Goal: Task Accomplishment & Management: Complete application form

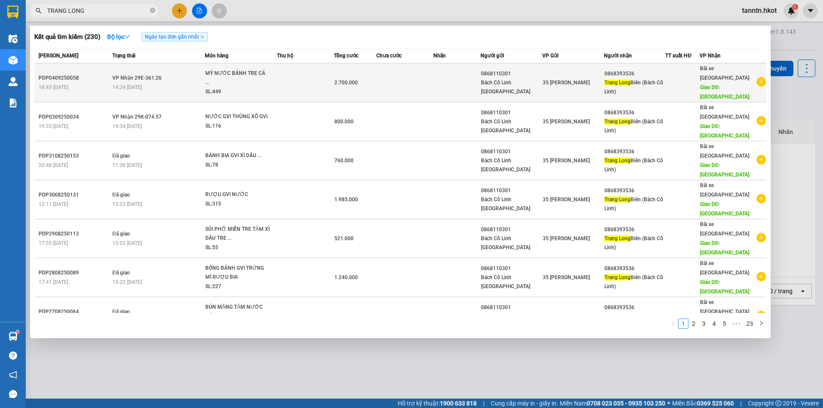
click at [292, 79] on td at bounding box center [305, 82] width 57 height 39
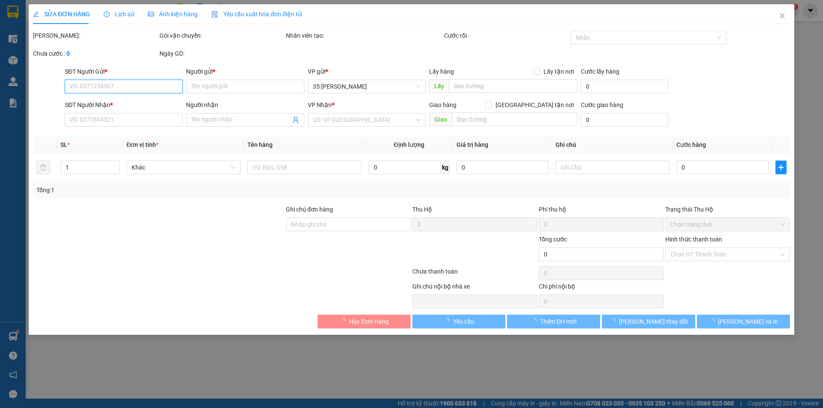
type input "0868110301"
type input "Bách Cổ Linh [GEOGRAPHIC_DATA]"
type input "0868393536"
type input "Trang Long Biên ([GEOGRAPHIC_DATA])"
type input "[GEOGRAPHIC_DATA]"
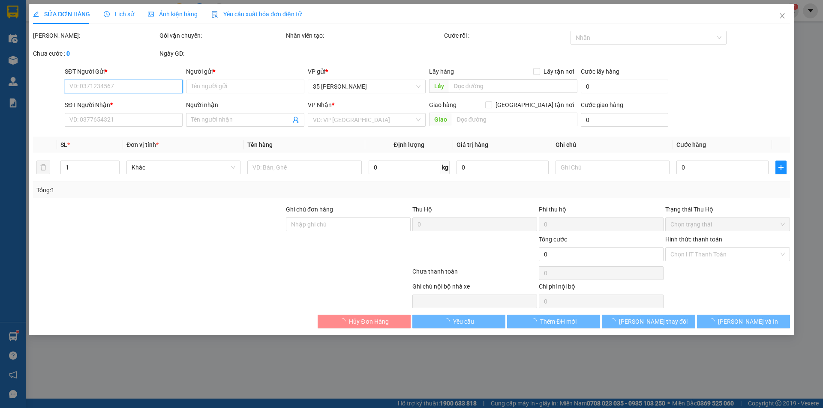
type input "2.700.000"
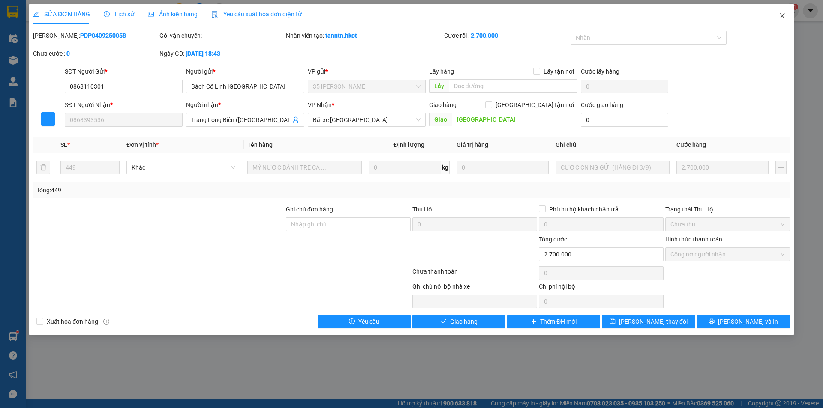
click at [782, 13] on icon "close" at bounding box center [782, 15] width 7 height 7
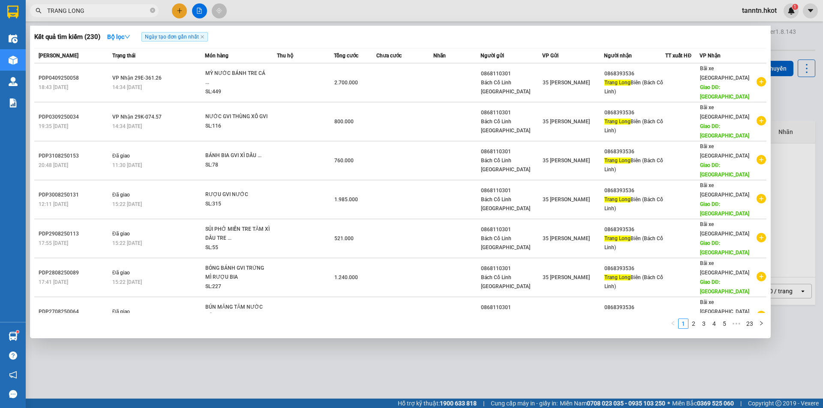
click at [92, 9] on input "TRANG LONG" at bounding box center [97, 10] width 101 height 9
click at [152, 10] on icon "close-circle" at bounding box center [152, 10] width 5 height 5
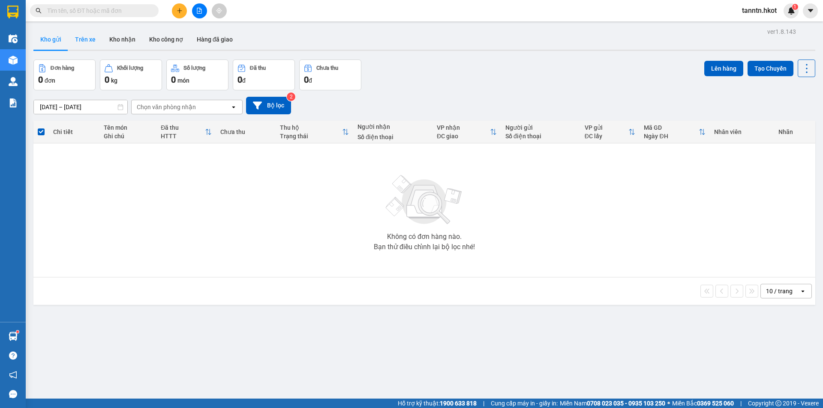
click at [78, 41] on button "Trên xe" at bounding box center [85, 39] width 34 height 21
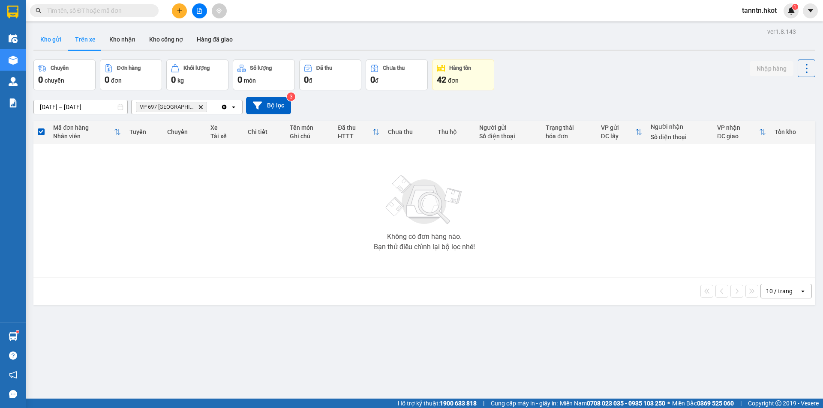
click at [52, 40] on button "Kho gửi" at bounding box center [50, 39] width 35 height 21
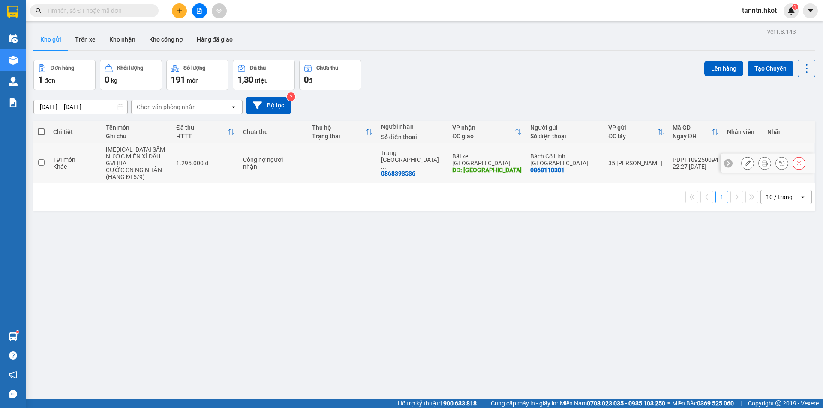
click at [108, 153] on td "[MEDICAL_DATA] SÂM NƯỚC MIẾN XÌ DẦU GVI BIA CƯỚC CN NG NHẬN (HÀNG ĐI 5/9)" at bounding box center [137, 164] width 71 height 40
checkbox input "true"
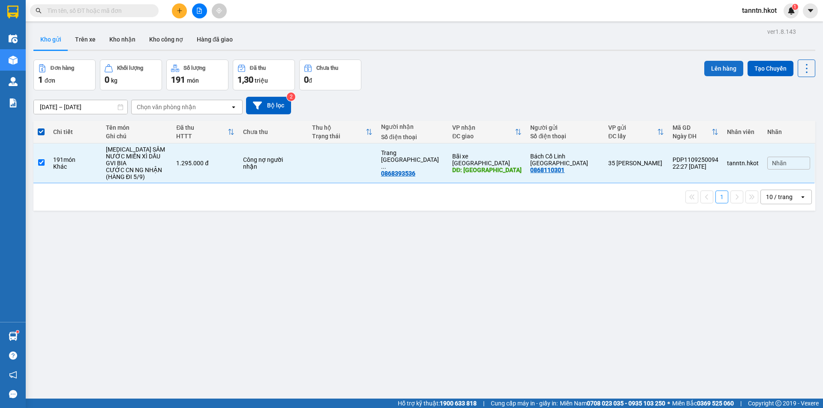
click at [708, 63] on button "Lên hàng" at bounding box center [723, 68] width 39 height 15
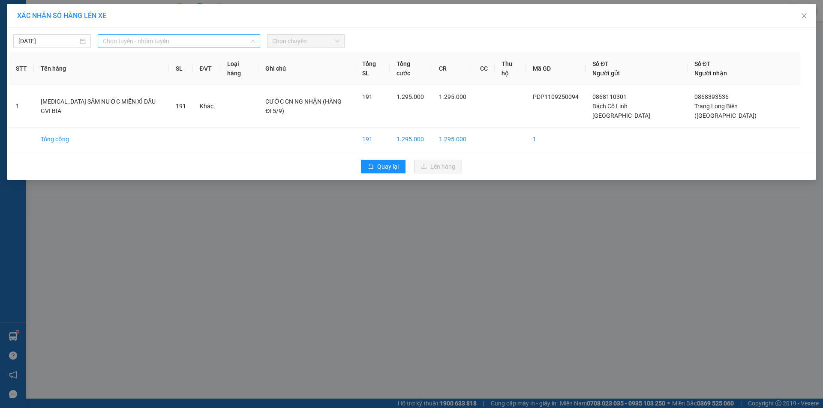
click at [138, 43] on span "Chọn tuyến - nhóm tuyến" at bounding box center [179, 41] width 152 height 13
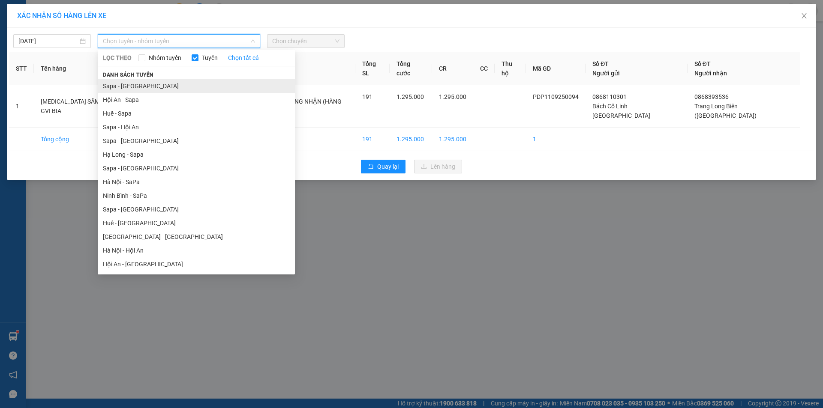
click at [135, 88] on li "Sapa - [GEOGRAPHIC_DATA]" at bounding box center [196, 86] width 197 height 14
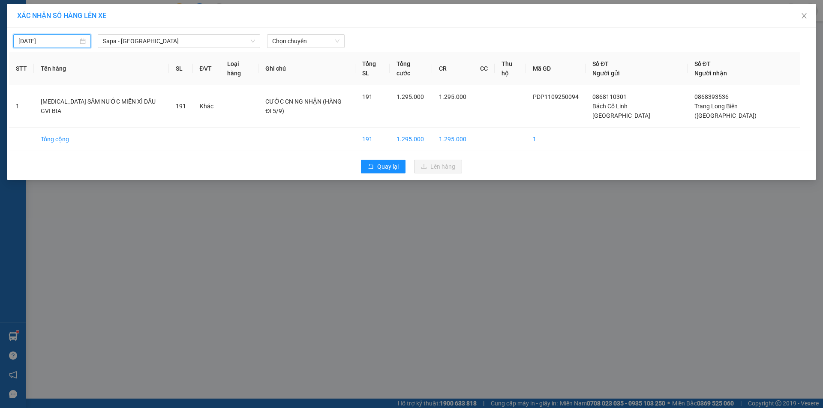
click at [70, 43] on input "[DATE]" at bounding box center [48, 40] width 60 height 9
click at [108, 88] on div "5" at bounding box center [103, 91] width 10 height 10
type input "[DATE]"
click at [317, 37] on span "Chọn chuyến" at bounding box center [305, 41] width 67 height 13
click at [327, 39] on span "Chọn chuyến" at bounding box center [305, 41] width 67 height 13
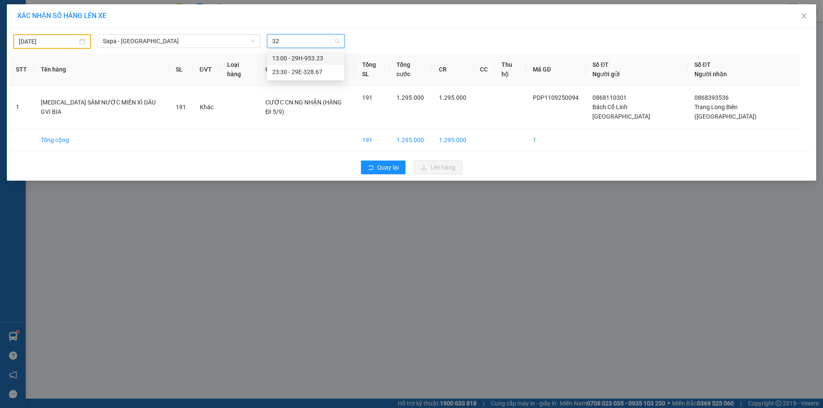
type input "323"
click at [187, 39] on span "Sapa - [GEOGRAPHIC_DATA]" at bounding box center [179, 41] width 152 height 13
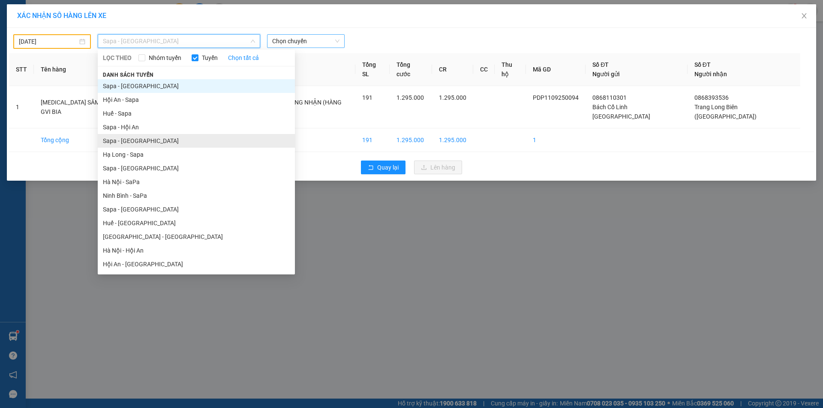
click at [169, 141] on li "Sapa - [GEOGRAPHIC_DATA]" at bounding box center [196, 141] width 197 height 14
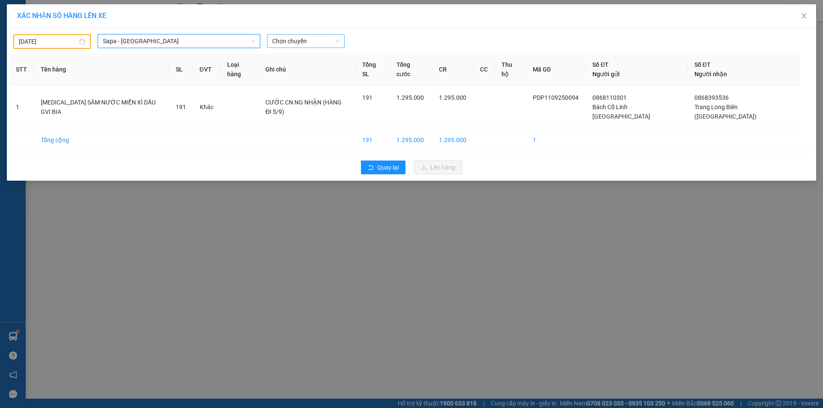
click at [293, 39] on span "Chọn chuyến" at bounding box center [305, 41] width 67 height 13
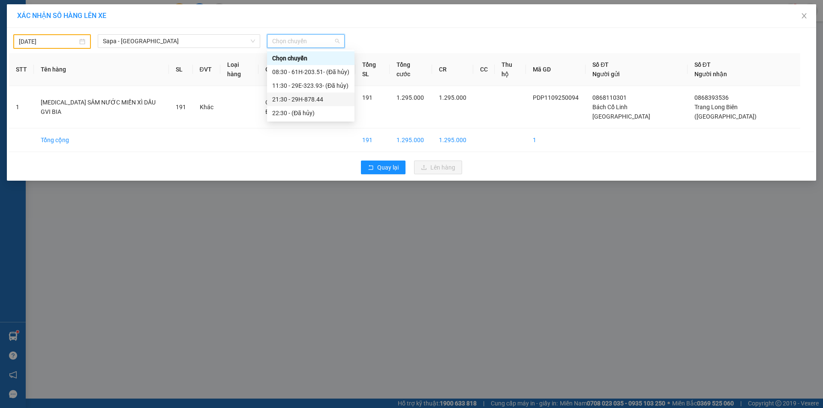
click at [311, 100] on div "21:30 - 29H-878.44" at bounding box center [310, 99] width 77 height 9
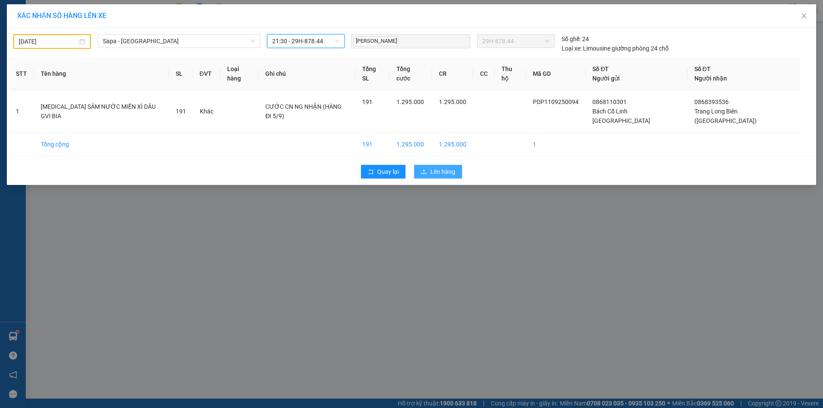
click at [454, 167] on span "Lên hàng" at bounding box center [442, 171] width 25 height 9
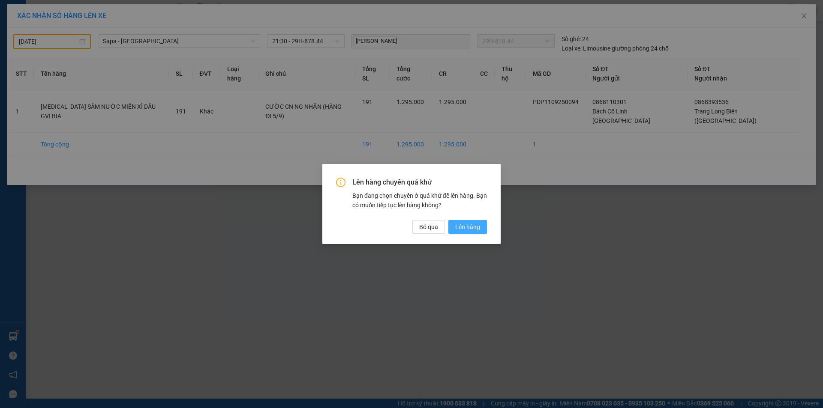
click at [476, 225] on span "Lên hàng" at bounding box center [467, 226] width 25 height 9
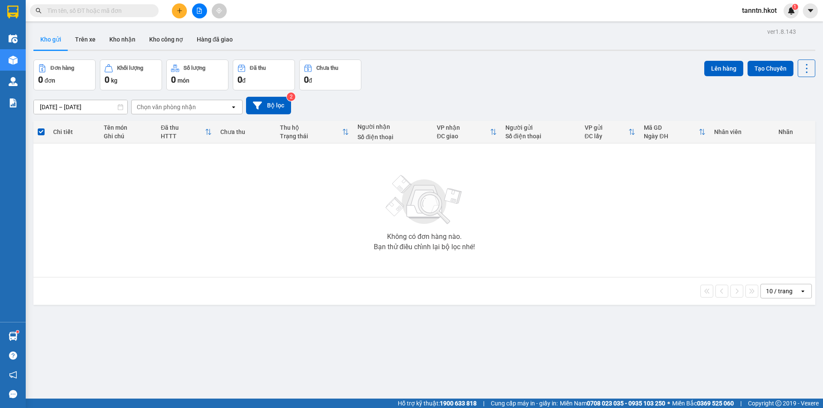
drag, startPoint x: 83, startPoint y: 41, endPoint x: 66, endPoint y: 42, distance: 16.7
click at [83, 41] on button "Trên xe" at bounding box center [85, 39] width 34 height 21
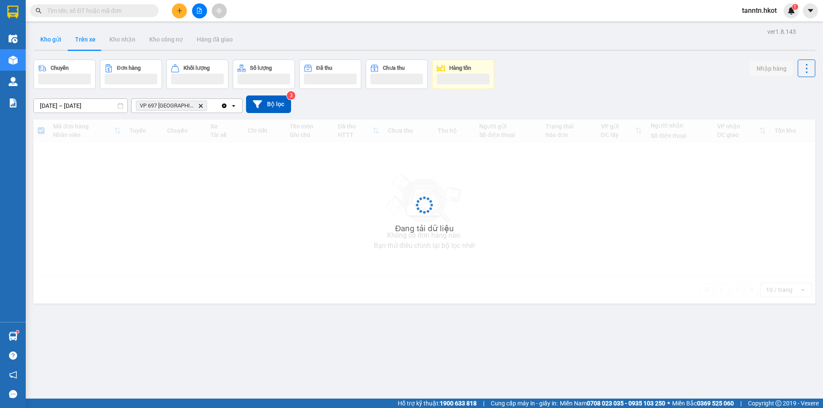
click at [43, 41] on button "Kho gửi" at bounding box center [50, 39] width 35 height 21
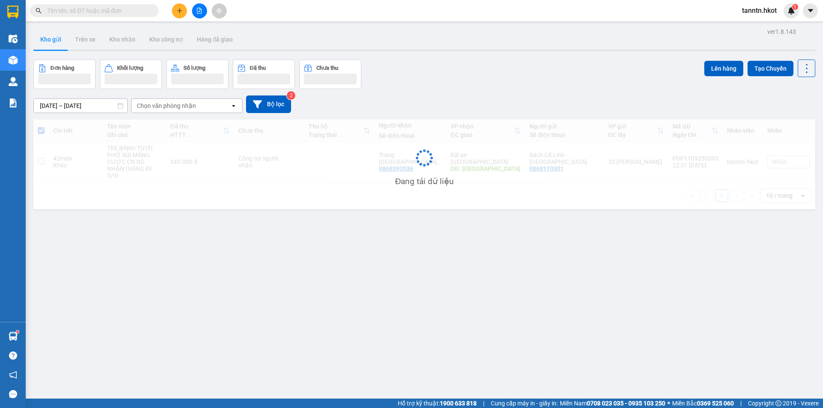
click at [47, 39] on button "Kho gửi" at bounding box center [50, 39] width 35 height 21
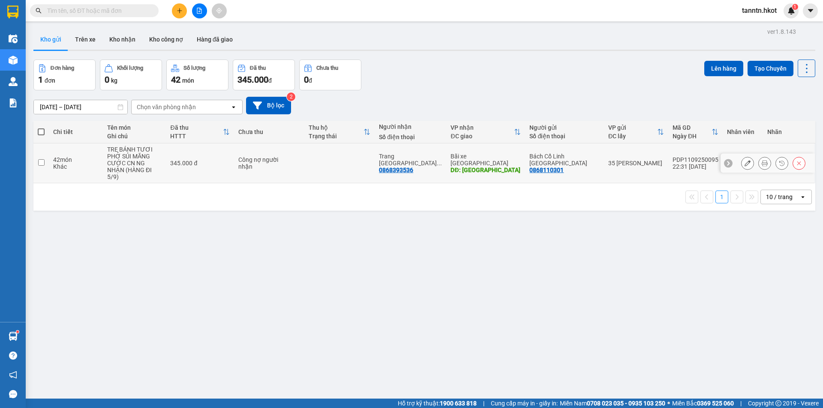
click at [186, 160] on div "345.000 đ" at bounding box center [200, 163] width 60 height 7
checkbox input "true"
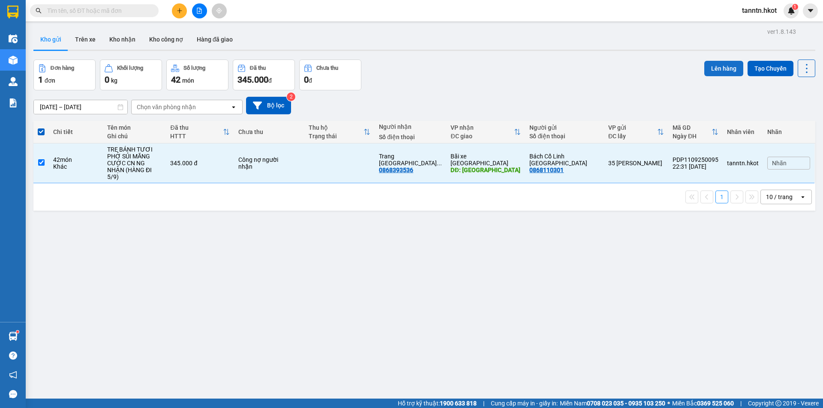
click at [720, 70] on button "Lên hàng" at bounding box center [723, 68] width 39 height 15
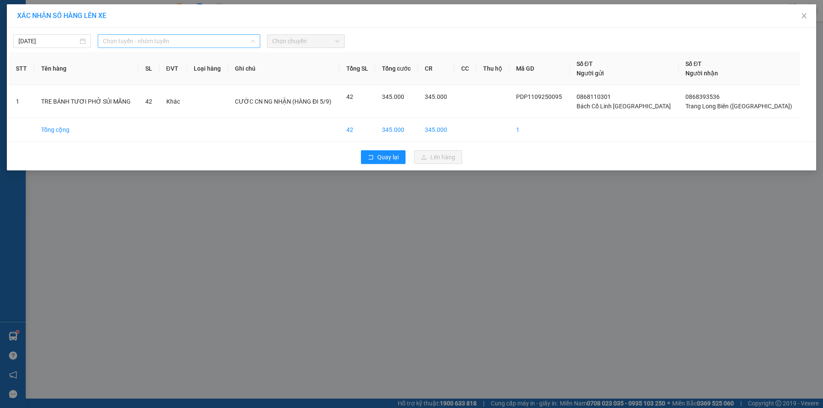
click at [159, 42] on span "Chọn tuyến - nhóm tuyến" at bounding box center [179, 41] width 152 height 13
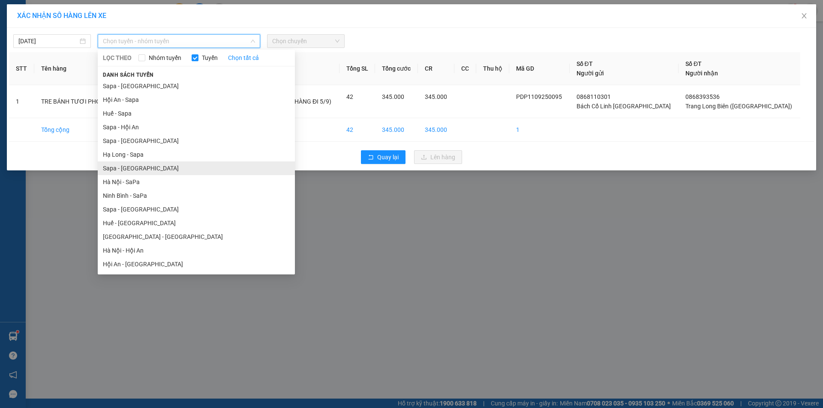
click at [138, 167] on li "Sapa - [GEOGRAPHIC_DATA]" at bounding box center [196, 169] width 197 height 14
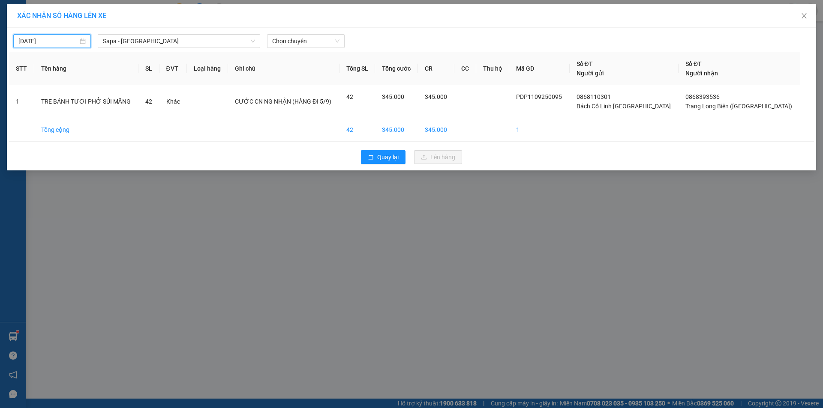
click at [68, 42] on input "[DATE]" at bounding box center [48, 40] width 60 height 9
drag, startPoint x: 100, startPoint y: 93, endPoint x: 108, endPoint y: 90, distance: 9.1
click at [101, 92] on div "5" at bounding box center [103, 91] width 10 height 10
type input "[DATE]"
click at [271, 42] on div "Chọn chuyến" at bounding box center [306, 41] width 78 height 14
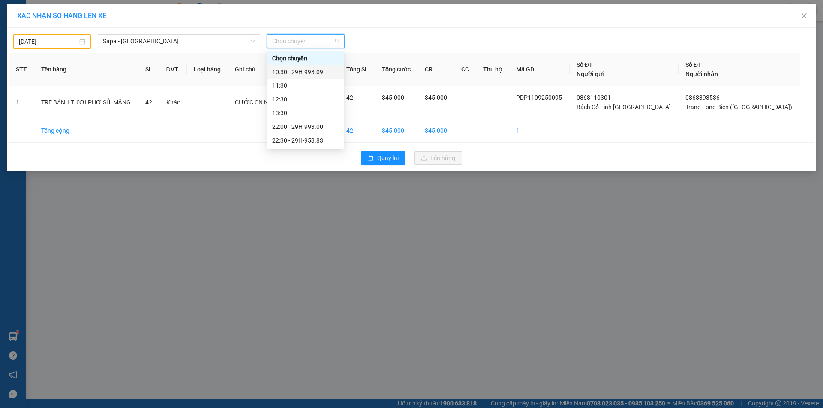
click at [303, 72] on div "10:30 - 29H-993.09" at bounding box center [305, 71] width 67 height 9
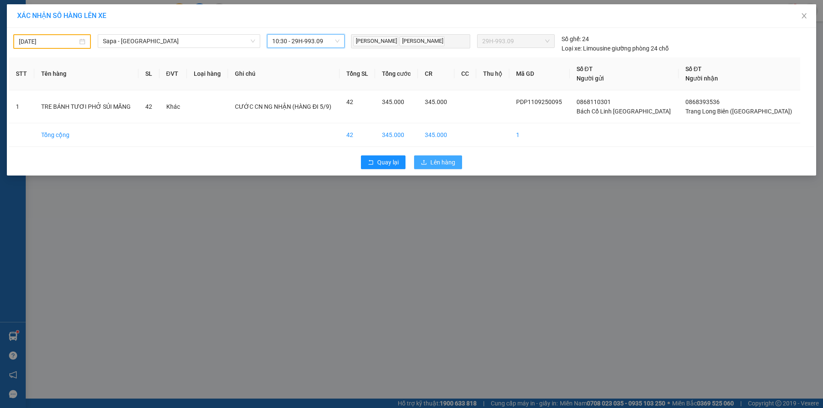
click at [442, 165] on span "Lên hàng" at bounding box center [442, 162] width 25 height 9
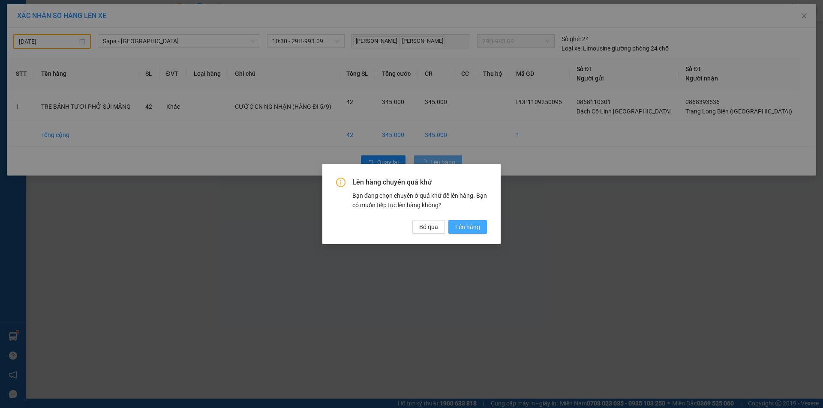
click at [480, 230] on button "Lên hàng" at bounding box center [467, 227] width 39 height 14
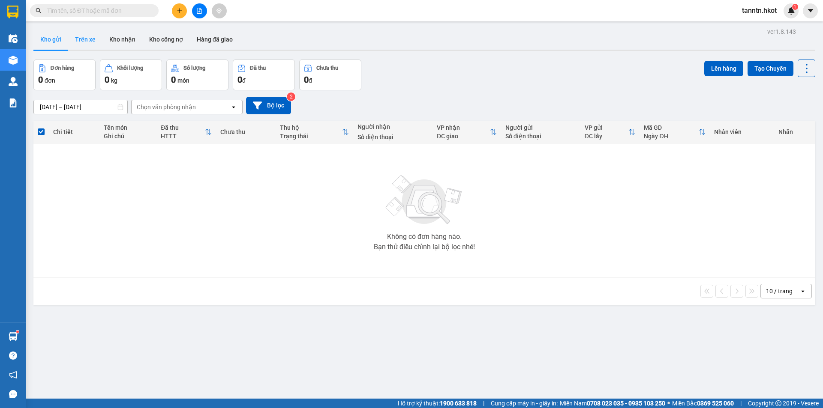
click at [88, 37] on button "Trên xe" at bounding box center [85, 39] width 34 height 21
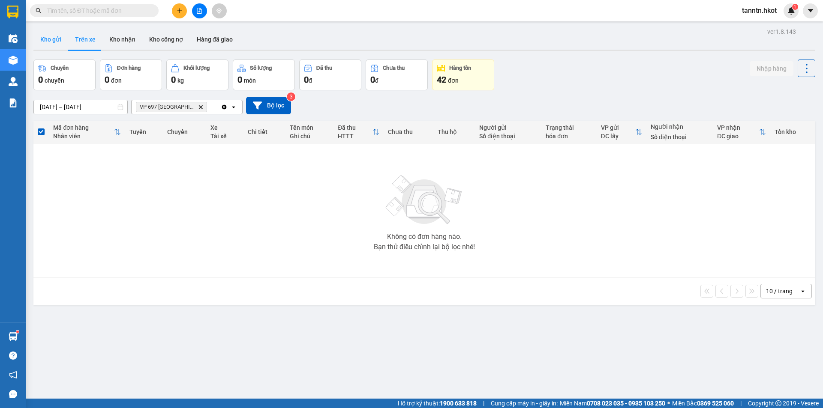
click at [47, 39] on button "Kho gửi" at bounding box center [50, 39] width 35 height 21
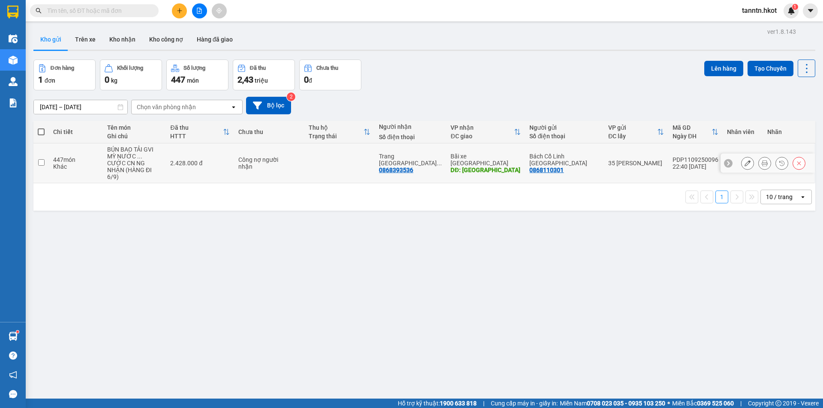
click at [145, 165] on div "CƯỚC CN NG NHẬN (HÀNG ĐI 6/9)" at bounding box center [134, 170] width 55 height 21
checkbox input "true"
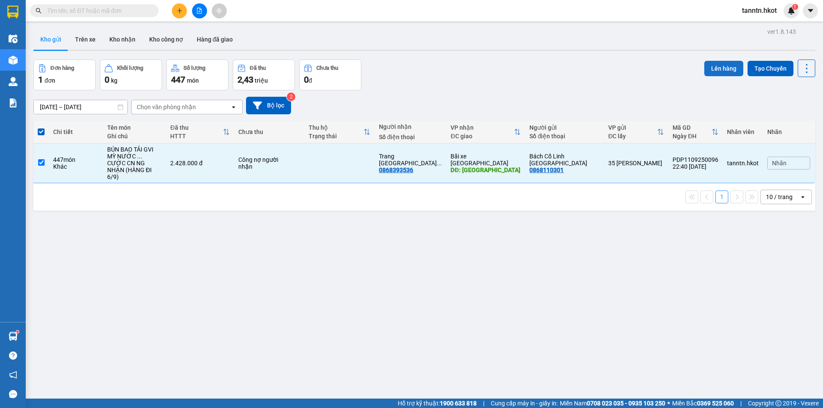
click at [729, 73] on button "Lên hàng" at bounding box center [723, 68] width 39 height 15
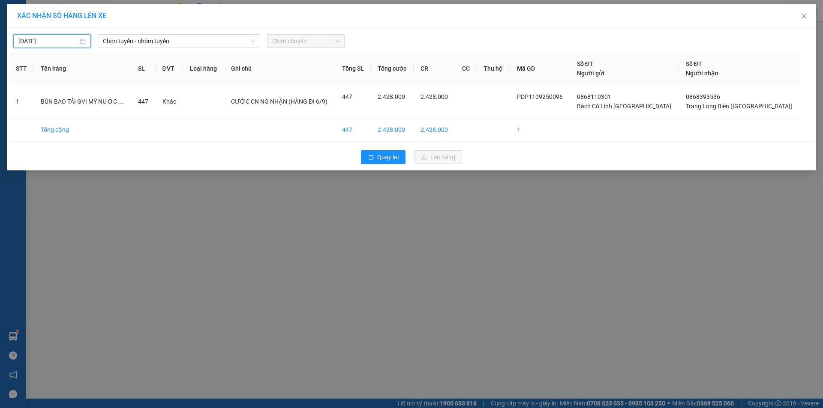
click at [48, 41] on input "[DATE]" at bounding box center [48, 40] width 60 height 9
click at [121, 86] on div "6" at bounding box center [119, 91] width 10 height 10
type input "[DATE]"
click at [171, 54] on th "ĐVT" at bounding box center [169, 69] width 27 height 33
click at [173, 44] on span "Chọn tuyến - nhóm tuyến" at bounding box center [179, 41] width 152 height 13
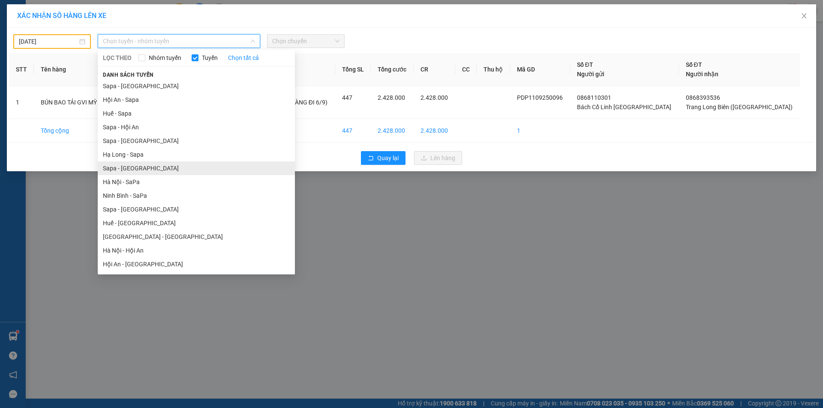
click at [152, 168] on li "Sapa - [GEOGRAPHIC_DATA]" at bounding box center [196, 169] width 197 height 14
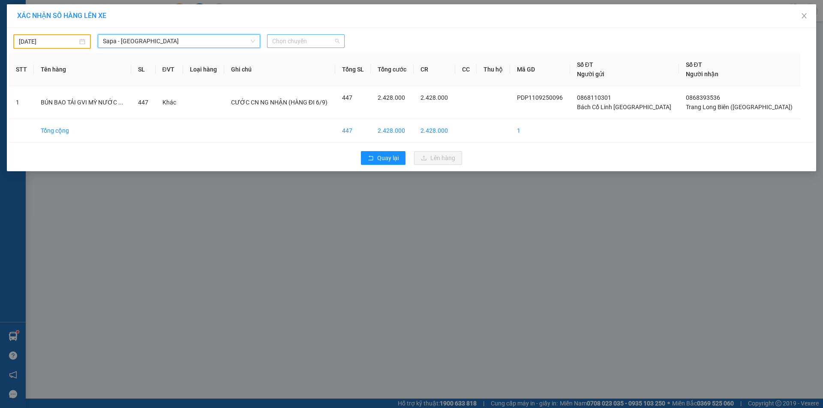
click at [279, 38] on span "Chọn chuyến" at bounding box center [305, 41] width 67 height 13
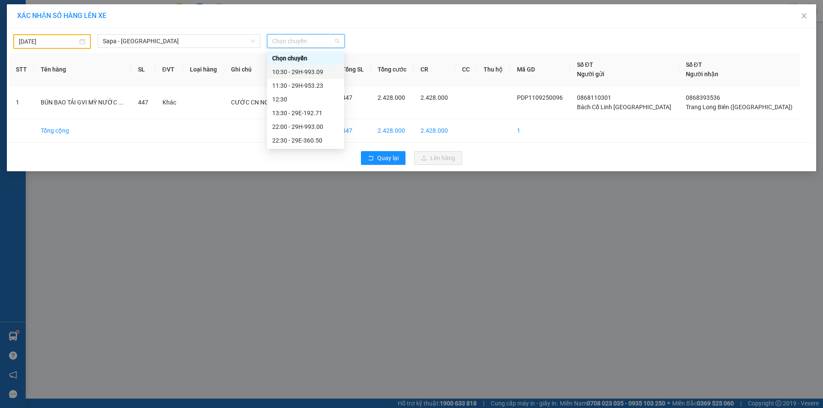
click at [313, 70] on div "10:30 - 29H-993.09" at bounding box center [305, 71] width 67 height 9
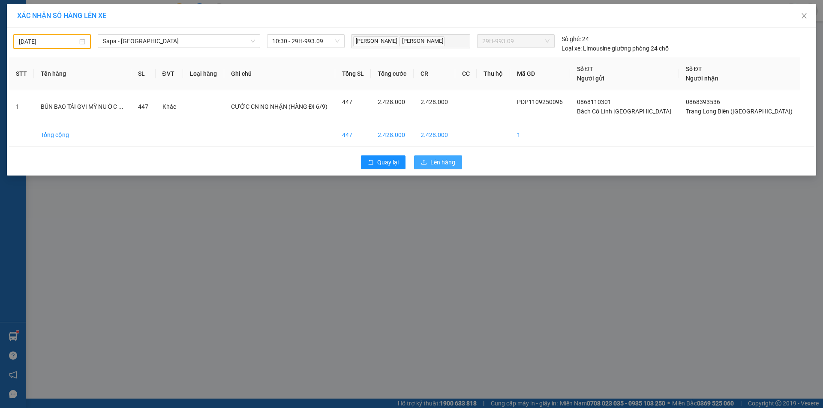
click at [441, 165] on span "Lên hàng" at bounding box center [442, 162] width 25 height 9
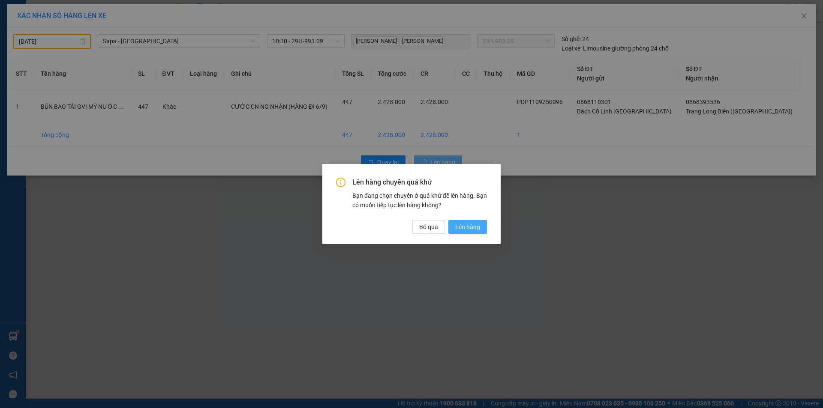
click at [467, 230] on span "Lên hàng" at bounding box center [467, 226] width 25 height 9
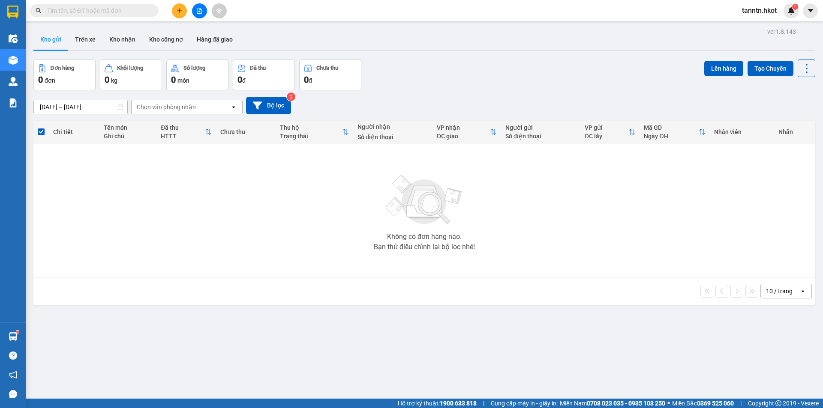
click at [79, 13] on input "text" at bounding box center [97, 10] width 101 height 9
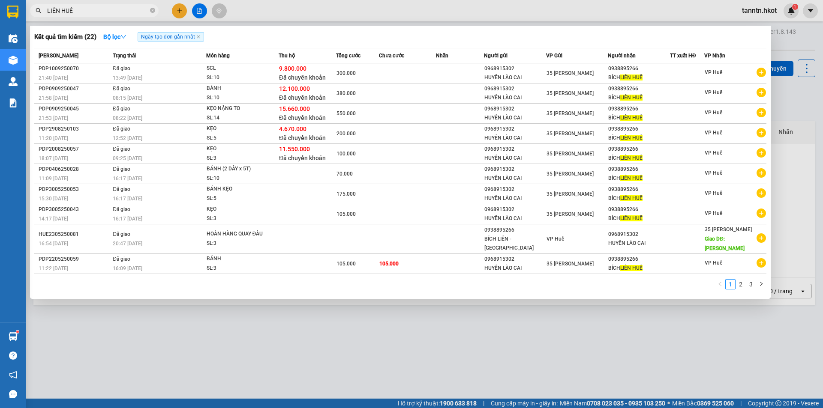
type input "LIÊN HUẾ"
click at [150, 11] on icon "close-circle" at bounding box center [152, 10] width 5 height 5
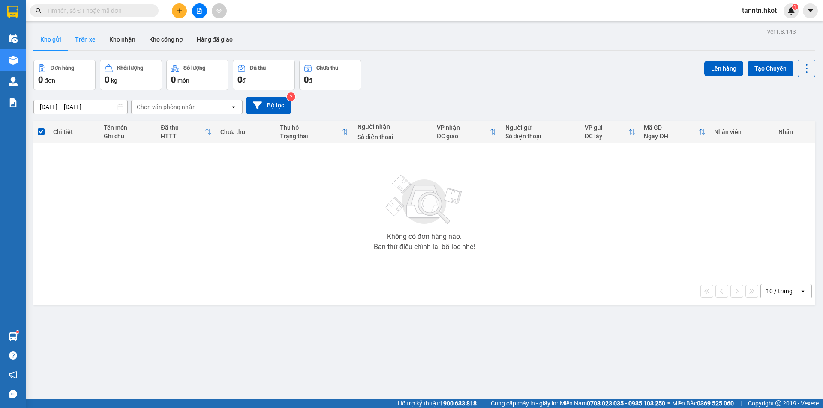
click at [77, 40] on button "Trên xe" at bounding box center [85, 39] width 34 height 21
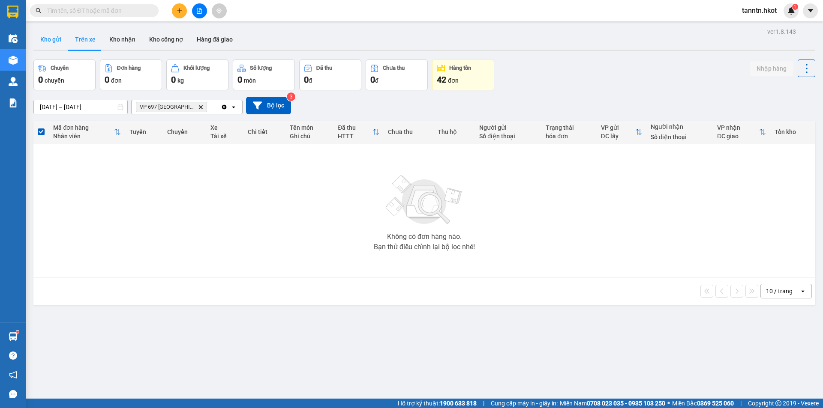
click at [52, 39] on button "Kho gửi" at bounding box center [50, 39] width 35 height 21
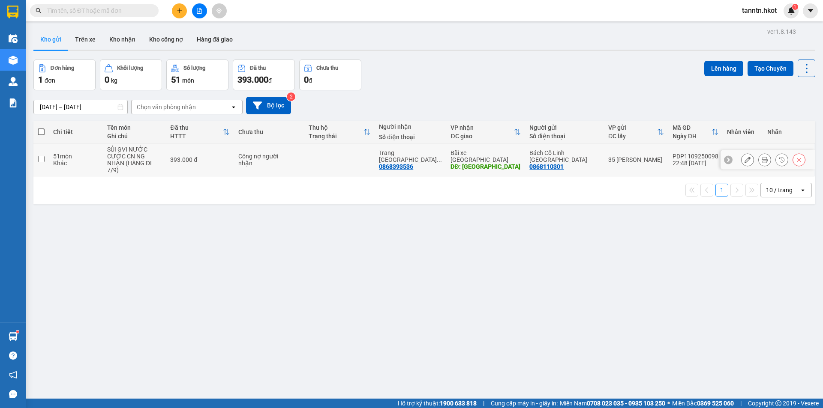
click at [197, 159] on div "393.000 đ" at bounding box center [200, 159] width 60 height 7
checkbox input "true"
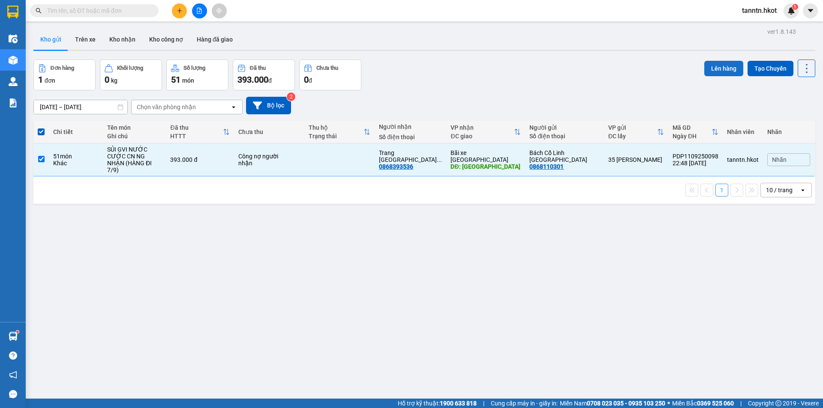
click at [711, 70] on button "Lên hàng" at bounding box center [723, 68] width 39 height 15
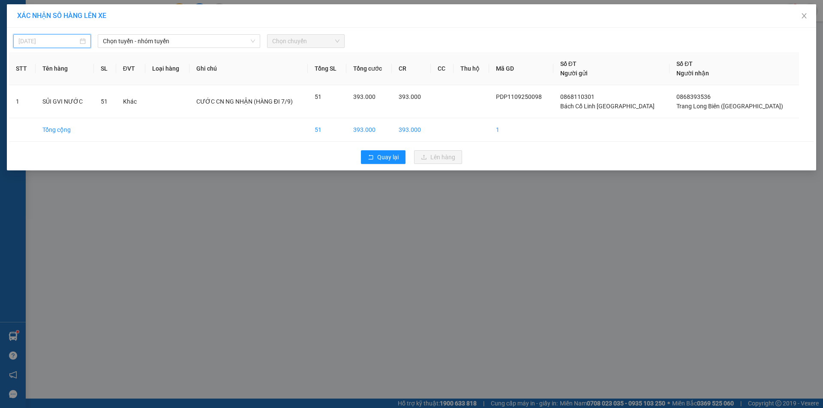
click at [64, 40] on input "[DATE]" at bounding box center [48, 40] width 60 height 9
click at [31, 101] on div "7" at bounding box center [26, 104] width 10 height 10
type input "[DATE]"
click at [163, 38] on span "Chọn tuyến - nhóm tuyến" at bounding box center [179, 41] width 152 height 13
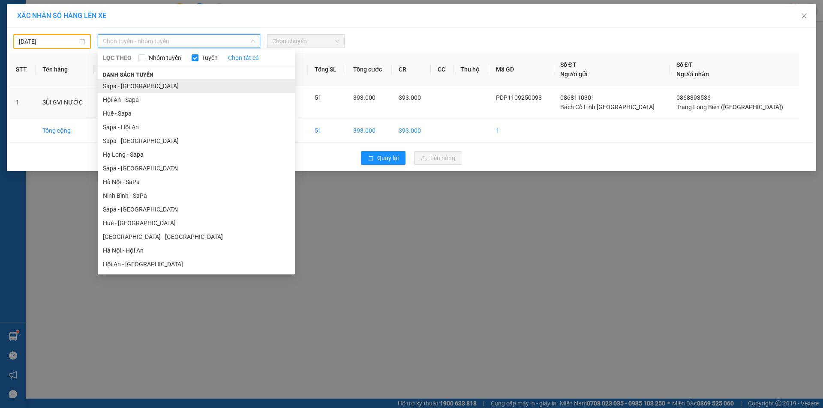
click at [154, 86] on li "Sapa - [GEOGRAPHIC_DATA]" at bounding box center [196, 86] width 197 height 14
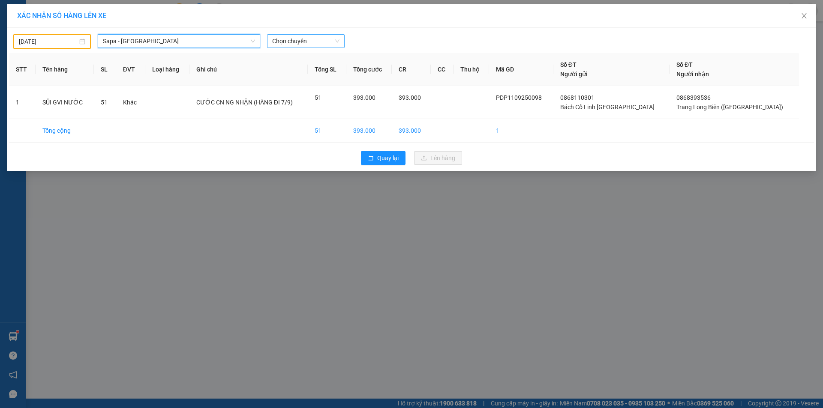
click at [284, 40] on span "Chọn chuyến" at bounding box center [305, 41] width 67 height 13
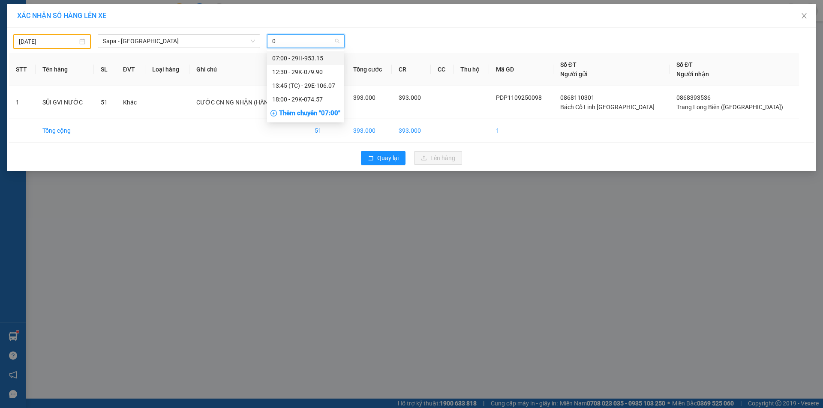
type input "07"
click at [330, 102] on div "18:00 - 29K-074.57" at bounding box center [305, 99] width 67 height 9
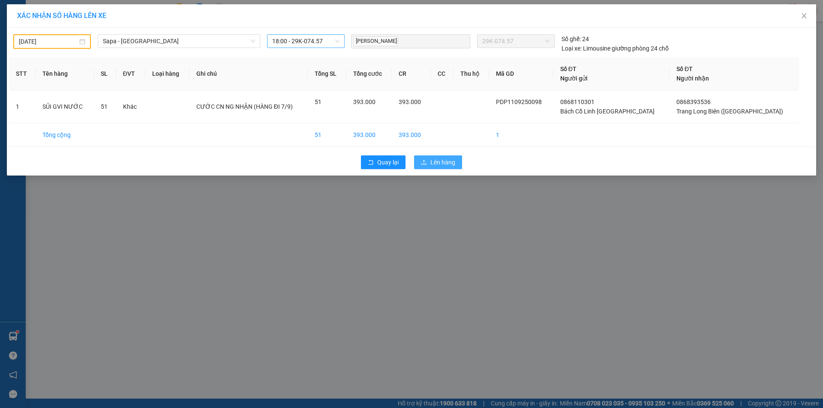
click at [451, 159] on span "Lên hàng" at bounding box center [442, 162] width 25 height 9
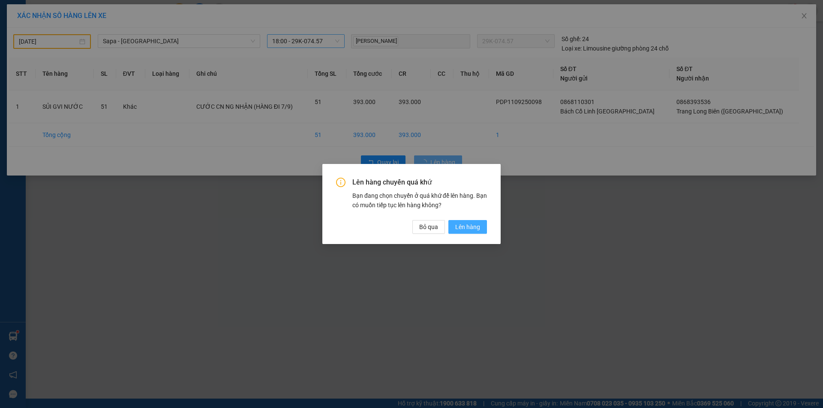
click at [471, 223] on span "Lên hàng" at bounding box center [467, 226] width 25 height 9
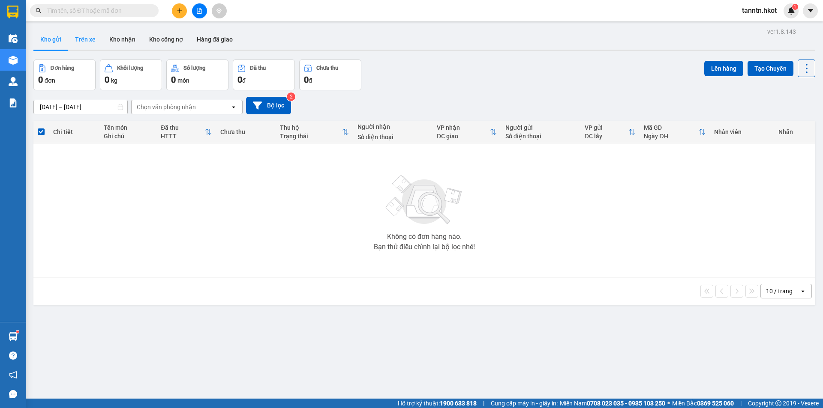
click at [81, 41] on button "Trên xe" at bounding box center [85, 39] width 34 height 21
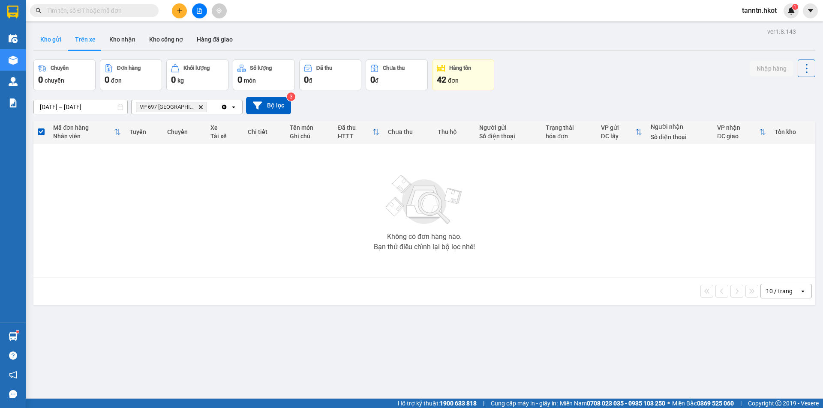
click at [50, 41] on button "Kho gửi" at bounding box center [50, 39] width 35 height 21
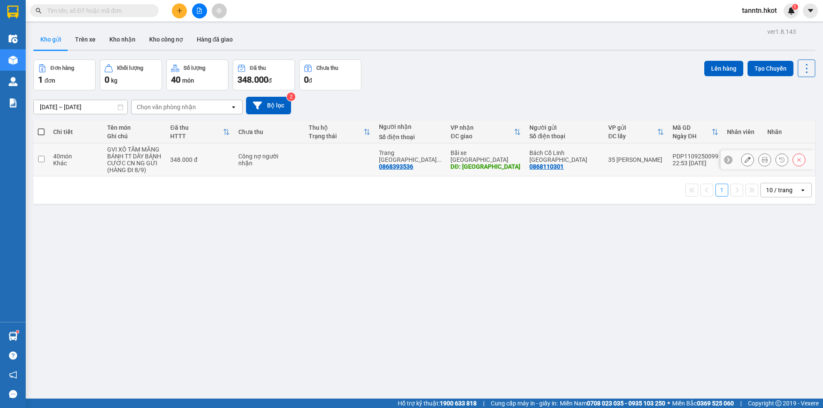
click at [141, 163] on div "CƯỚC CN NG GỬI (HÀNG ĐI 8/9)" at bounding box center [134, 167] width 55 height 14
checkbox input "true"
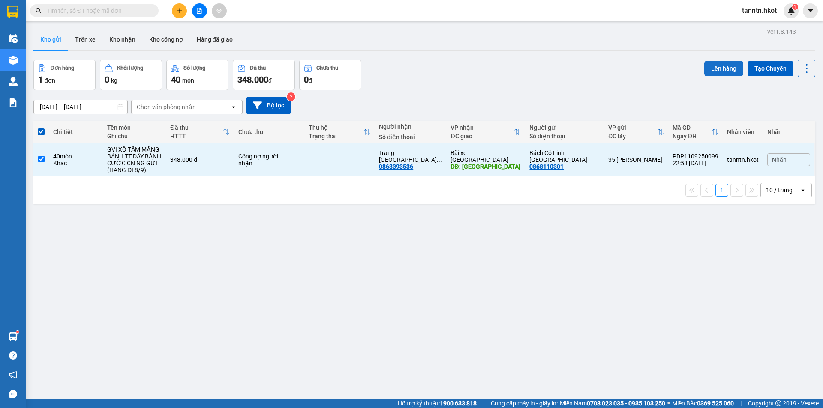
click at [714, 72] on button "Lên hàng" at bounding box center [723, 68] width 39 height 15
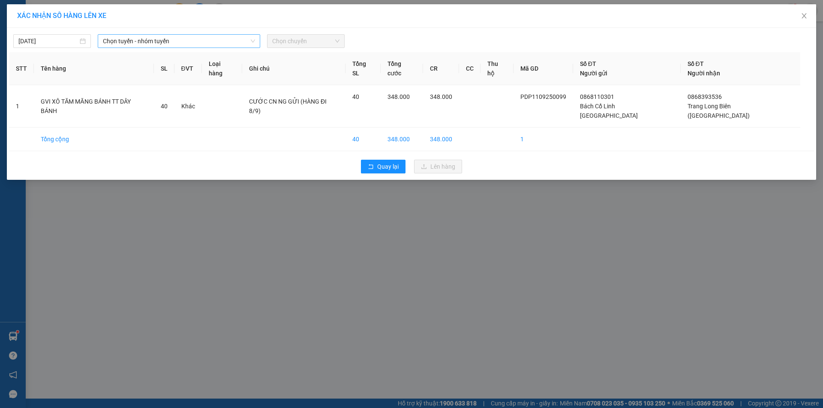
click at [138, 43] on span "Chọn tuyến - nhóm tuyến" at bounding box center [179, 41] width 152 height 13
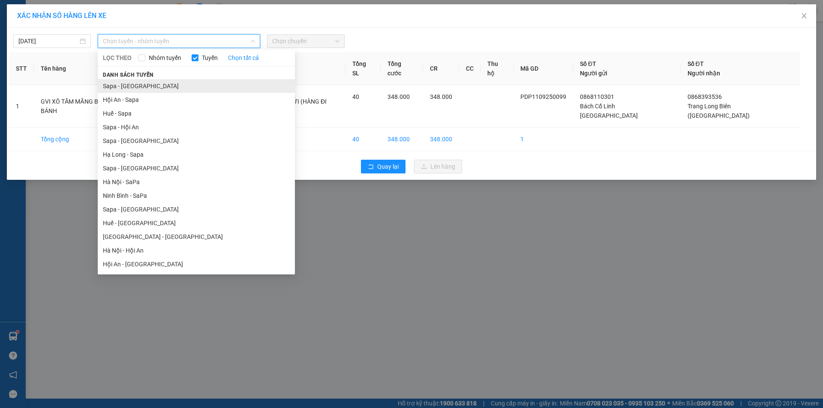
click at [132, 84] on li "Sapa - [GEOGRAPHIC_DATA]" at bounding box center [196, 86] width 197 height 14
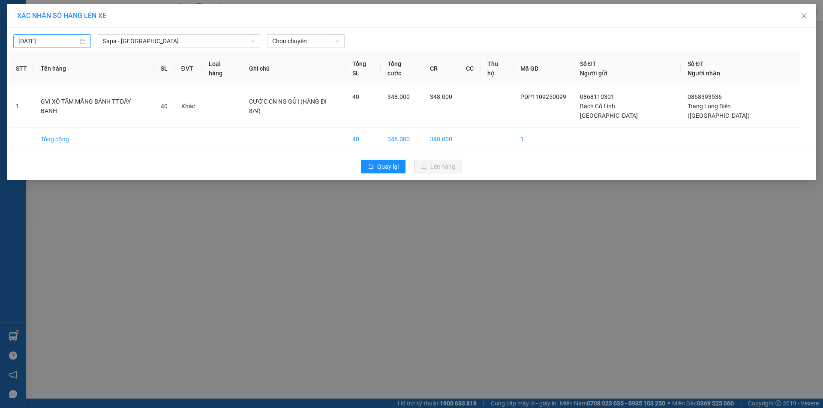
click at [66, 35] on div "[DATE]" at bounding box center [52, 41] width 78 height 14
click at [41, 103] on div "8" at bounding box center [41, 104] width 10 height 10
type input "[DATE]"
click at [304, 40] on span "Chọn chuyến" at bounding box center [305, 41] width 67 height 13
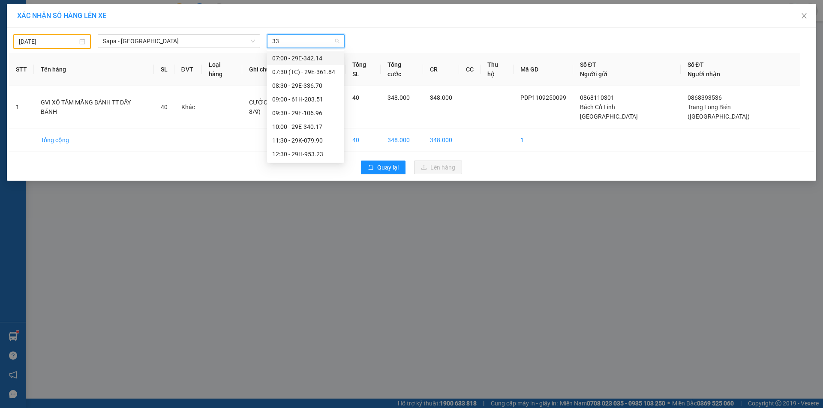
type input "333"
click at [318, 56] on div "16:15 - 29E-333.75" at bounding box center [305, 58] width 67 height 9
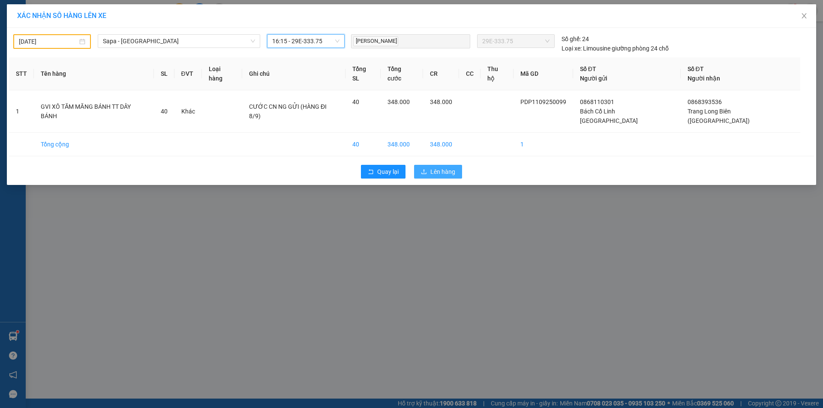
click at [453, 167] on span "Lên hàng" at bounding box center [442, 171] width 25 height 9
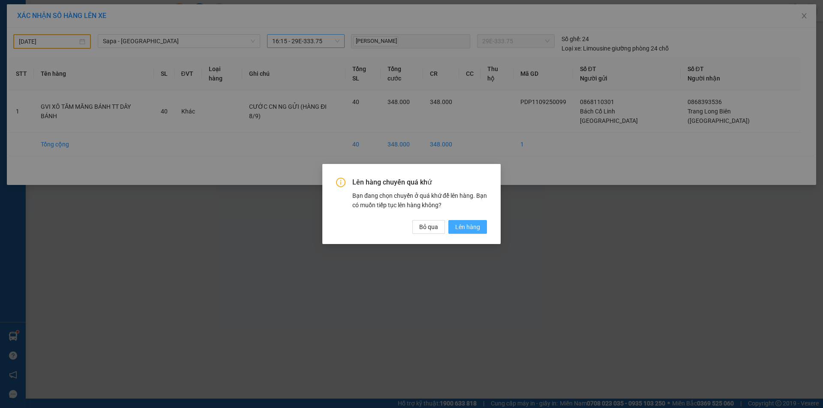
click at [486, 227] on button "Lên hàng" at bounding box center [467, 227] width 39 height 14
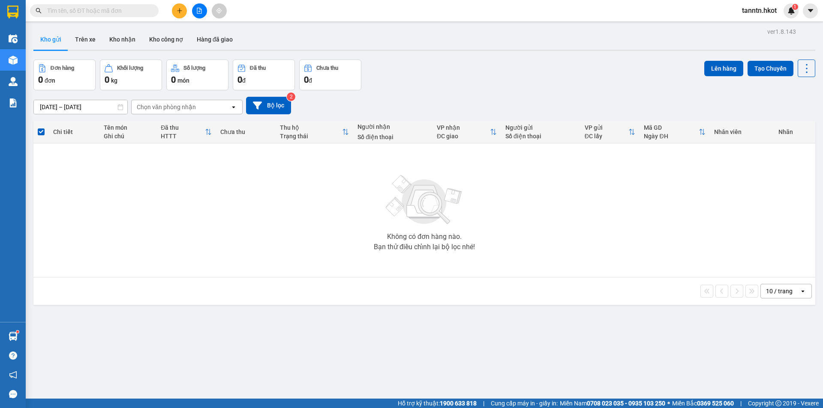
click at [85, 12] on input "text" at bounding box center [97, 10] width 101 height 9
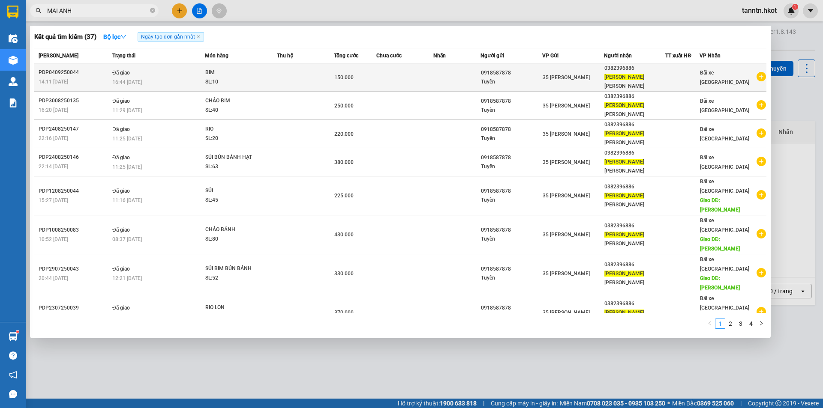
type input "MAI ANH"
click at [241, 78] on div "SL: 10" at bounding box center [237, 82] width 64 height 9
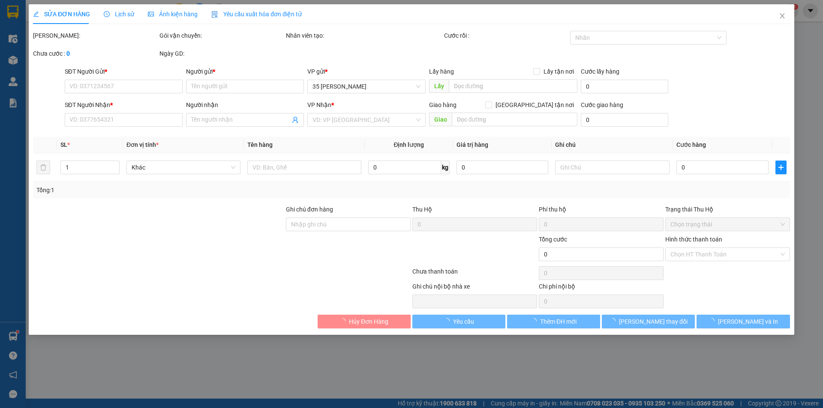
type input "0918587878"
type input "Tuyển"
type input "0382396886"
type input "[PERSON_NAME]"
type input "150.000"
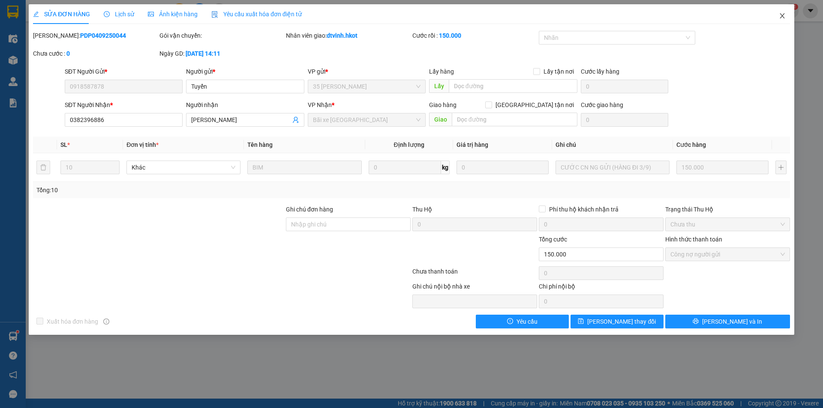
click at [779, 15] on icon "close" at bounding box center [782, 15] width 7 height 7
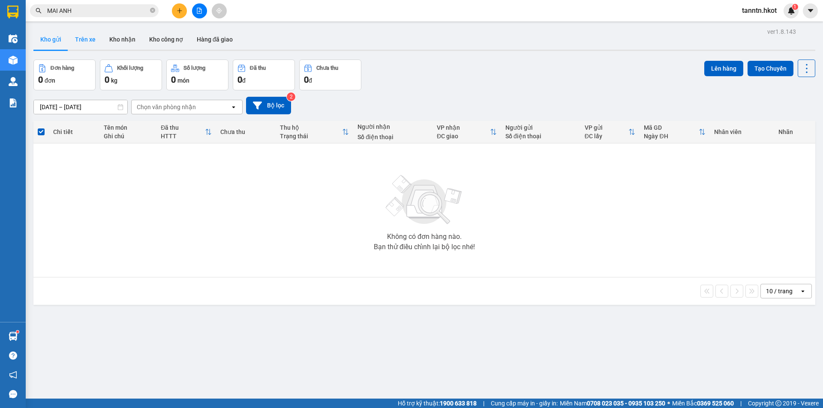
click at [79, 37] on button "Trên xe" at bounding box center [85, 39] width 34 height 21
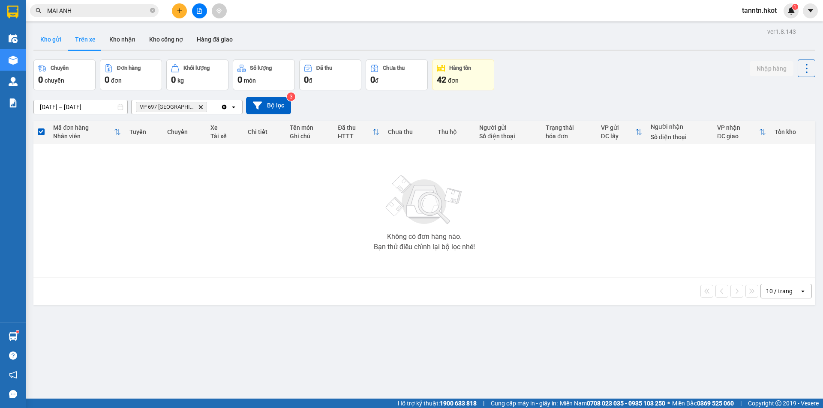
click at [53, 39] on button "Kho gửi" at bounding box center [50, 39] width 35 height 21
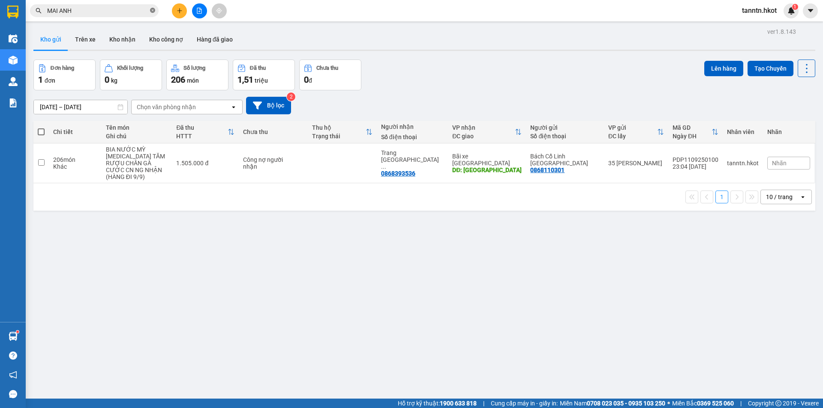
click at [153, 12] on icon "close-circle" at bounding box center [152, 10] width 5 height 5
click at [178, 161] on div "1.505.000 đ" at bounding box center [205, 163] width 58 height 7
checkbox input "true"
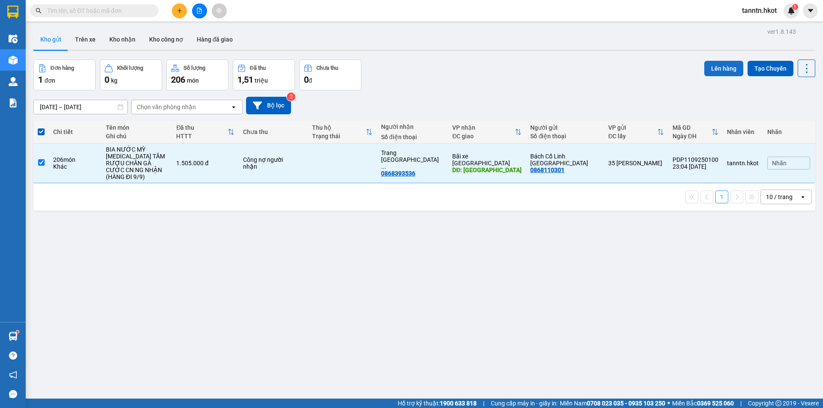
click at [717, 64] on button "Lên hàng" at bounding box center [723, 68] width 39 height 15
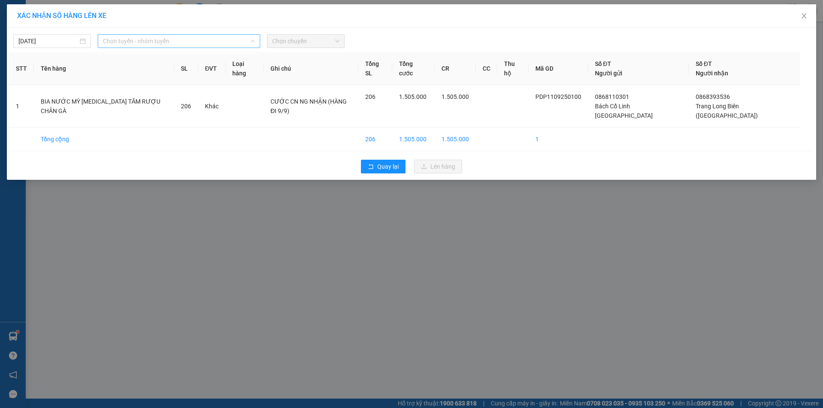
click at [138, 41] on span "Chọn tuyến - nhóm tuyến" at bounding box center [179, 41] width 152 height 13
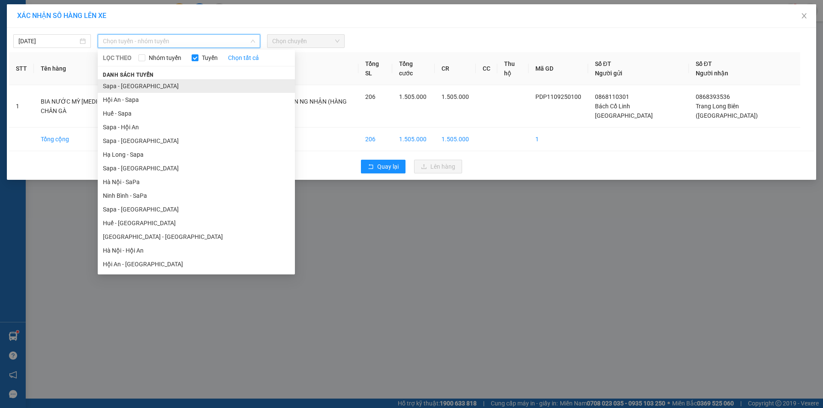
click at [133, 85] on li "Sapa - [GEOGRAPHIC_DATA]" at bounding box center [196, 86] width 197 height 14
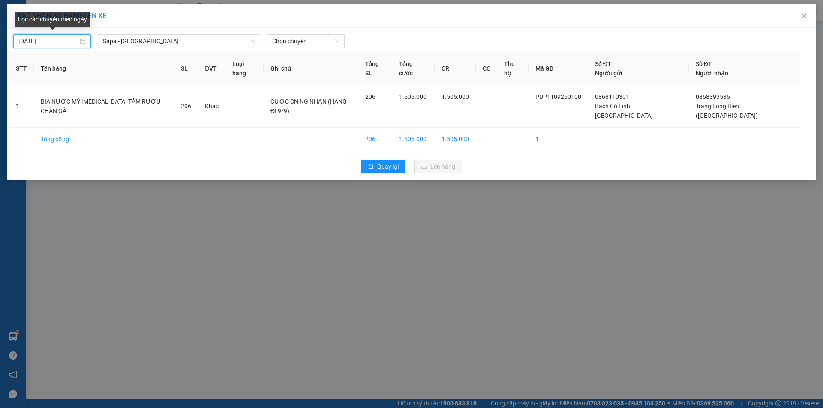
click at [73, 41] on input "[DATE]" at bounding box center [48, 40] width 60 height 9
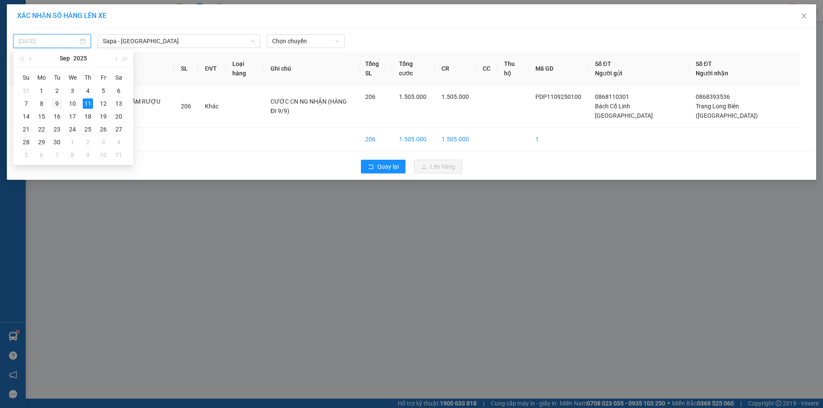
click at [57, 102] on div "9" at bounding box center [57, 104] width 10 height 10
type input "[DATE]"
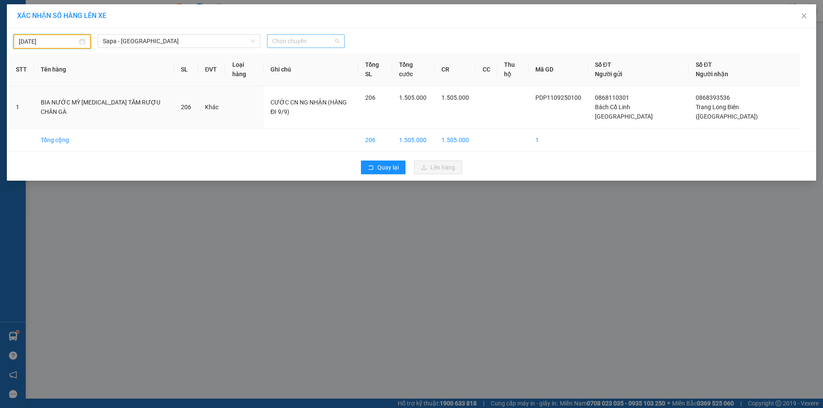
click at [299, 42] on span "Chọn chuyến" at bounding box center [305, 41] width 67 height 13
click at [244, 45] on span "Sapa - [GEOGRAPHIC_DATA]" at bounding box center [179, 41] width 152 height 13
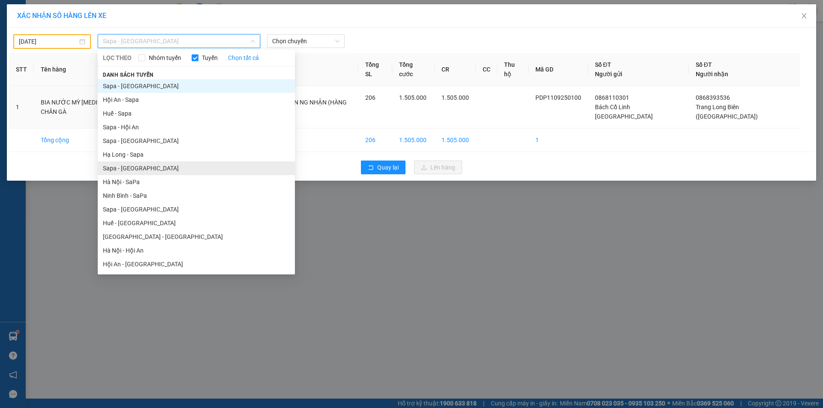
click at [149, 170] on li "Sapa - [GEOGRAPHIC_DATA]" at bounding box center [196, 169] width 197 height 14
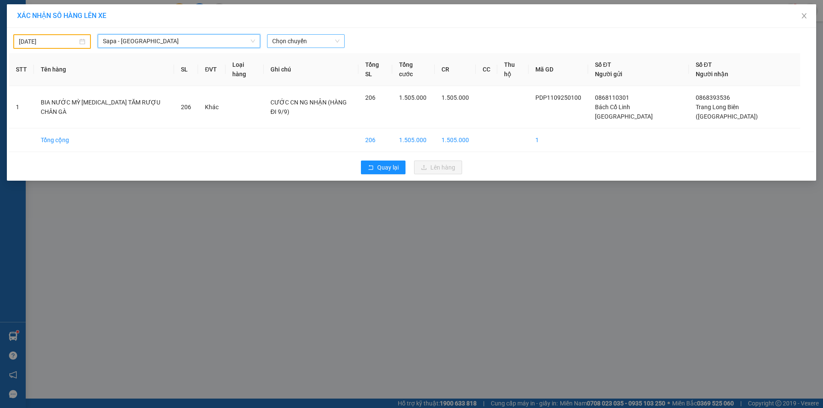
click at [312, 43] on span "Chọn chuyến" at bounding box center [305, 41] width 67 height 13
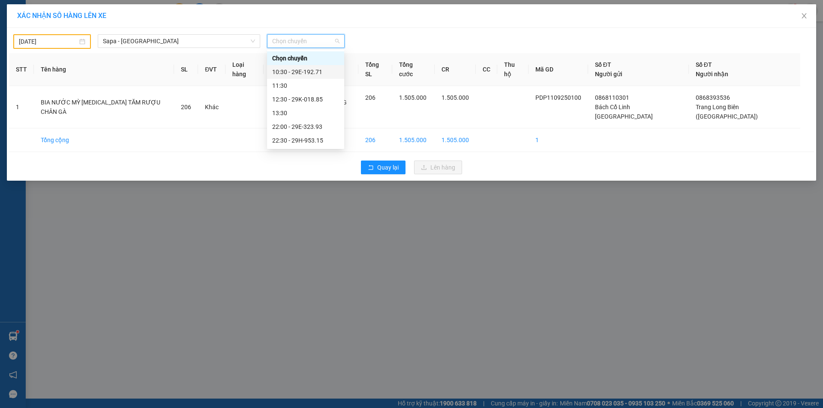
click at [312, 71] on div "10:30 - 29E-192.71" at bounding box center [305, 71] width 67 height 9
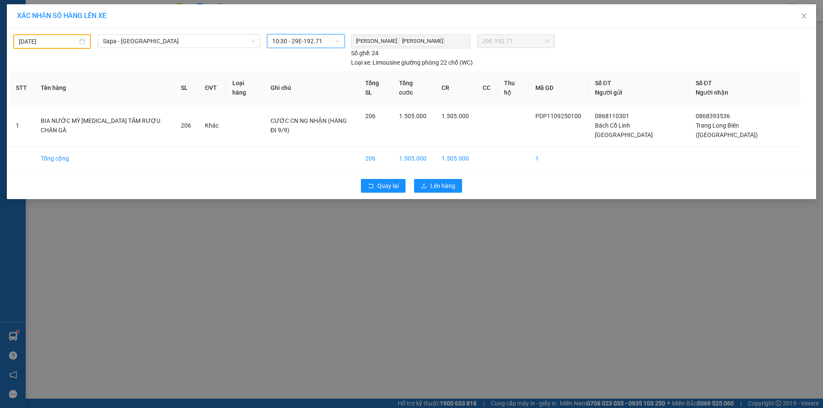
click at [314, 42] on span "10:30 - 29E-192.71" at bounding box center [305, 41] width 67 height 13
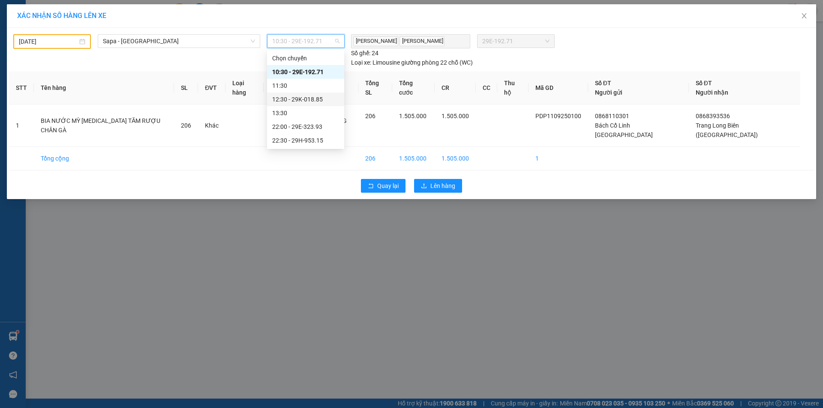
click at [312, 97] on div "12:30 - 29K-018.85" at bounding box center [305, 99] width 67 height 9
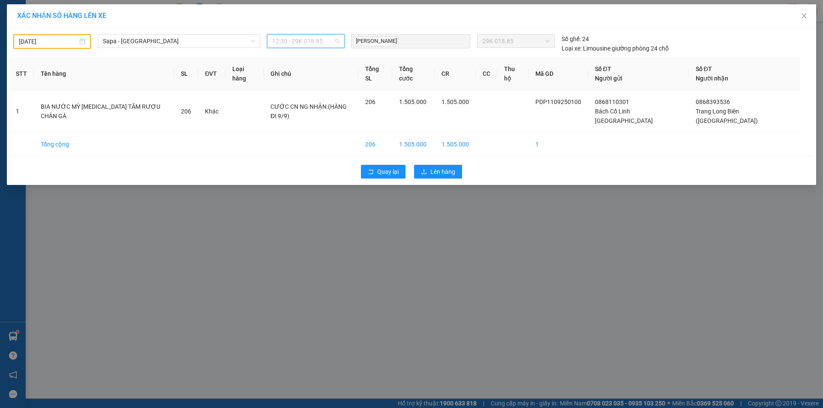
click at [324, 39] on span "12:30 - 29K-018.85" at bounding box center [305, 41] width 67 height 13
click at [309, 124] on div "22:00 - 29E-323.93" at bounding box center [305, 126] width 67 height 9
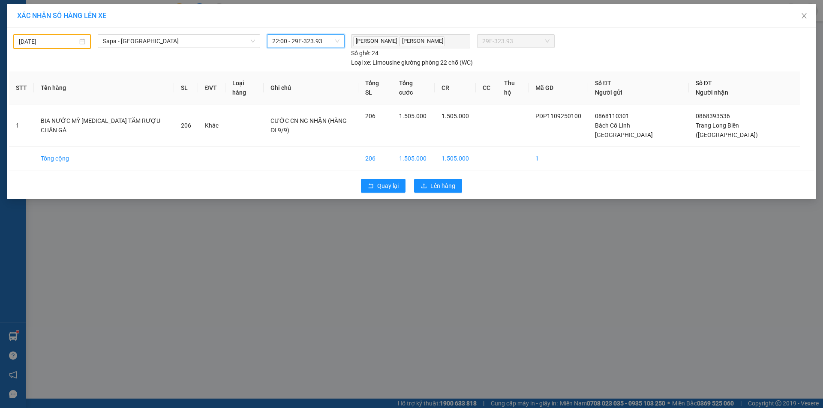
click at [319, 39] on span "22:00 - 29E-323.93" at bounding box center [305, 41] width 67 height 13
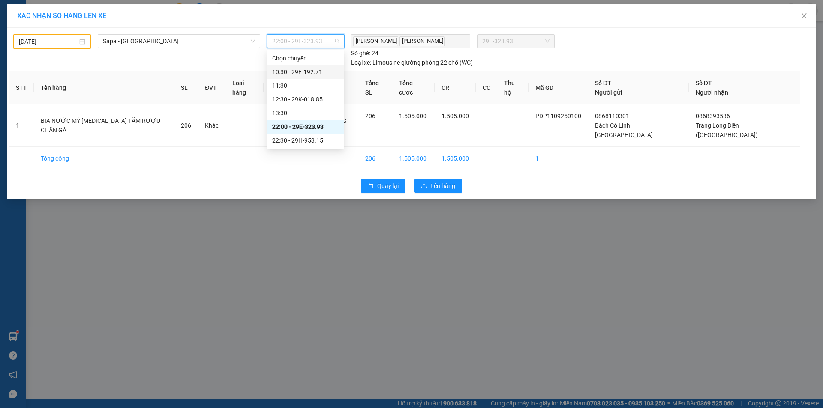
click at [319, 70] on div "10:30 - 29E-192.71" at bounding box center [305, 71] width 67 height 9
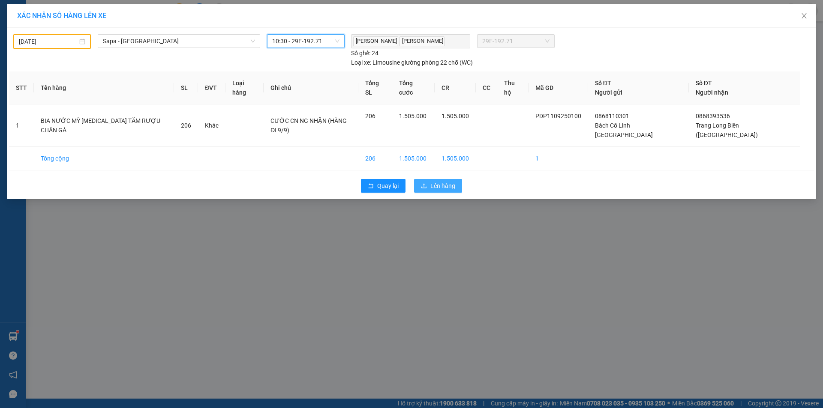
click at [445, 181] on span "Lên hàng" at bounding box center [442, 185] width 25 height 9
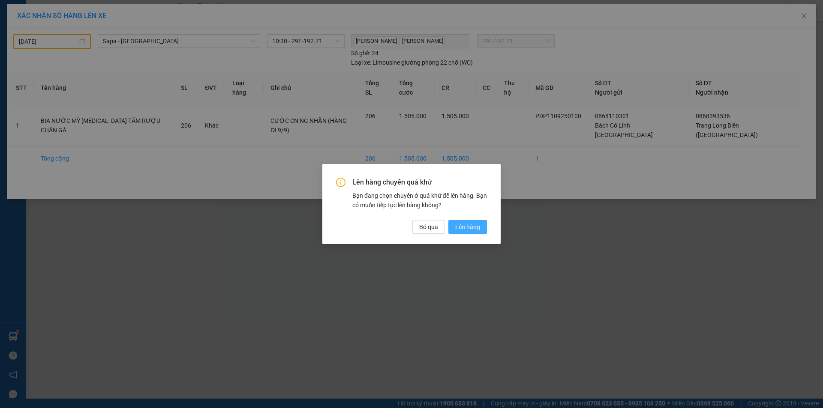
click at [474, 227] on span "Lên hàng" at bounding box center [467, 226] width 25 height 9
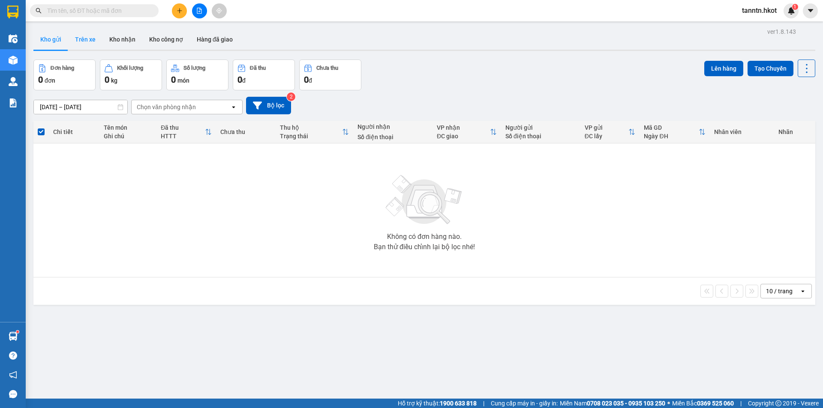
click at [77, 39] on button "Trên xe" at bounding box center [85, 39] width 34 height 21
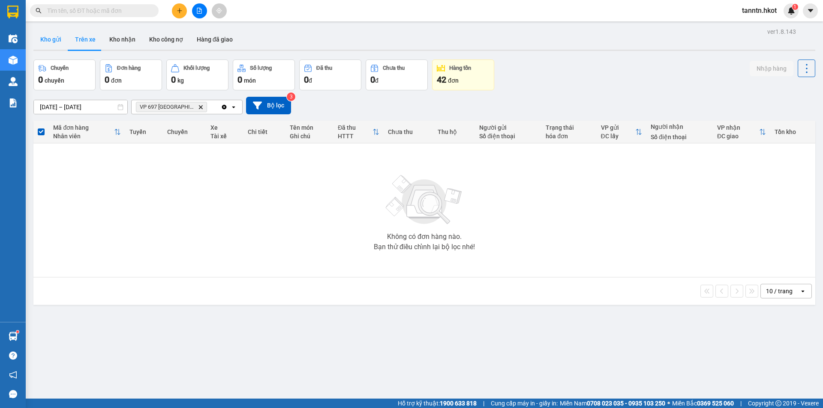
click at [54, 39] on button "Kho gửi" at bounding box center [50, 39] width 35 height 21
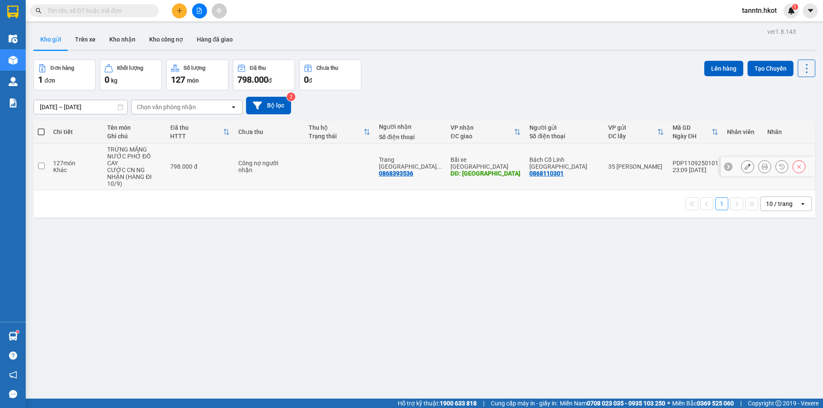
click at [172, 164] on td "798.000 đ" at bounding box center [200, 167] width 68 height 47
checkbox input "true"
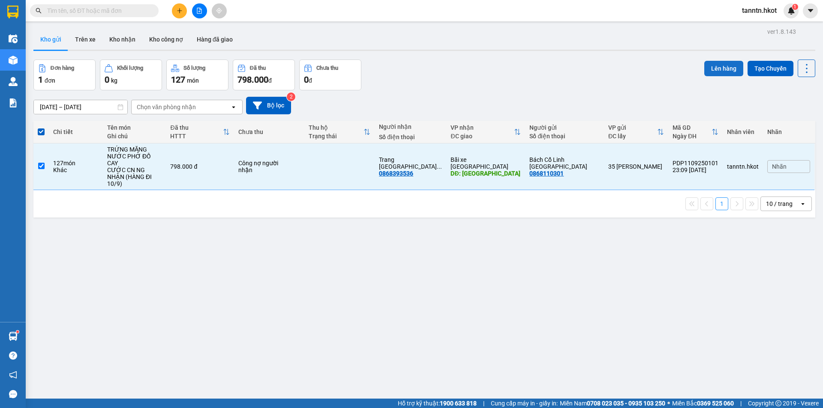
click at [712, 66] on button "Lên hàng" at bounding box center [723, 68] width 39 height 15
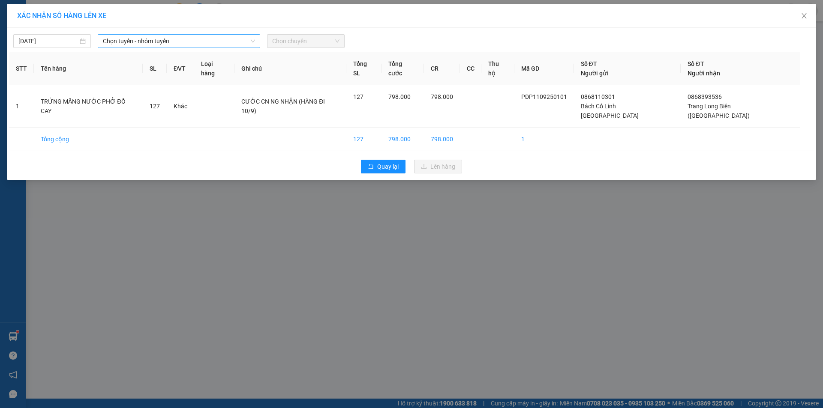
click at [124, 39] on span "Chọn tuyến - nhóm tuyến" at bounding box center [179, 41] width 152 height 13
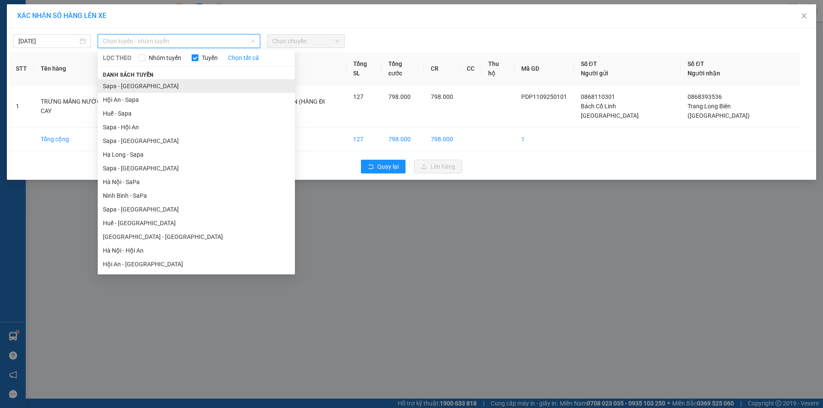
click at [150, 84] on li "Sapa - [GEOGRAPHIC_DATA]" at bounding box center [196, 86] width 197 height 14
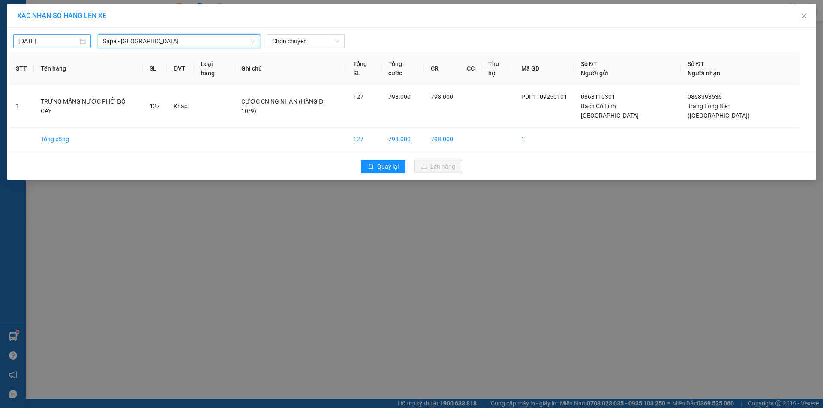
click at [53, 41] on input "[DATE]" at bounding box center [48, 40] width 60 height 9
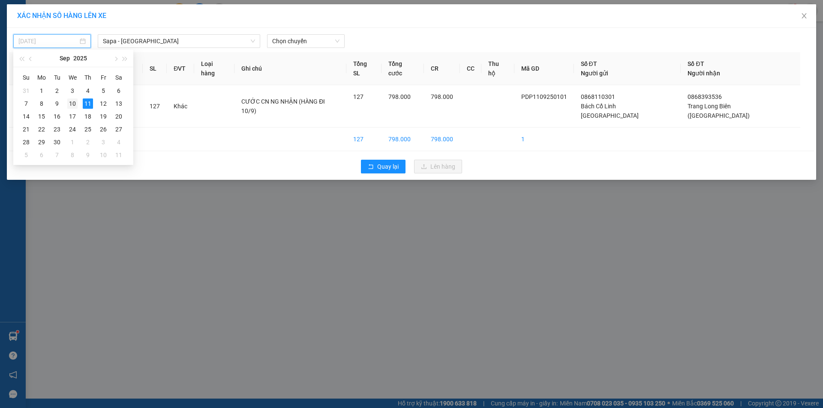
click at [73, 102] on div "10" at bounding box center [72, 104] width 10 height 10
type input "[DATE]"
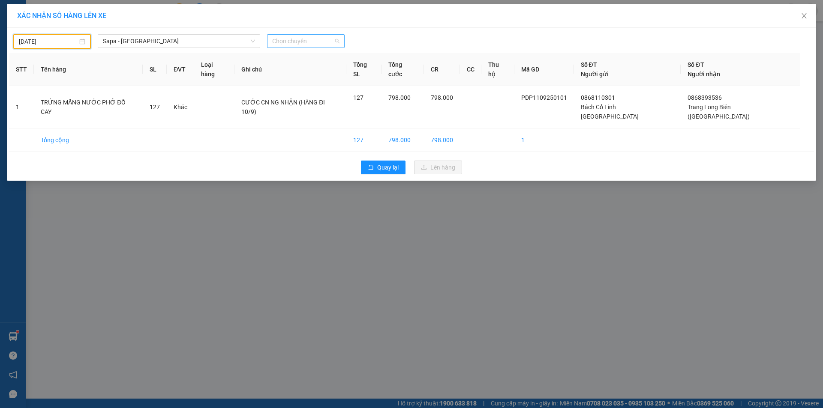
click at [280, 43] on span "Chọn chuyến" at bounding box center [305, 41] width 67 height 13
type input "360"
click at [311, 57] on div "16:00 - 29E-360.82" at bounding box center [305, 58] width 67 height 9
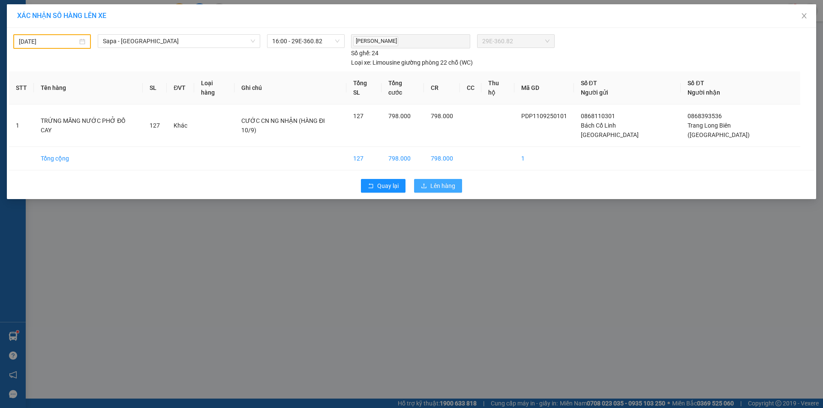
click at [435, 181] on span "Lên hàng" at bounding box center [442, 185] width 25 height 9
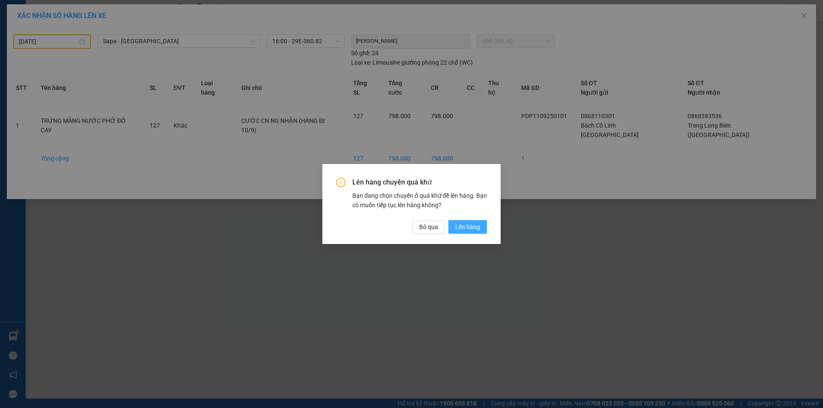
click at [459, 227] on span "Lên hàng" at bounding box center [467, 226] width 25 height 9
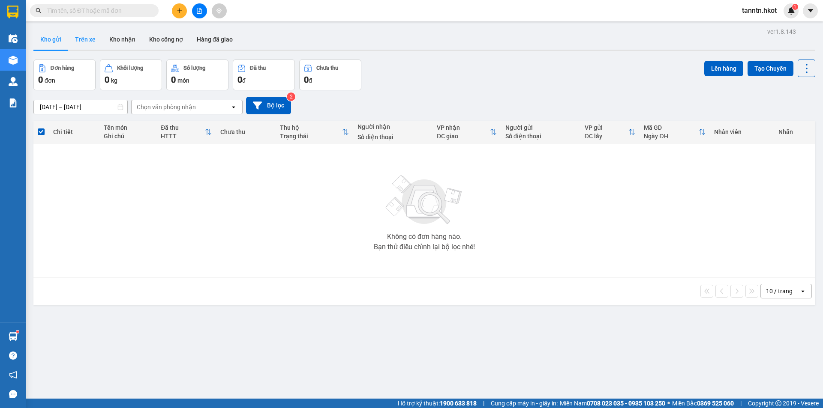
click at [88, 43] on button "Trên xe" at bounding box center [85, 39] width 34 height 21
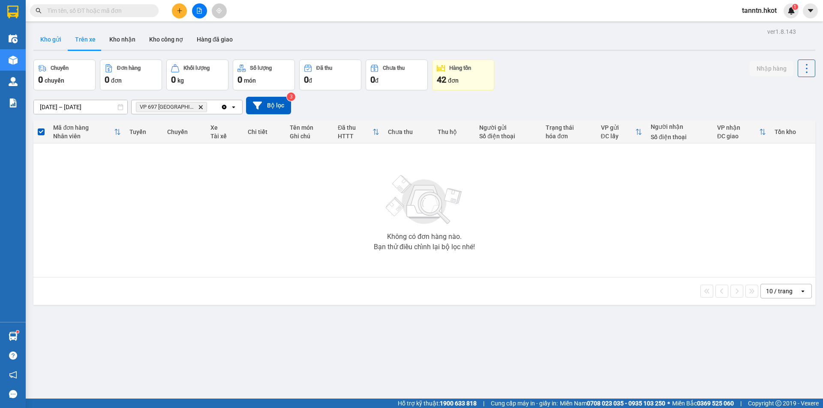
click at [45, 42] on button "Kho gửi" at bounding box center [50, 39] width 35 height 21
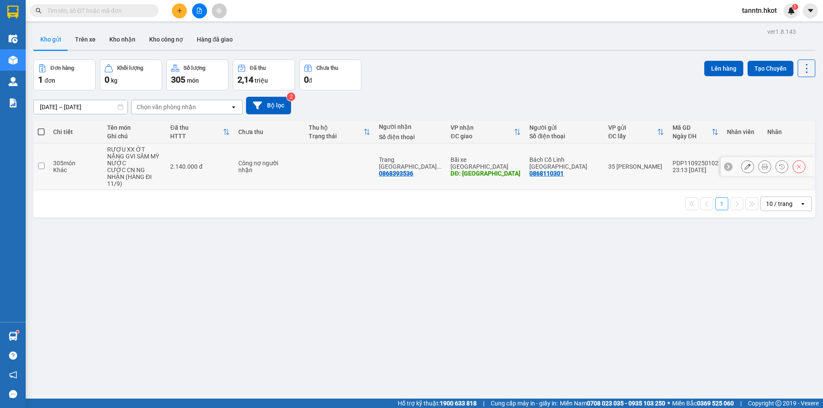
click at [150, 167] on div "CƯỚC CN NG NHẬN (HÀNG ĐI 11/9)" at bounding box center [134, 177] width 55 height 21
checkbox input "true"
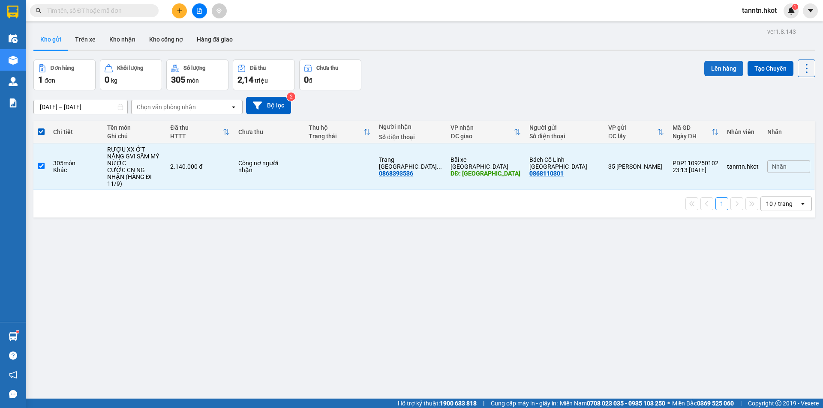
click at [714, 61] on button "Lên hàng" at bounding box center [723, 68] width 39 height 15
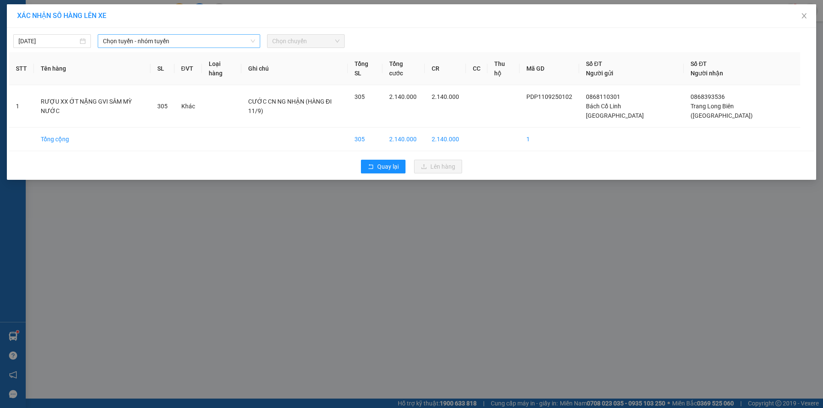
click at [239, 39] on span "Chọn tuyến - nhóm tuyến" at bounding box center [179, 41] width 152 height 13
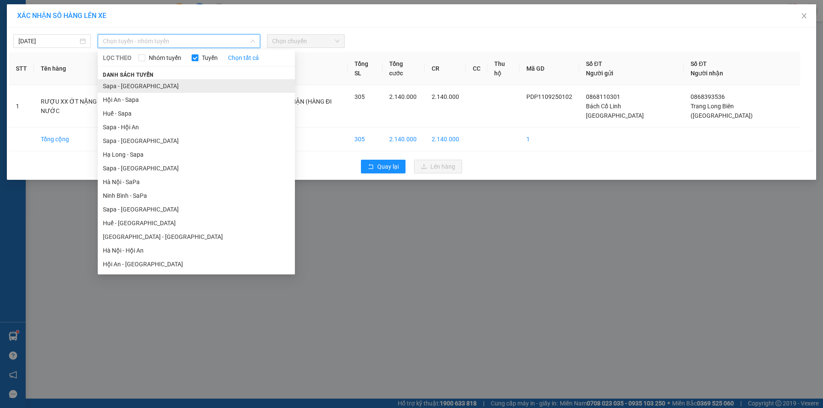
click at [210, 84] on li "Sapa - [GEOGRAPHIC_DATA]" at bounding box center [196, 86] width 197 height 14
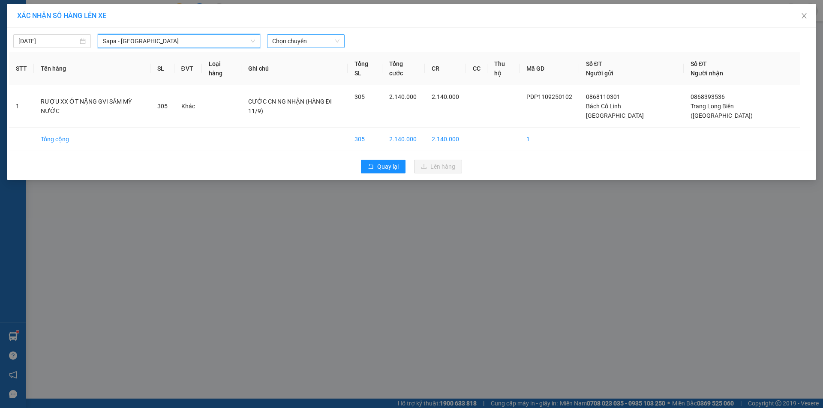
click at [294, 41] on span "Chọn chuyến" at bounding box center [305, 41] width 67 height 13
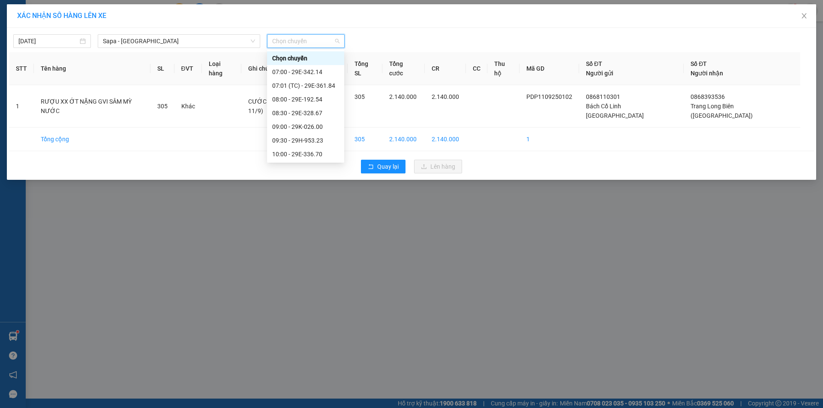
scroll to position [214, 0]
click at [309, 105] on div "18:00 - 29E-192.60" at bounding box center [305, 104] width 67 height 9
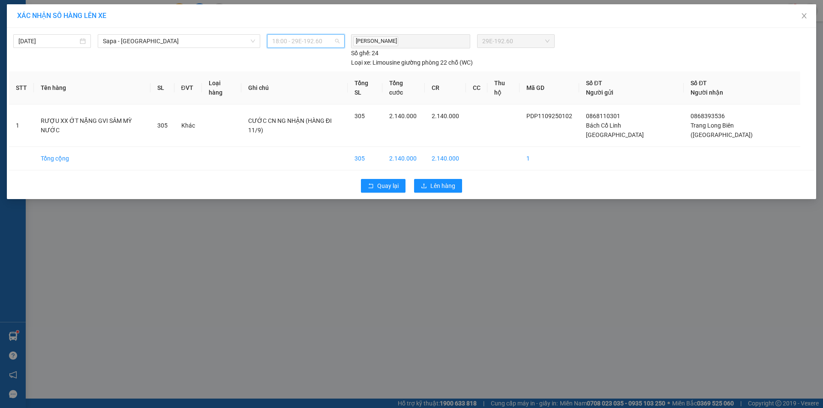
click at [322, 41] on span "18:00 - 29E-192.60" at bounding box center [305, 41] width 67 height 13
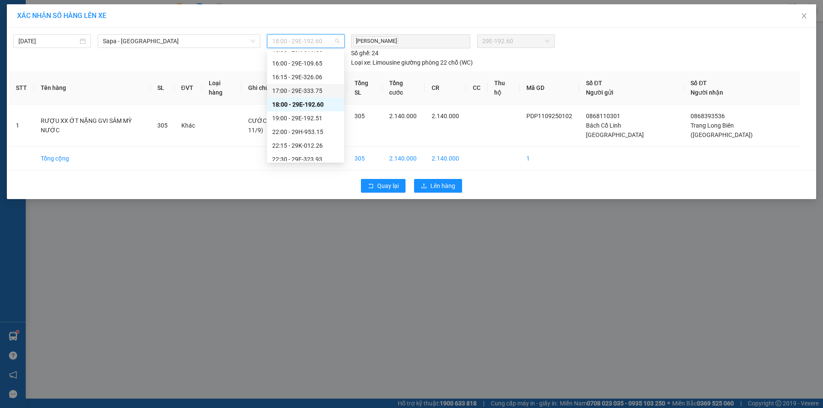
click at [313, 93] on div "17:00 - 29E-333.75" at bounding box center [305, 90] width 67 height 9
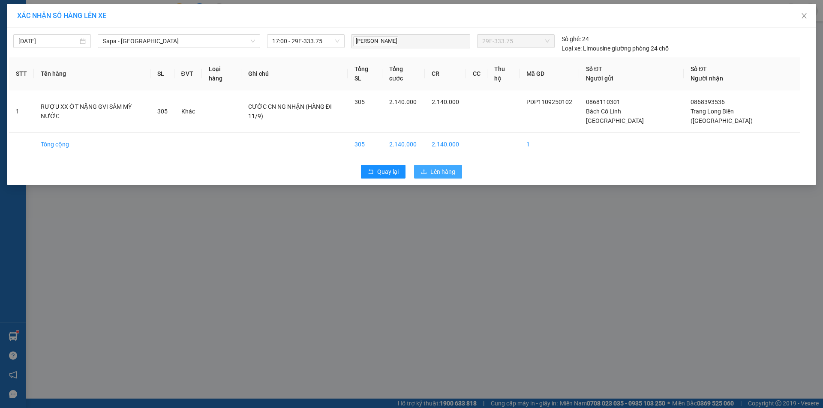
click at [438, 167] on span "Lên hàng" at bounding box center [442, 171] width 25 height 9
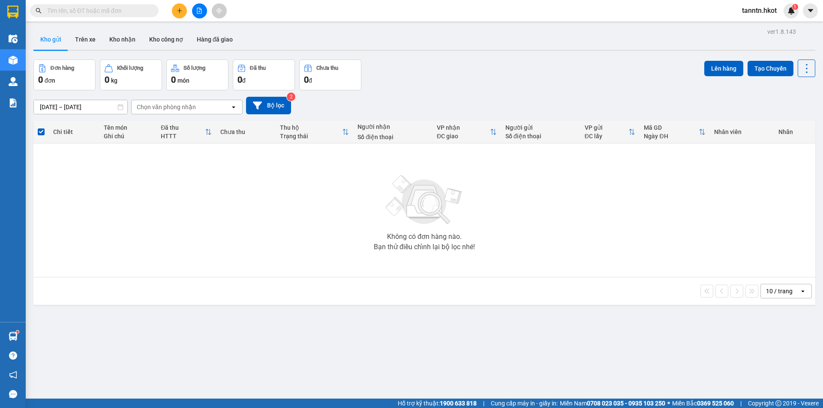
click at [180, 8] on icon "plus" at bounding box center [180, 11] width 6 height 6
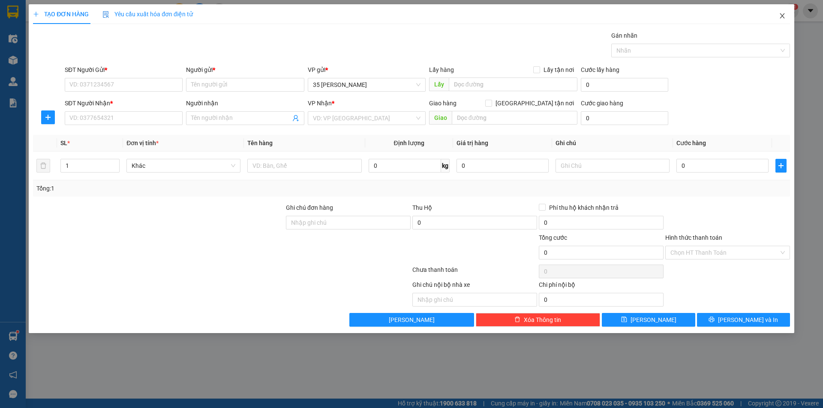
click at [784, 15] on icon "close" at bounding box center [782, 15] width 7 height 7
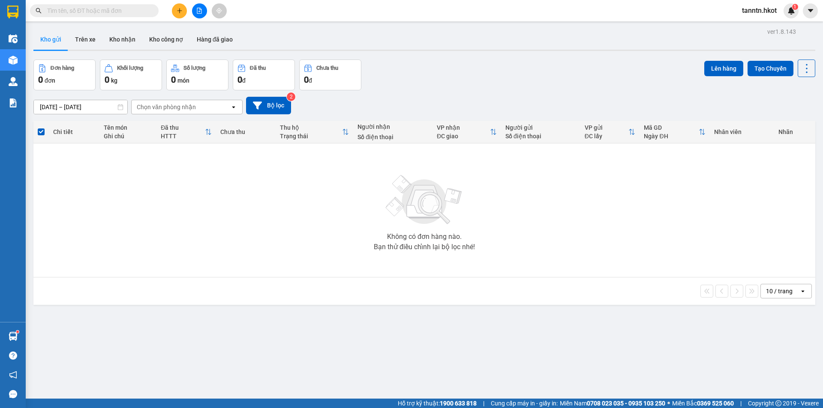
click at [119, 15] on input "text" at bounding box center [97, 10] width 101 height 9
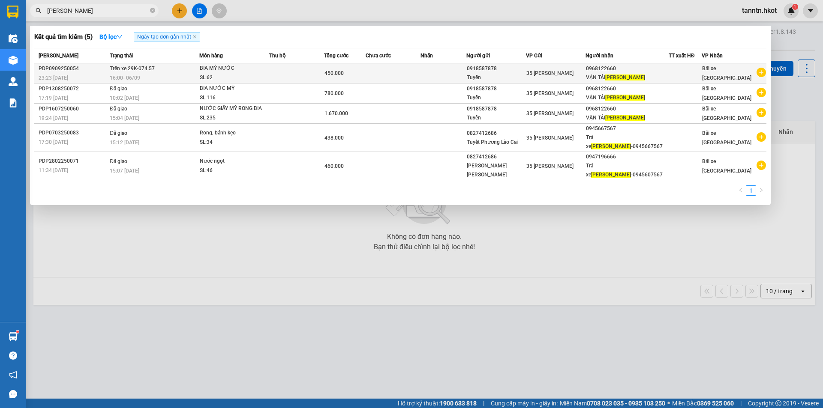
type input "[PERSON_NAME]"
click at [258, 76] on div "SL: 62" at bounding box center [232, 77] width 64 height 9
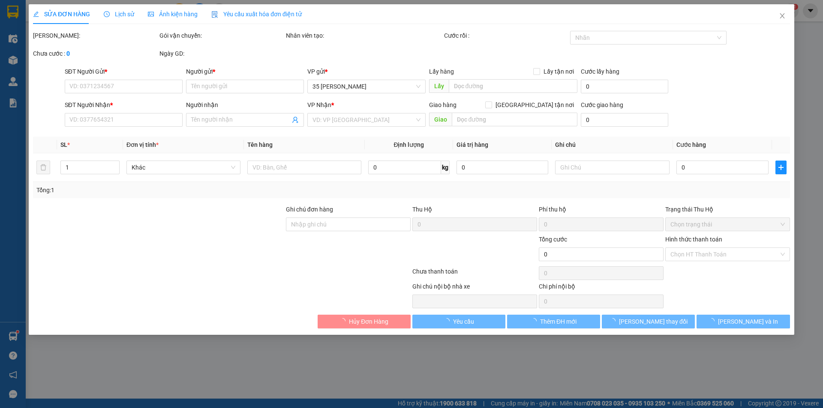
type input "0918587878"
type input "Tuyển"
type input "0968122660"
type input "VẬN TẢI SONG HẢI"
type input "450.000"
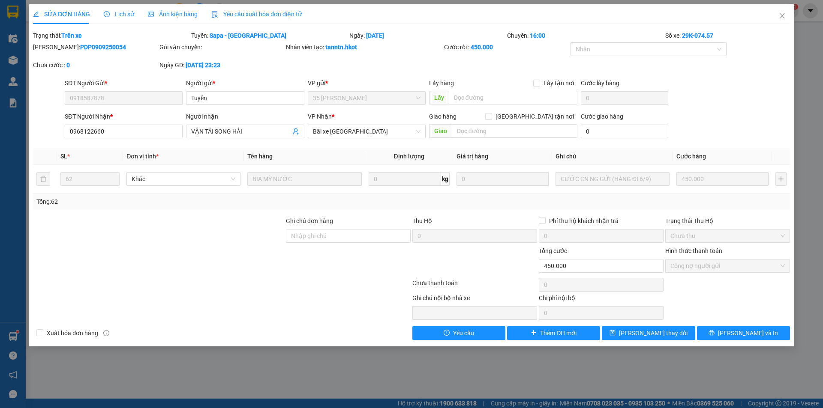
drag, startPoint x: 55, startPoint y: 49, endPoint x: 105, endPoint y: 51, distance: 50.2
click at [105, 51] on div "[PERSON_NAME]: PDP0909250054" at bounding box center [95, 46] width 125 height 9
copy b "PDP0909250054"
click at [704, 86] on div "SĐT Người Gửi * 0918587878 Người gửi * Tuyển VP gửi * 35 [PERSON_NAME] Lấy hàng…" at bounding box center [427, 93] width 729 height 30
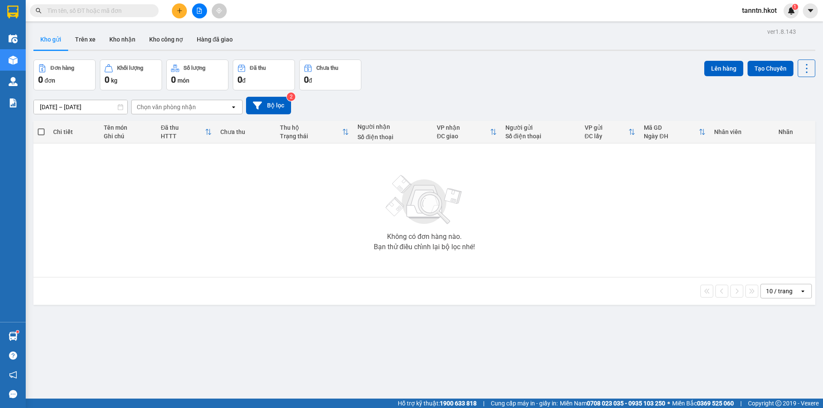
click at [133, 10] on input "text" at bounding box center [97, 10] width 101 height 9
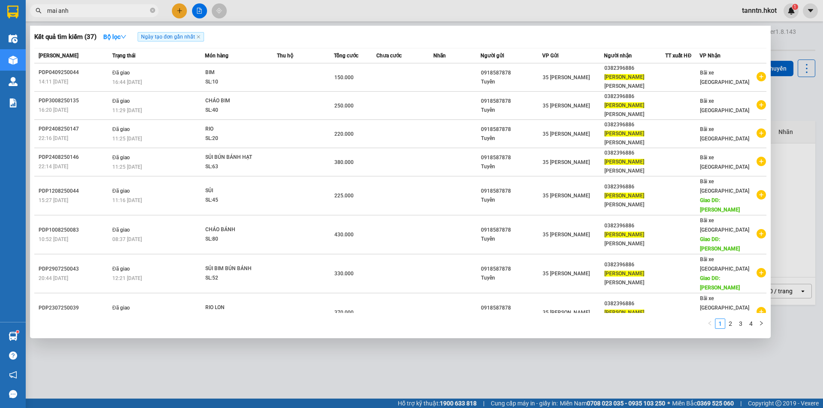
type input "mai anh"
click at [153, 9] on icon "close-circle" at bounding box center [152, 10] width 5 height 5
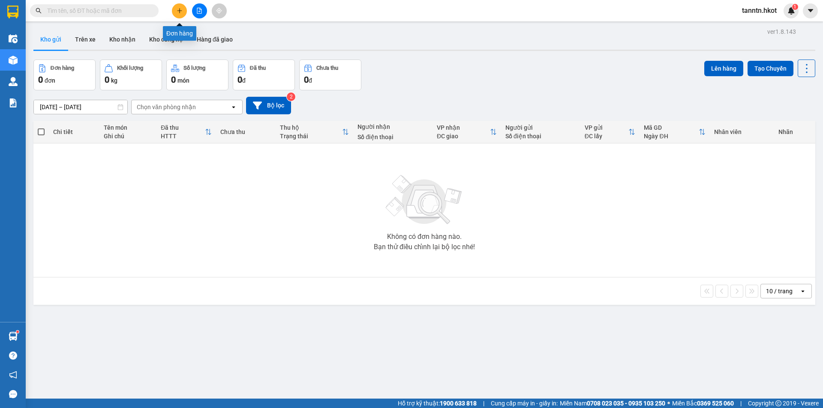
click at [177, 12] on icon "plus" at bounding box center [180, 11] width 6 height 6
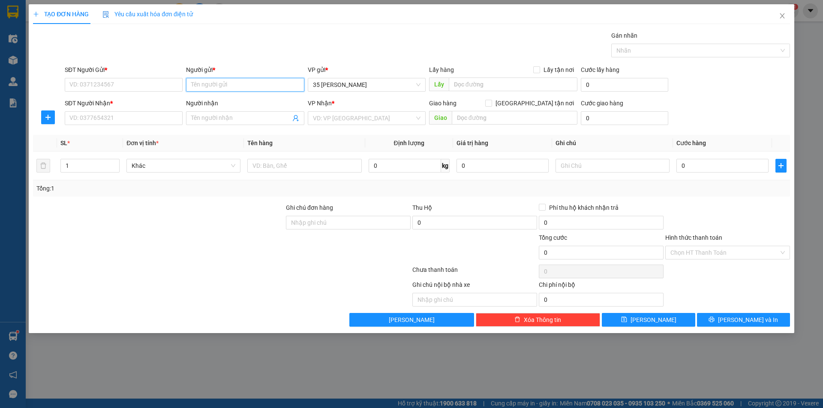
click at [241, 81] on input "Người gửi *" at bounding box center [245, 85] width 118 height 14
type input "cổ"
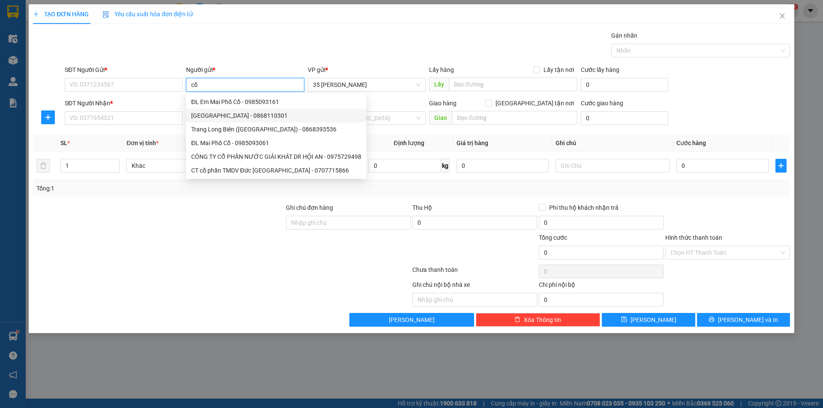
click at [232, 118] on div "[GEOGRAPHIC_DATA] - 0868110301" at bounding box center [276, 115] width 170 height 9
type input "0868110301"
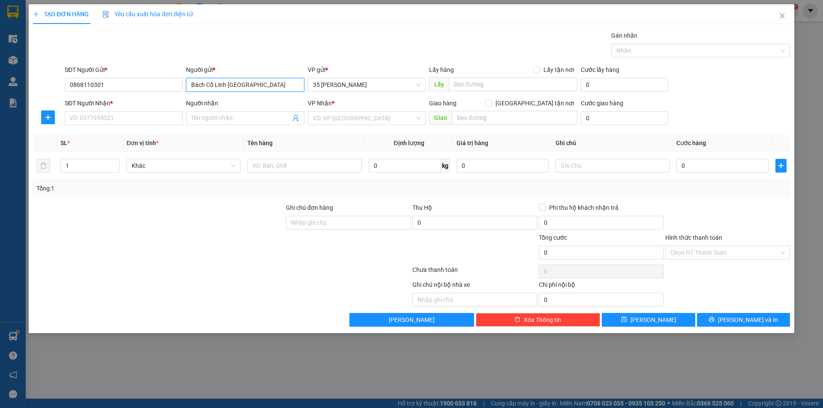
type input "Bách Cổ Linh [GEOGRAPHIC_DATA]"
click at [232, 118] on input "Người nhận" at bounding box center [240, 118] width 99 height 9
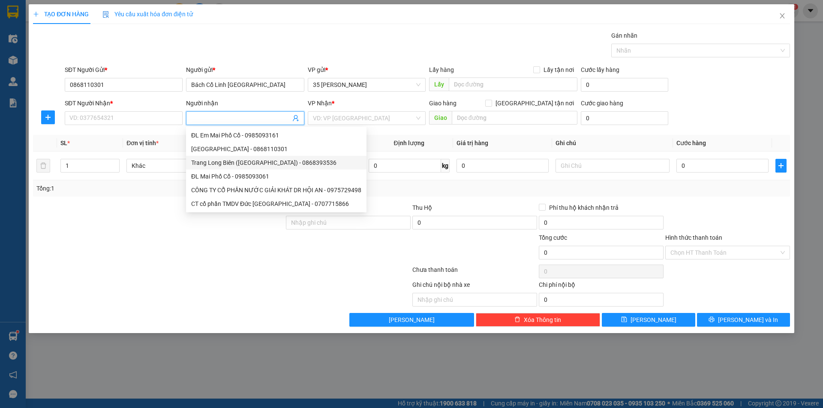
click at [230, 163] on div "Trang Long Biên (Bách Cổ Linh) - 0868393536" at bounding box center [276, 162] width 170 height 9
type input "0868393536"
type input "Trang Long Biên ([GEOGRAPHIC_DATA])"
type input "[GEOGRAPHIC_DATA]"
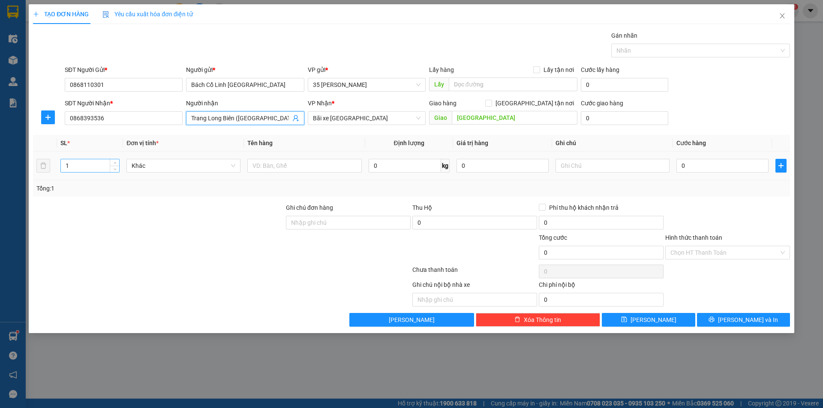
click at [105, 167] on input "1" at bounding box center [90, 165] width 58 height 13
type input "44"
click at [298, 167] on input "text" at bounding box center [304, 166] width 114 height 14
type input "TĂM TO BIM TO TRỨNG RƯỢU NẶNG XÌ DẦU NẤM GVI BIA"
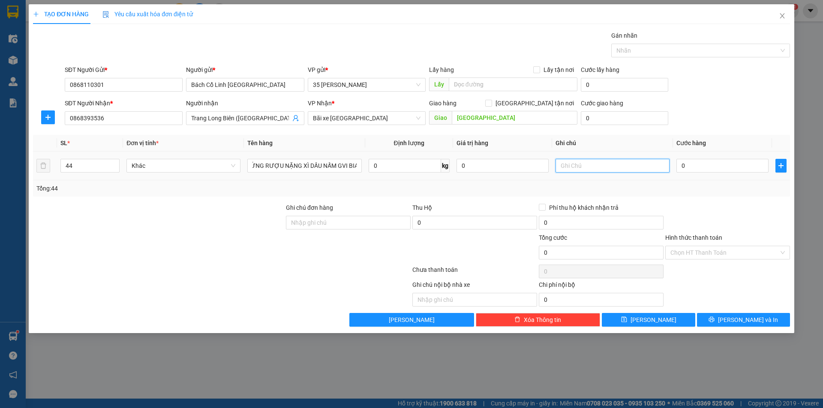
scroll to position [0, 0]
click at [613, 166] on input "text" at bounding box center [612, 166] width 114 height 14
type input "CƯỚC CN NG NHẬN (HÀNG ĐI 4/9)"
click at [701, 167] on input "0" at bounding box center [722, 166] width 92 height 14
type input "5"
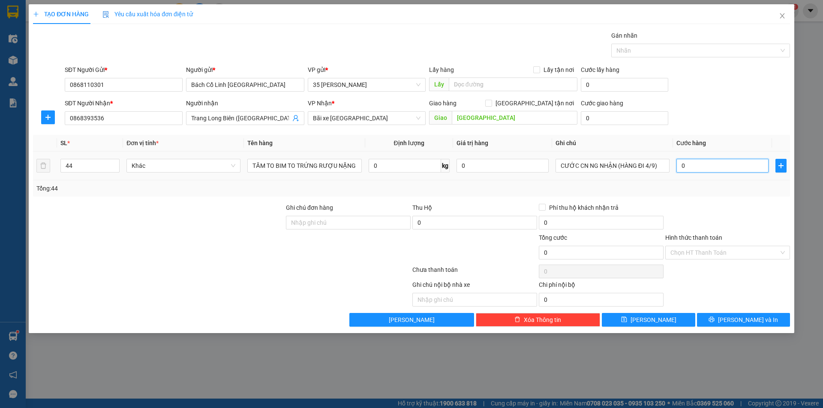
type input "5"
type input "50"
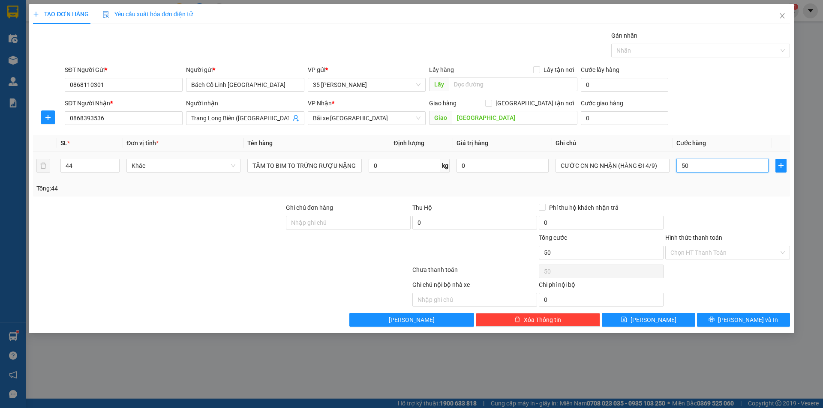
type input "500"
type input "5.000"
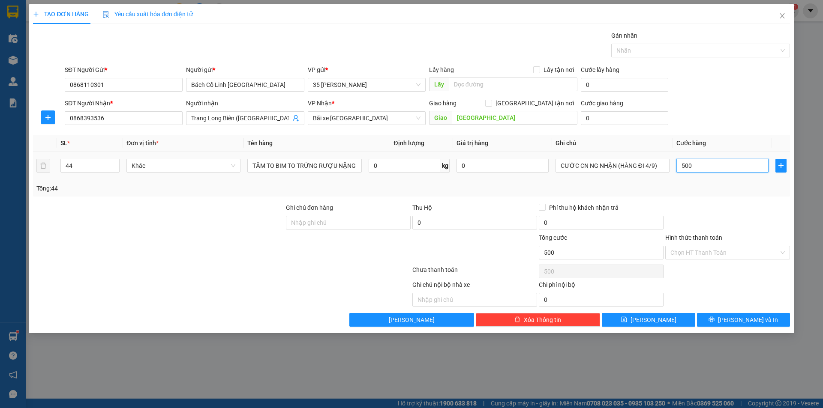
type input "5.000"
type input "50.000"
type input "500.000"
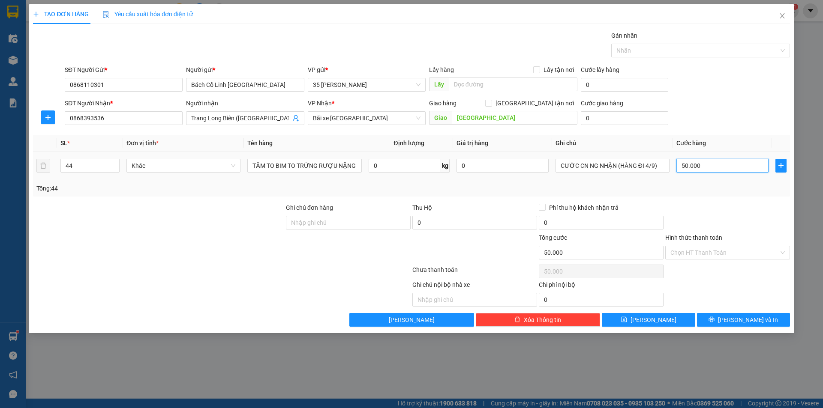
type input "500.000"
click at [714, 210] on div at bounding box center [727, 218] width 126 height 30
click at [729, 255] on input "Hình thức thanh toán" at bounding box center [724, 252] width 108 height 13
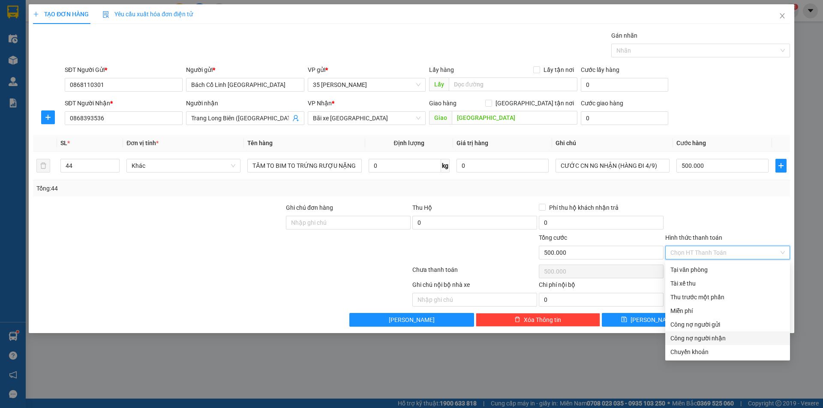
click at [732, 340] on div "Công nợ người nhận" at bounding box center [727, 338] width 114 height 9
type input "0"
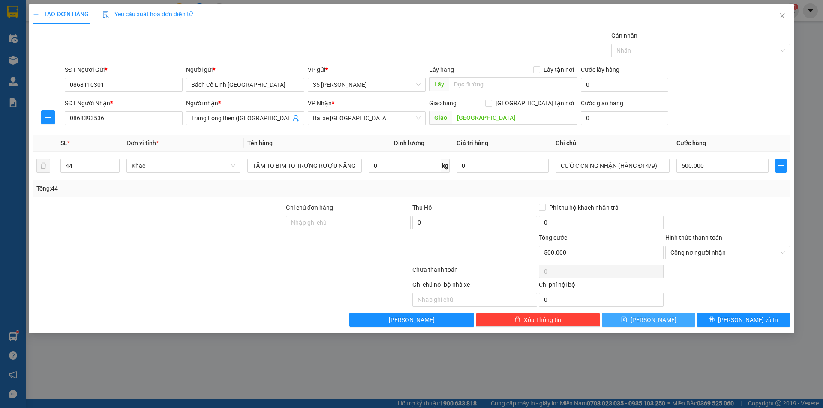
click at [665, 318] on button "[PERSON_NAME]" at bounding box center [648, 320] width 93 height 14
type input "1"
type input "0"
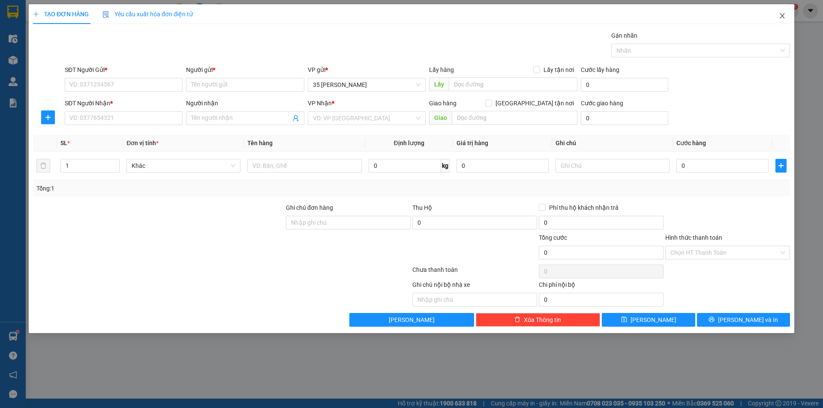
click at [785, 15] on icon "close" at bounding box center [782, 15] width 7 height 7
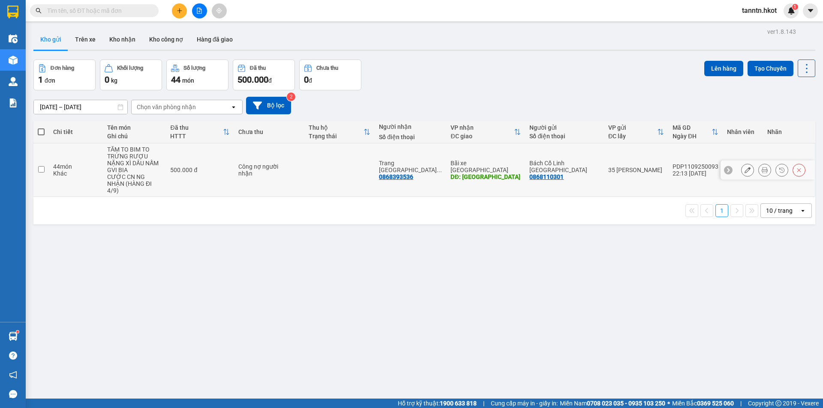
click at [117, 163] on div "TĂM TO BIM TO TRỨNG RƯỢU NẶNG XÌ DẦU NẤM GVI BIA" at bounding box center [134, 159] width 55 height 27
checkbox input "true"
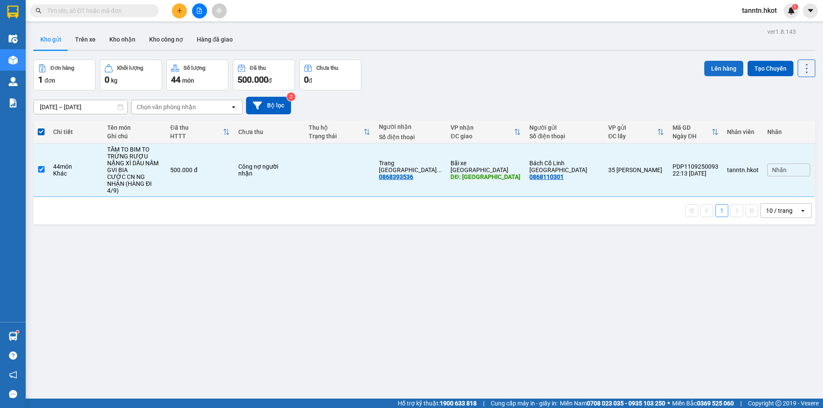
click at [726, 70] on button "Lên hàng" at bounding box center [723, 68] width 39 height 15
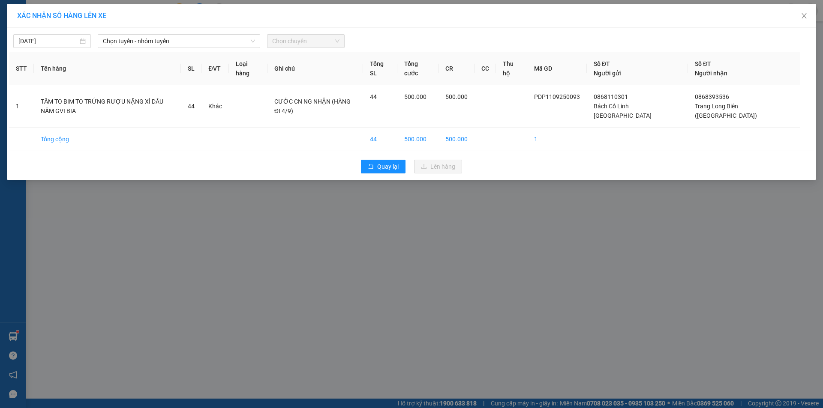
click at [72, 48] on div "11/09/2025 Chọn tuyến - nhóm tuyến Chọn chuyến STT Tên hàng SL ĐVT Loại hàng Gh…" at bounding box center [411, 104] width 809 height 152
click at [79, 40] on div "[DATE]" at bounding box center [51, 40] width 67 height 9
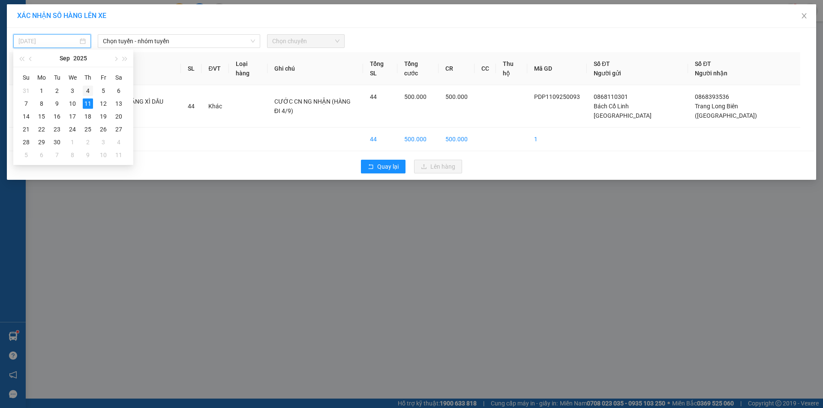
click at [89, 92] on div "4" at bounding box center [88, 91] width 10 height 10
type input "[DATE]"
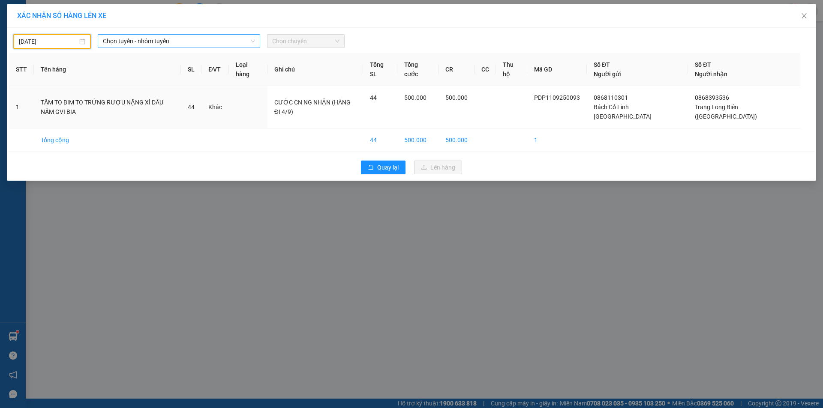
click at [161, 42] on span "Chọn tuyến - nhóm tuyến" at bounding box center [179, 41] width 152 height 13
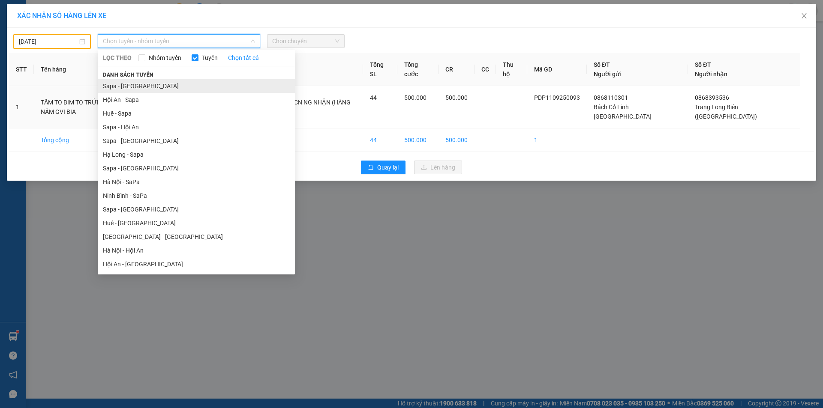
click at [155, 92] on li "Sapa - [GEOGRAPHIC_DATA]" at bounding box center [196, 86] width 197 height 14
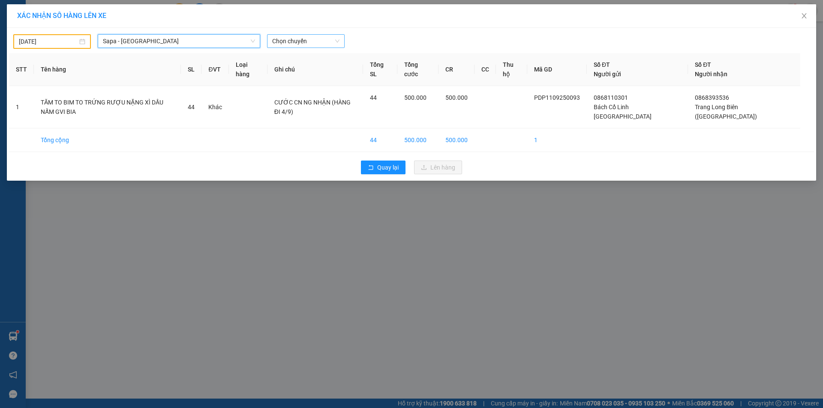
click at [315, 42] on span "Chọn chuyến" at bounding box center [305, 41] width 67 height 13
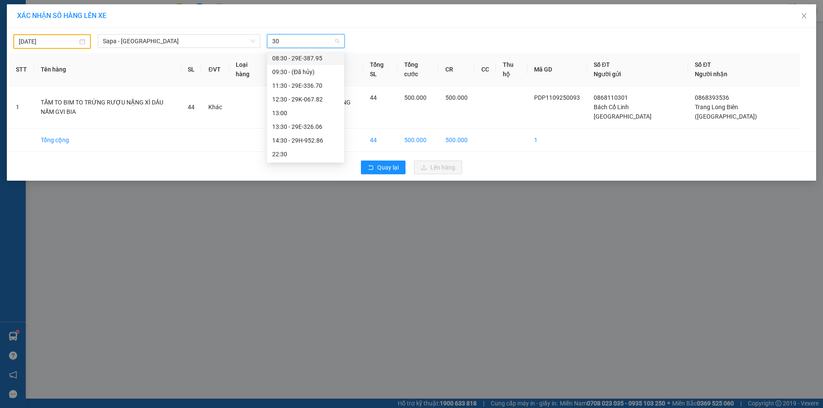
type input "300"
click at [223, 44] on span "Sapa - [GEOGRAPHIC_DATA]" at bounding box center [179, 41] width 152 height 13
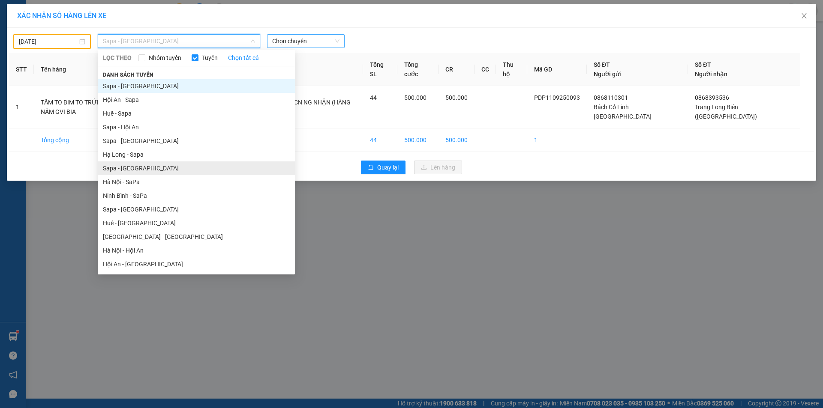
click at [148, 172] on li "Sapa - [GEOGRAPHIC_DATA]" at bounding box center [196, 169] width 197 height 14
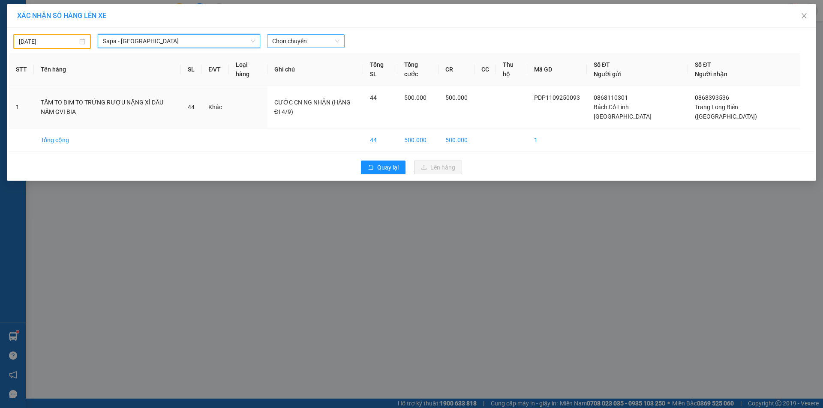
click at [312, 36] on span "Chọn chuyến" at bounding box center [305, 41] width 67 height 13
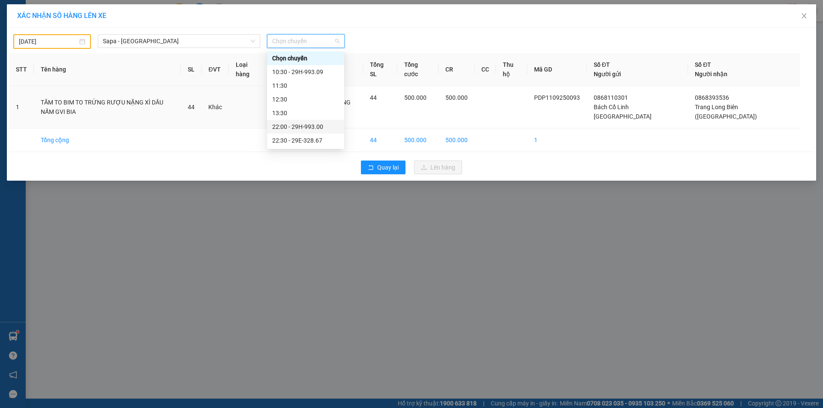
click at [313, 126] on div "22:00 - 29H-993.00" at bounding box center [305, 126] width 67 height 9
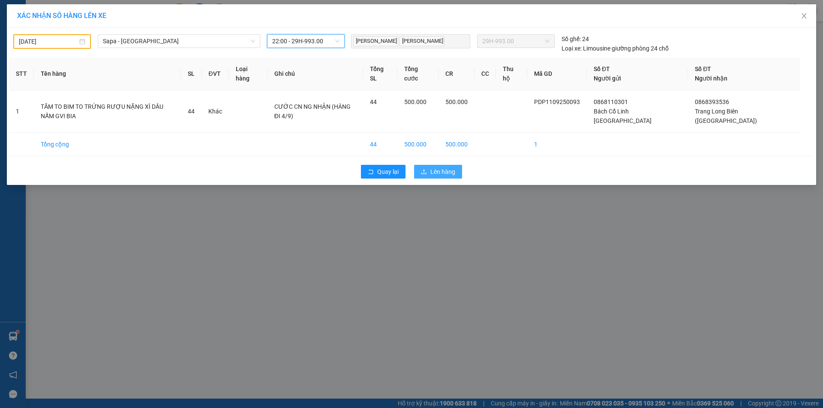
click at [438, 167] on span "Lên hàng" at bounding box center [442, 171] width 25 height 9
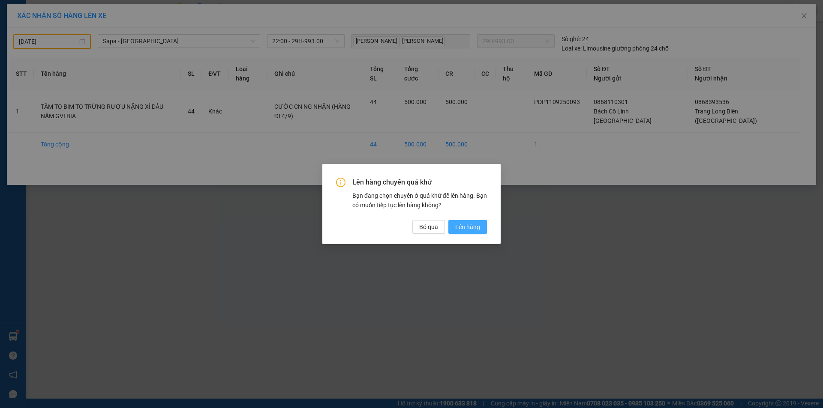
click at [462, 222] on button "Lên hàng" at bounding box center [467, 227] width 39 height 14
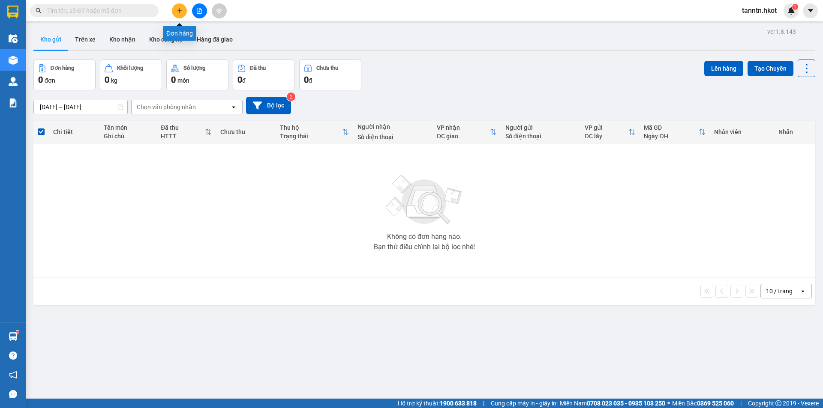
click at [181, 13] on button at bounding box center [179, 10] width 15 height 15
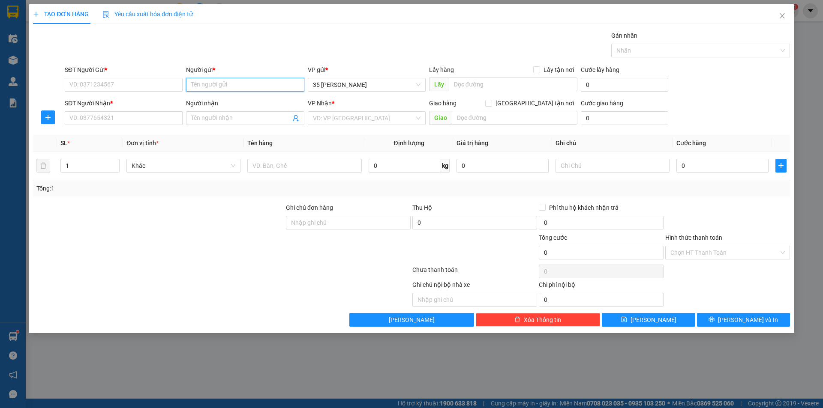
click at [202, 85] on input "Người gửi *" at bounding box center [245, 85] width 118 height 14
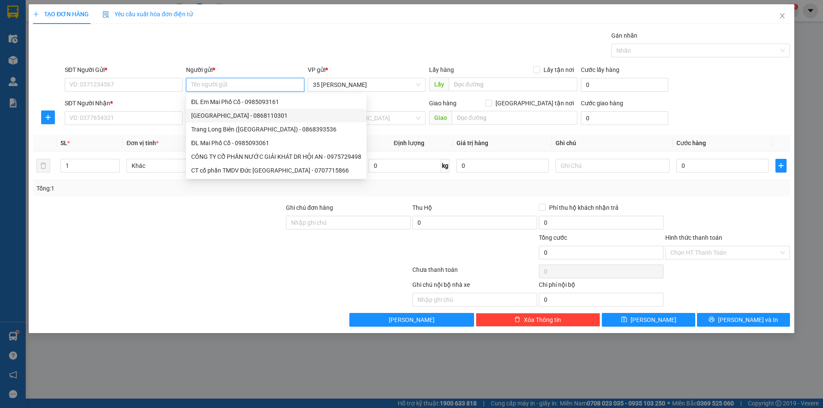
click at [204, 117] on div "Bách Cổ Linh Long Biên - 0868110301" at bounding box center [276, 115] width 170 height 9
type input "0868110301"
type input "Bách Cổ Linh [GEOGRAPHIC_DATA]"
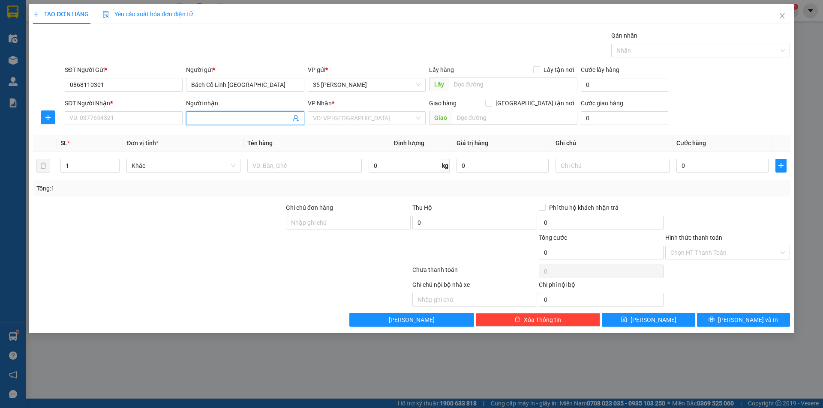
click at [204, 117] on input "Người nhận" at bounding box center [240, 118] width 99 height 9
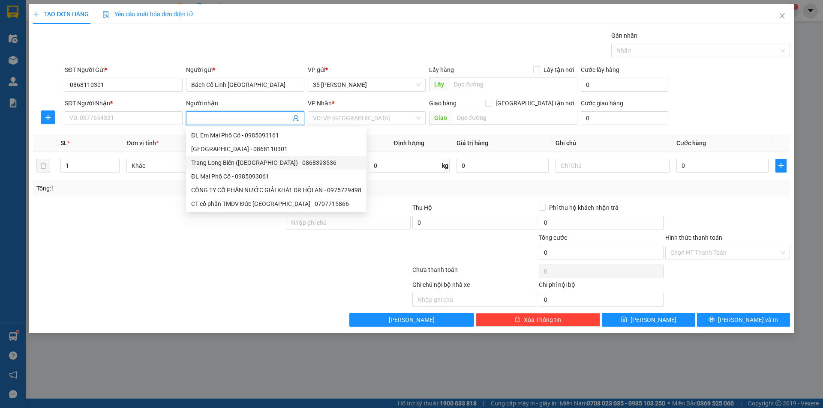
click at [207, 164] on div "Trang Long Biên (Bách Cổ Linh) - 0868393536" at bounding box center [276, 162] width 170 height 9
type input "0868393536"
type input "Trang Long Biên ([GEOGRAPHIC_DATA])"
type input "[GEOGRAPHIC_DATA]"
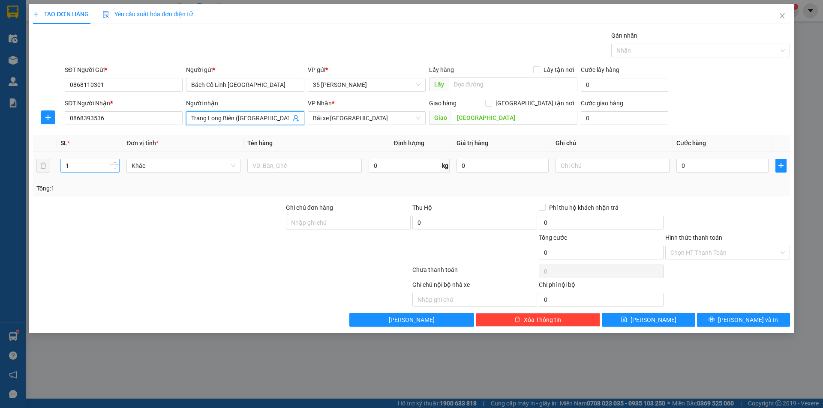
click at [113, 165] on span "Decrease Value" at bounding box center [114, 169] width 9 height 8
click at [105, 166] on input "1" at bounding box center [90, 165] width 58 height 13
type input "191"
click at [295, 168] on input "text" at bounding box center [304, 166] width 114 height 14
type input "[MEDICAL_DATA] SÂM NƯỚC MIẾN XÌ DẦU GVI BIA"
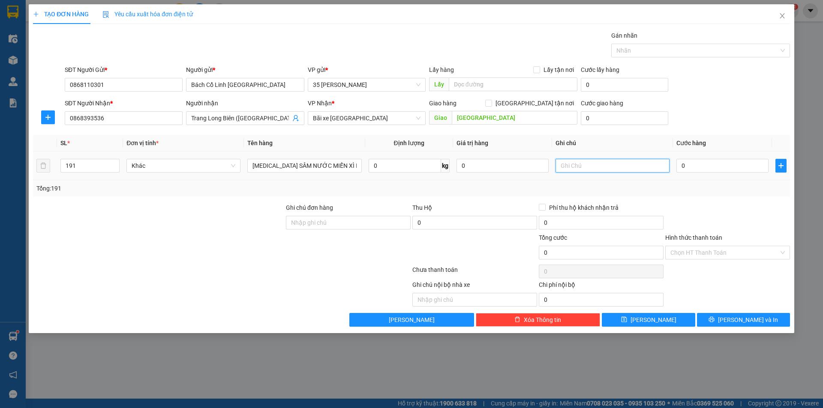
click at [600, 168] on input "text" at bounding box center [612, 166] width 114 height 14
type input "CƯỚC CN NG NHẬN (HÀNG ĐI 5/9)"
click at [730, 166] on input "0" at bounding box center [722, 166] width 92 height 14
type input "1"
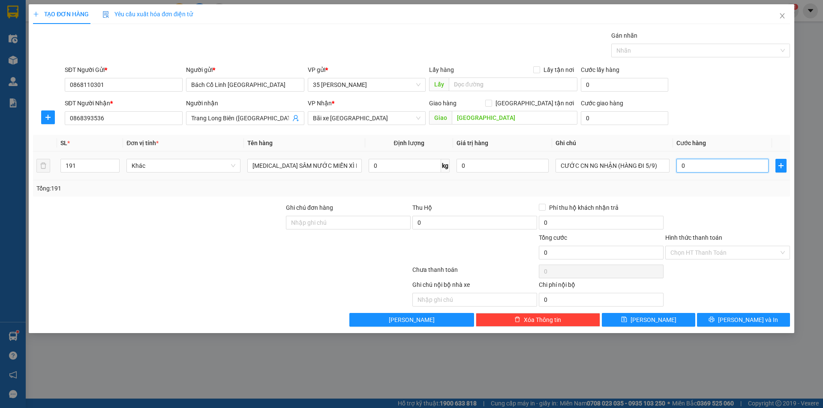
type input "1"
type input "12"
type input "129"
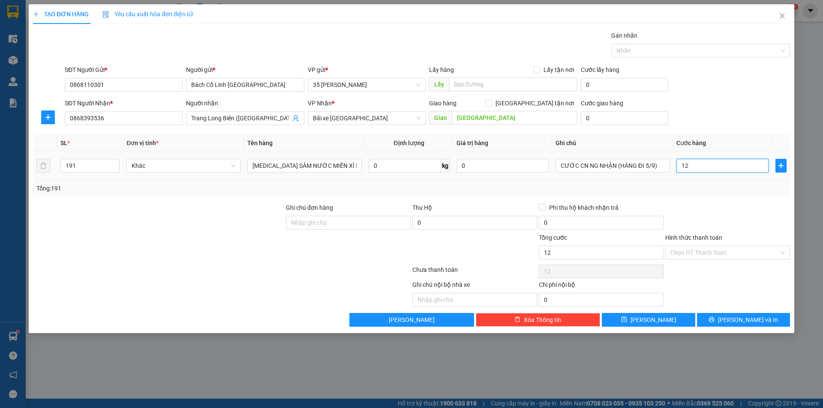
type input "129"
type input "1.295"
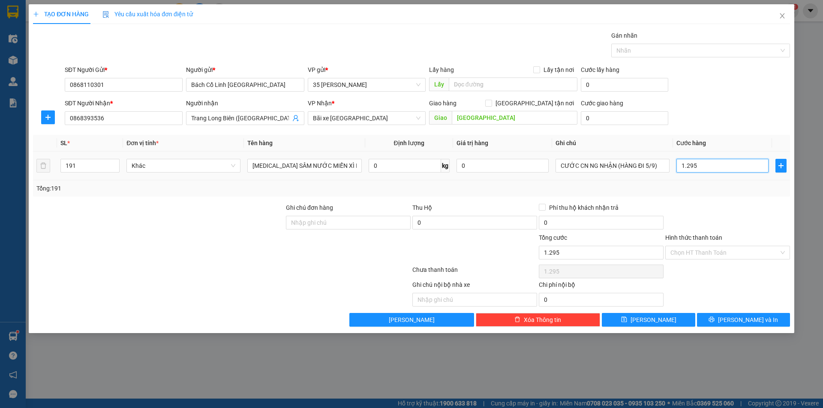
type input "12.950"
type input "129.500"
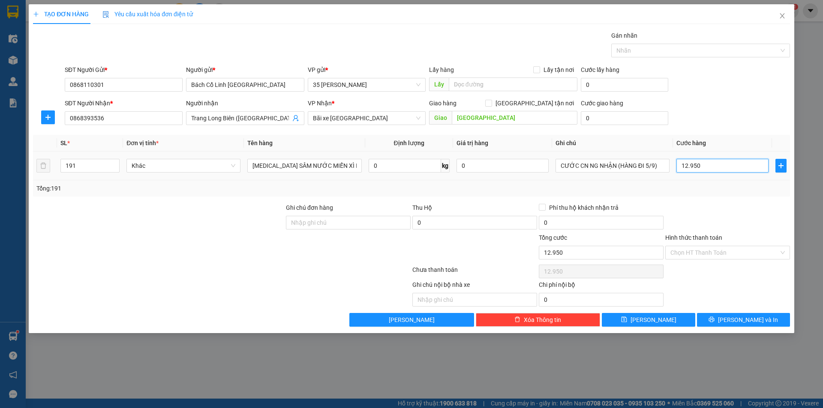
type input "129.500"
type input "1.295.000"
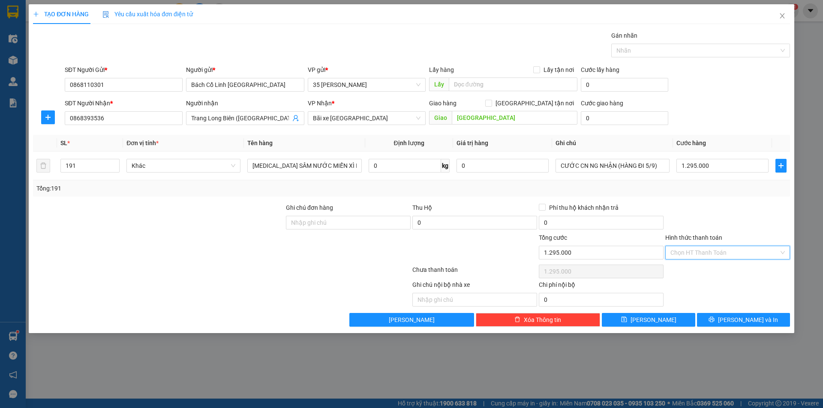
click at [746, 253] on input "Hình thức thanh toán" at bounding box center [724, 252] width 108 height 13
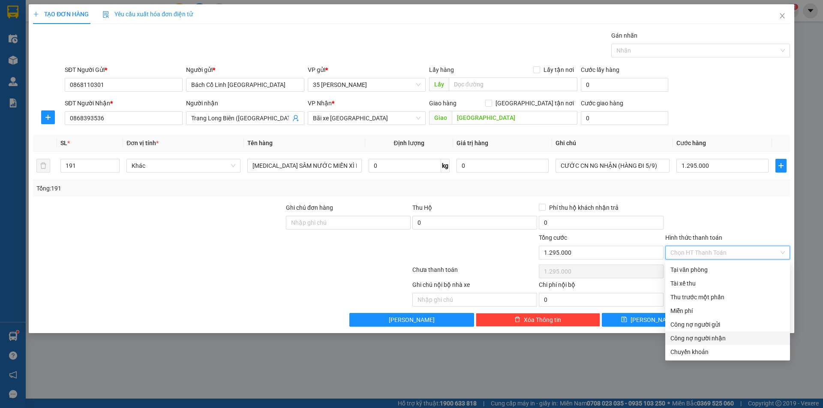
click at [731, 338] on div "Công nợ người nhận" at bounding box center [727, 338] width 114 height 9
type input "0"
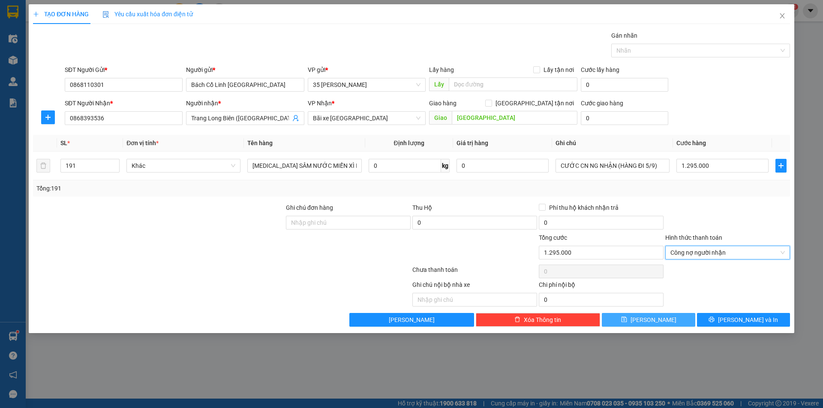
click at [662, 318] on button "[PERSON_NAME]" at bounding box center [648, 320] width 93 height 14
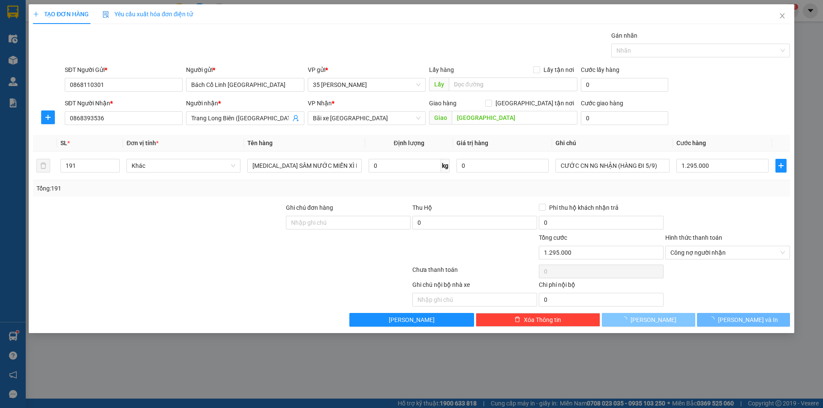
type input "1"
type input "0"
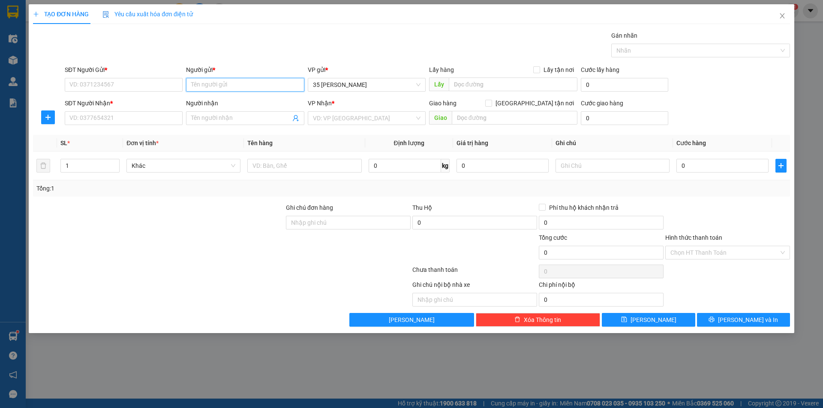
click at [225, 81] on input "Người gửi *" at bounding box center [245, 85] width 118 height 14
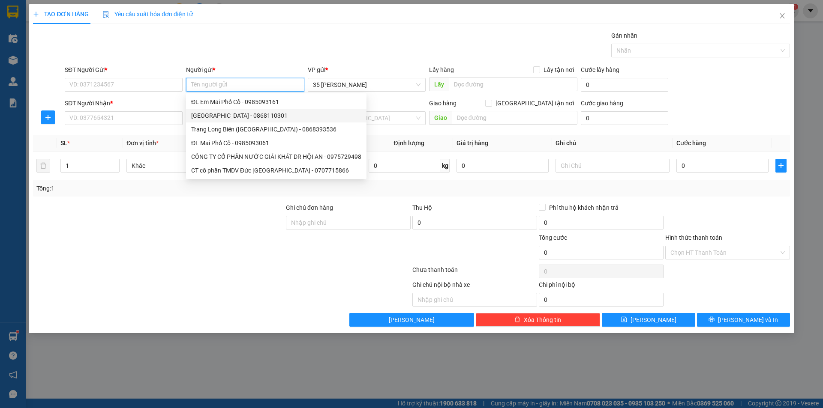
click at [230, 118] on div "Bách Cổ Linh Long Biên - 0868110301" at bounding box center [276, 115] width 170 height 9
type input "0868110301"
type input "Bách Cổ Linh [GEOGRAPHIC_DATA]"
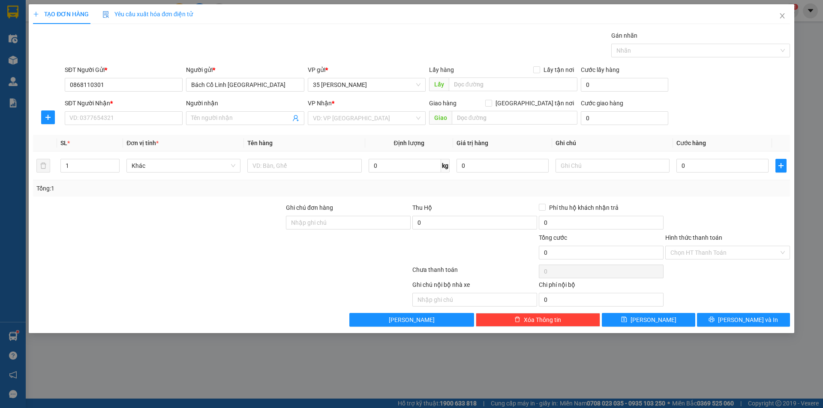
click at [230, 118] on input "Người nhận" at bounding box center [240, 118] width 99 height 9
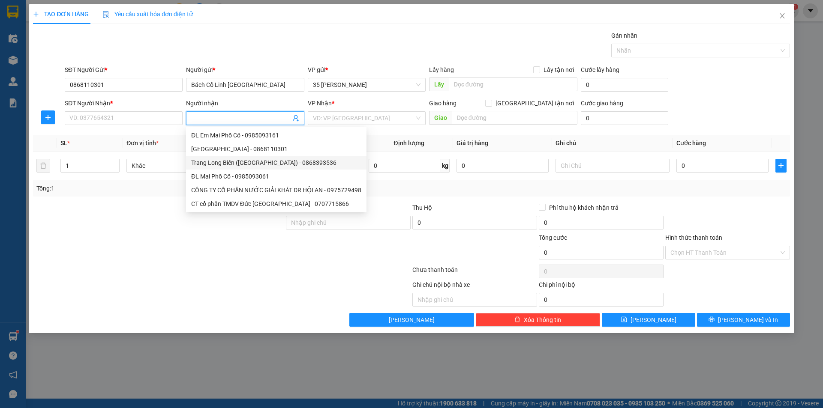
click at [234, 159] on div "Trang Long Biên (Bách Cổ Linh) - 0868393536" at bounding box center [276, 162] width 170 height 9
type input "0868393536"
type input "Trang Long Biên ([GEOGRAPHIC_DATA])"
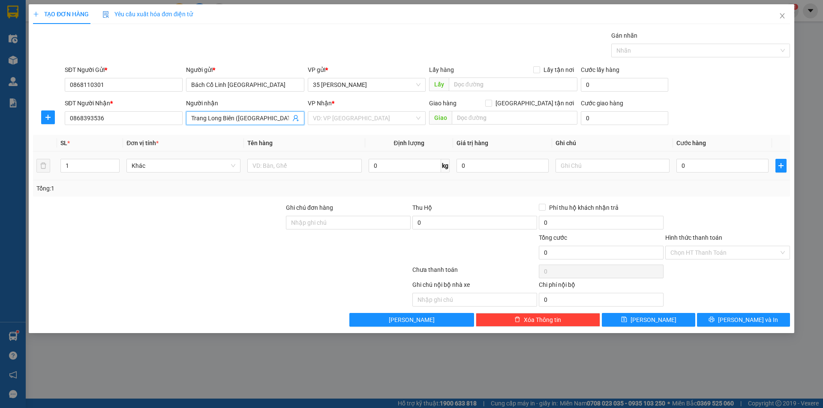
type input "[GEOGRAPHIC_DATA]"
click at [560, 168] on input "text" at bounding box center [612, 166] width 114 height 14
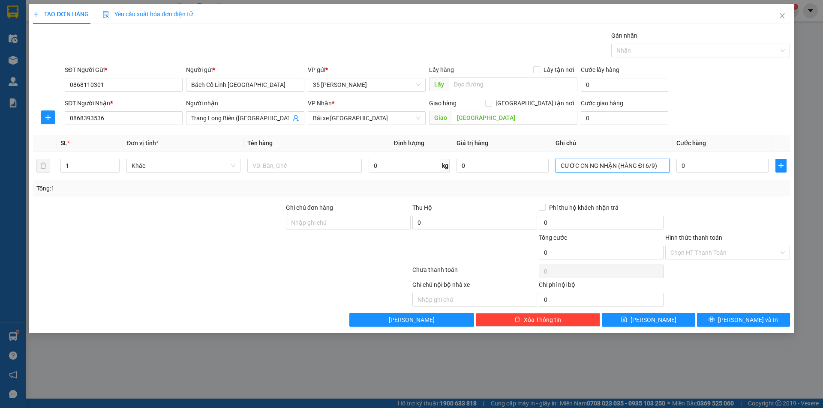
type input "CƯỚC CN NG NHẬN (HÀNG ĐI 6/9)"
click at [74, 165] on input "1" at bounding box center [90, 165] width 58 height 13
type input "42"
click at [268, 165] on input "text" at bounding box center [304, 166] width 114 height 14
type input "TRE BÁNH TƯƠI PHỞ SỦI MĂNG"
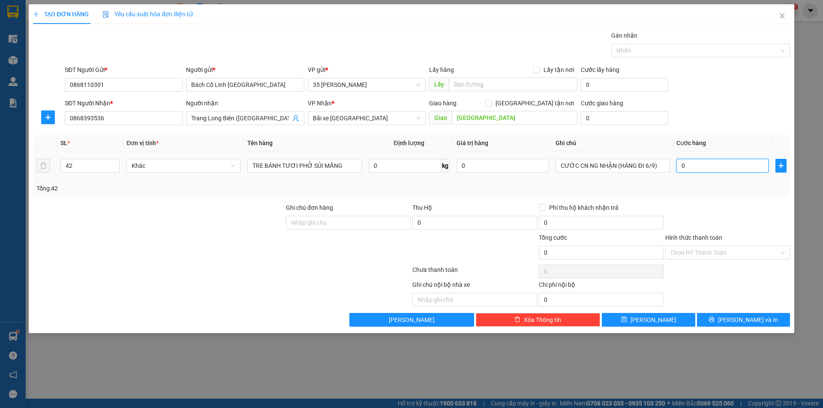
click at [696, 161] on input "0" at bounding box center [722, 166] width 92 height 14
type input "3"
type input "34"
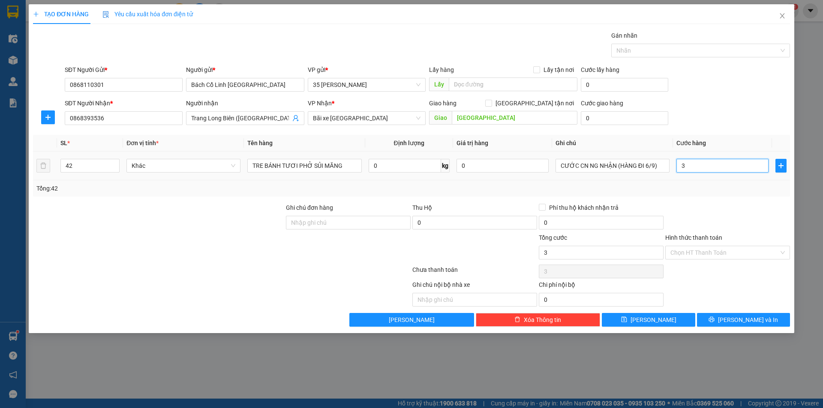
type input "34"
type input "345"
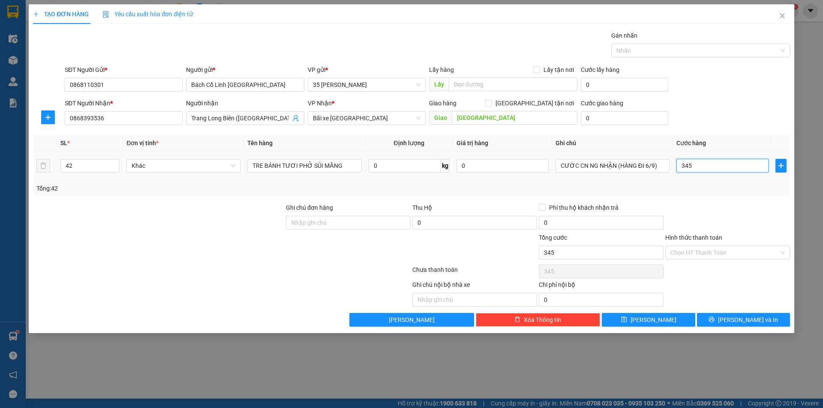
type input "3.450"
type input "34.500"
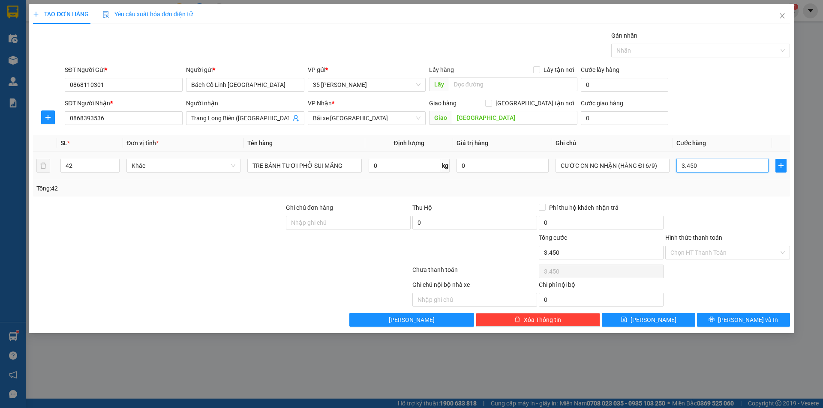
type input "34.500"
type input "345.000"
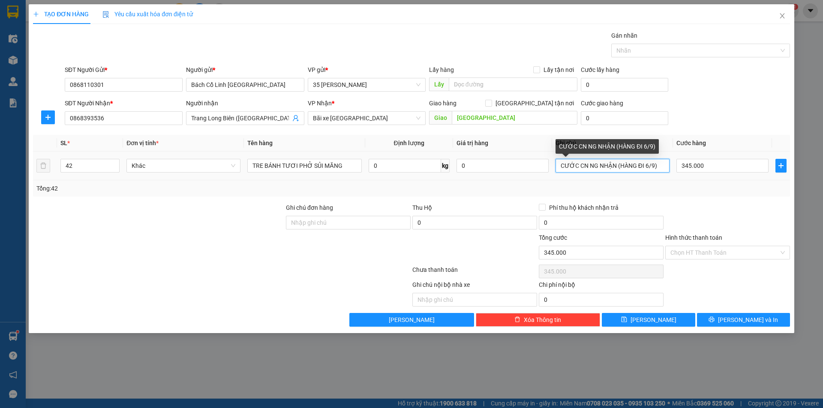
click at [647, 161] on input "CƯỚC CN NG NHẬN (HÀNG ĐI 6/9)" at bounding box center [612, 166] width 114 height 14
type input "CƯỚC CN NG NHẬN (HÀNG ĐI 5/9)"
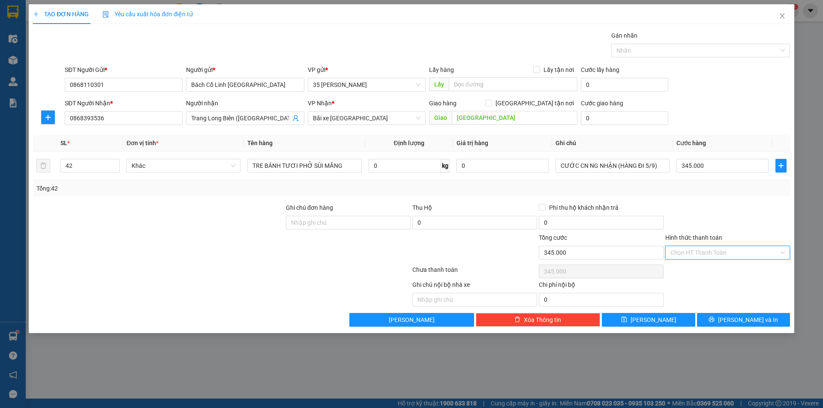
click at [696, 258] on input "Hình thức thanh toán" at bounding box center [724, 252] width 108 height 13
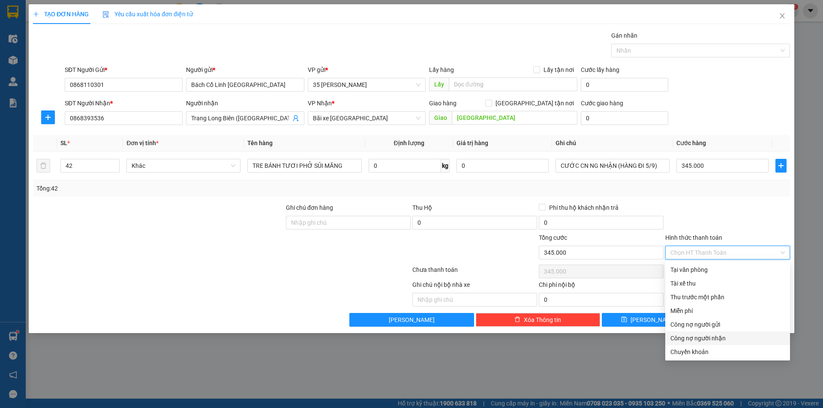
click at [702, 336] on div "Công nợ người nhận" at bounding box center [727, 338] width 114 height 9
type input "0"
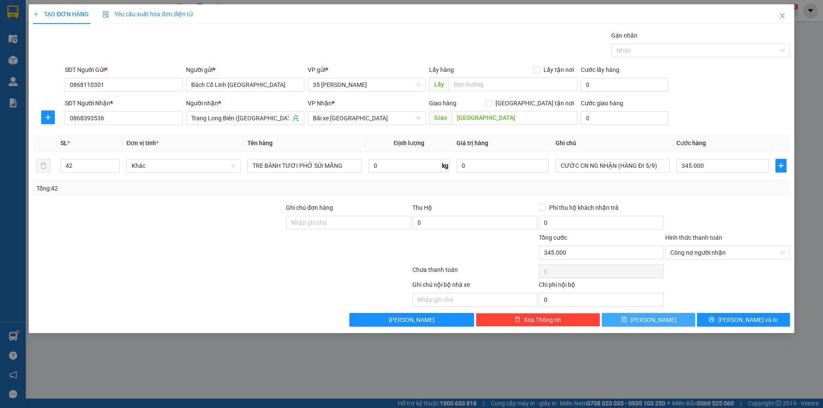
click at [663, 318] on button "[PERSON_NAME]" at bounding box center [648, 320] width 93 height 14
type input "1"
type input "0"
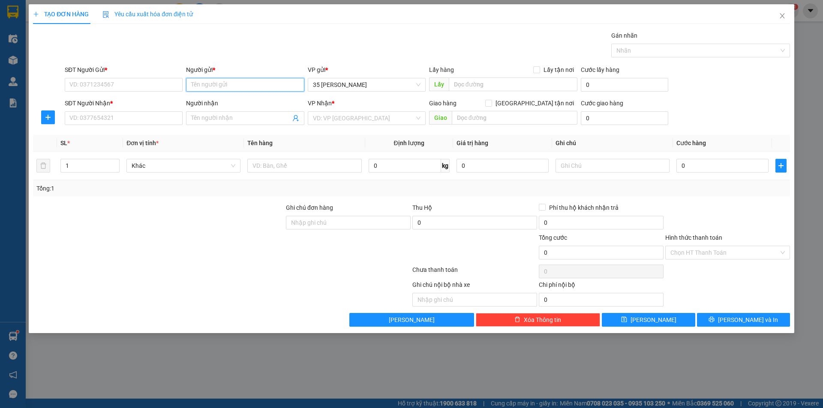
click at [223, 84] on input "Người gửi *" at bounding box center [245, 85] width 118 height 14
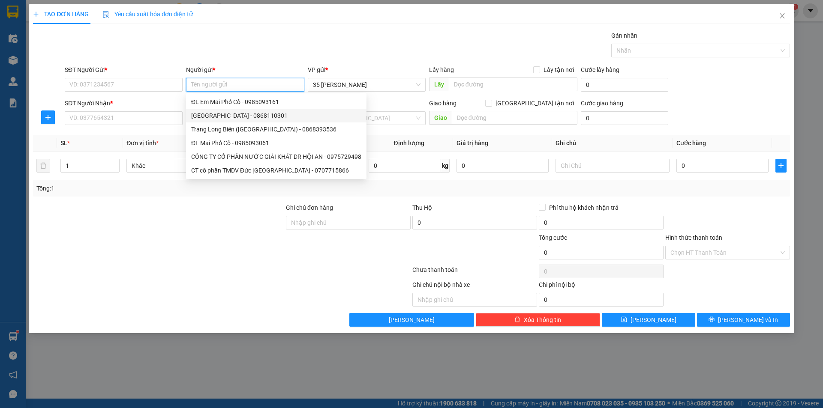
click at [228, 113] on div "Bách Cổ Linh Long Biên - 0868110301" at bounding box center [276, 115] width 170 height 9
type input "0868110301"
type input "Bách Cổ Linh [GEOGRAPHIC_DATA]"
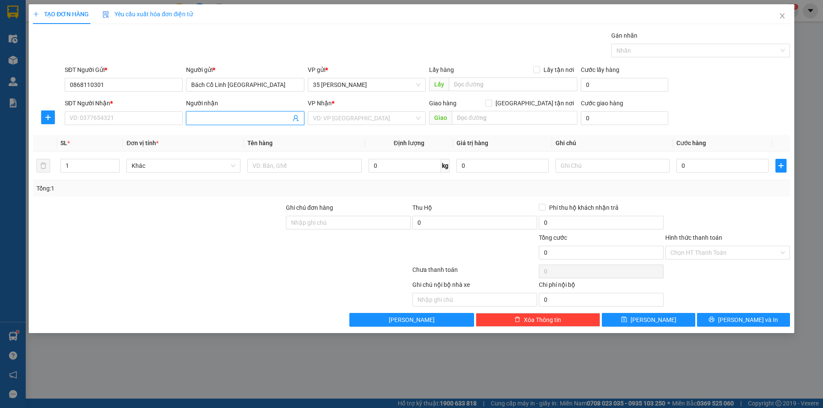
click at [228, 120] on input "Người nhận" at bounding box center [240, 118] width 99 height 9
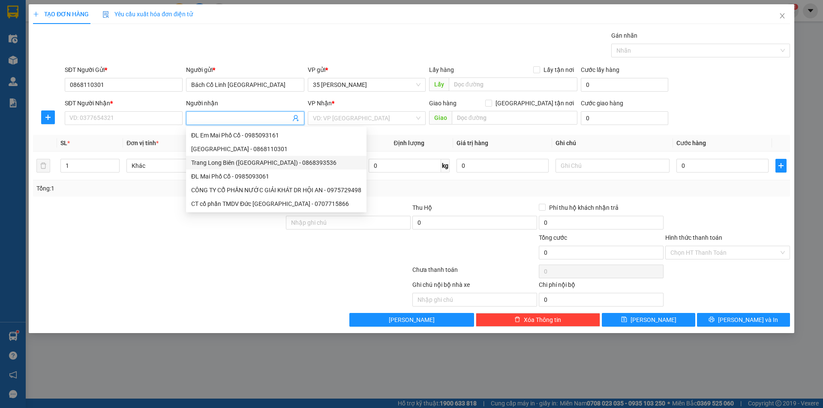
click at [224, 165] on div "Trang Long Biên (Bách Cổ Linh) - 0868393536" at bounding box center [276, 162] width 170 height 9
type input "0868393536"
type input "Trang Long Biên ([GEOGRAPHIC_DATA])"
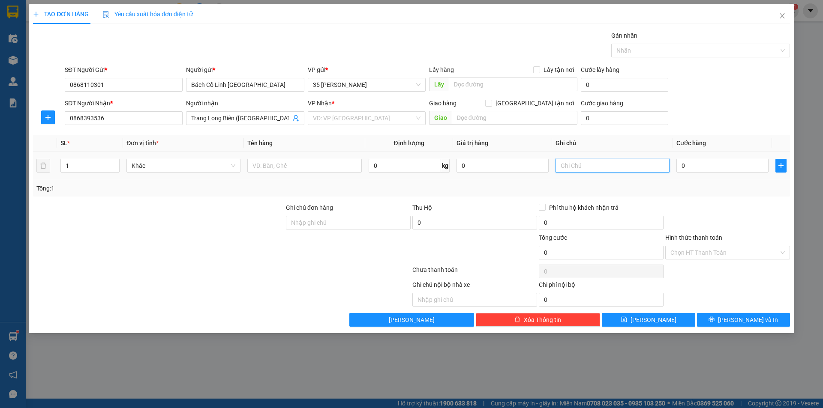
click at [599, 167] on input "text" at bounding box center [612, 166] width 114 height 14
type input "[GEOGRAPHIC_DATA]"
type input "CƯỚC CN NG NHẬN (HÀNG ĐI 6/9)"
click at [90, 165] on input "1" at bounding box center [90, 165] width 58 height 13
type input "447"
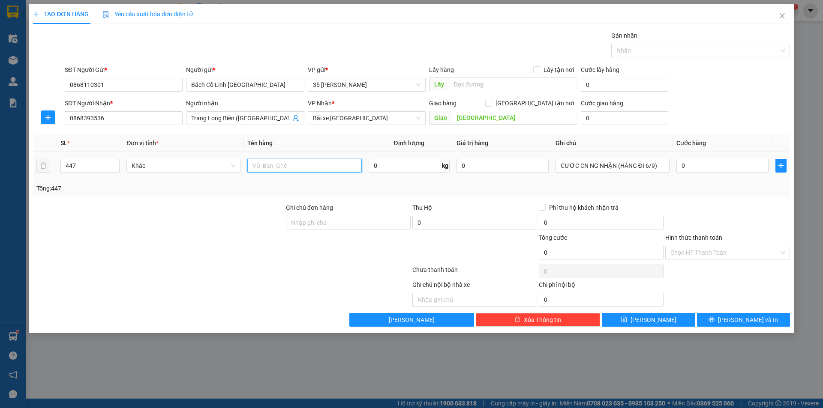
click at [281, 167] on input "text" at bounding box center [304, 166] width 114 height 14
type input "BÚN BAO TẢI GVI MỲ NƯỚC ..."
click at [723, 164] on input "0" at bounding box center [722, 166] width 92 height 14
type input "2"
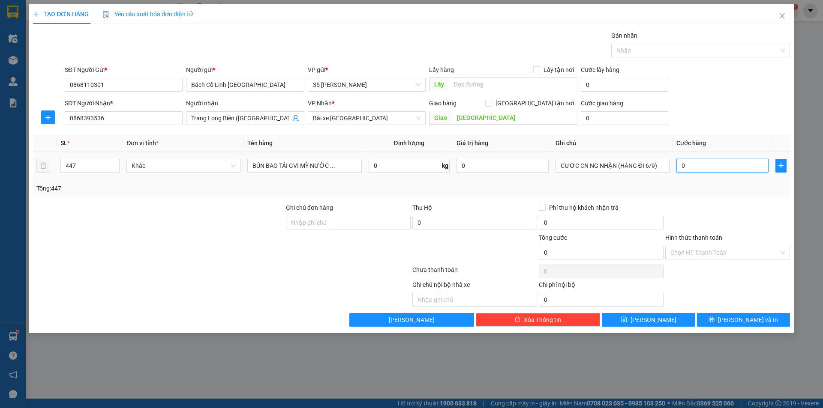
type input "2"
type input "24"
type input "242"
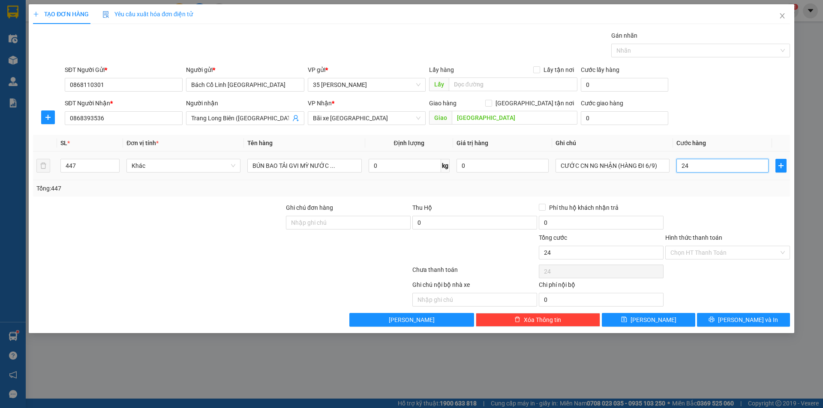
type input "242"
type input "2.428"
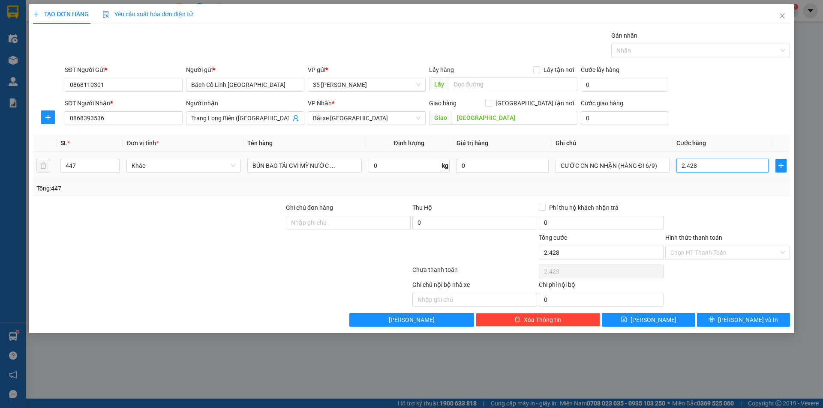
type input "24.280"
type input "242.800"
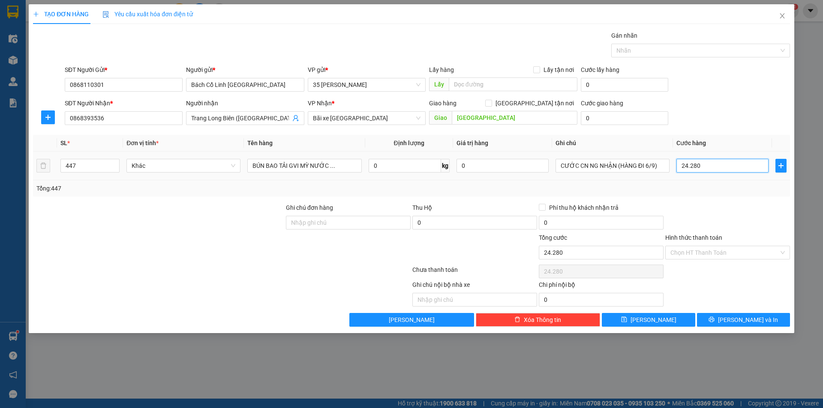
type input "242.800"
type input "2.428.000"
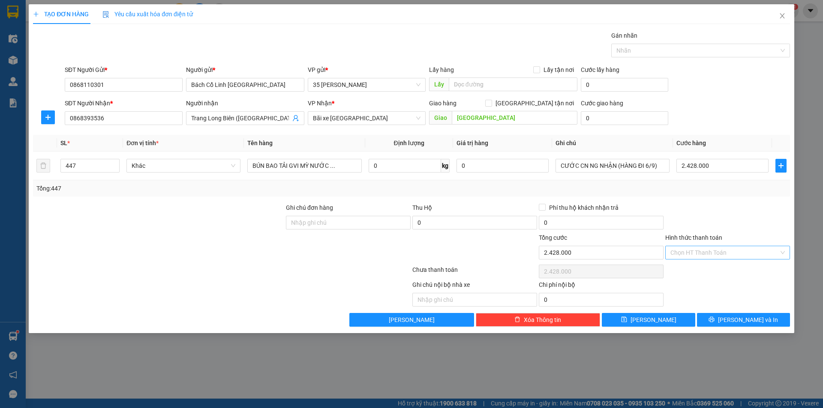
click at [723, 248] on input "Hình thức thanh toán" at bounding box center [724, 252] width 108 height 13
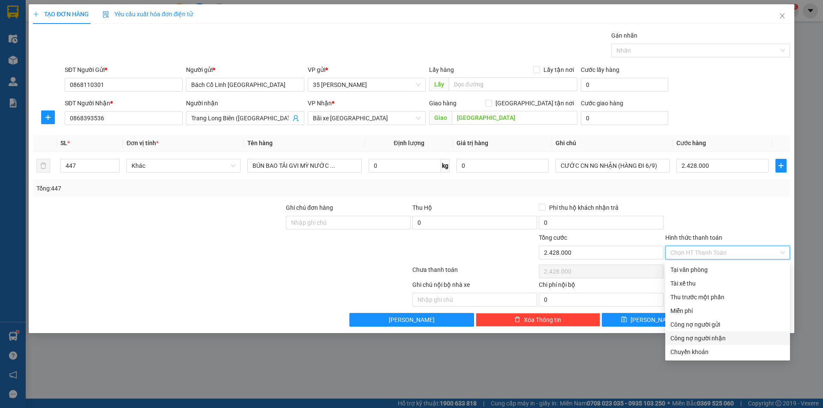
click at [724, 338] on div "Công nợ người nhận" at bounding box center [727, 338] width 114 height 9
type input "0"
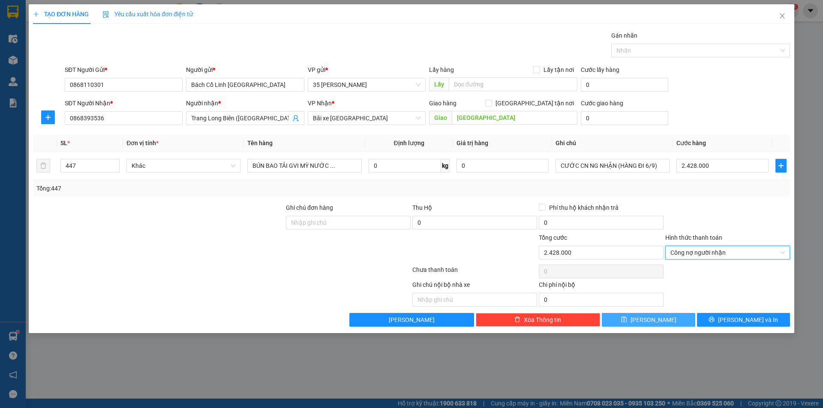
click at [661, 319] on button "[PERSON_NAME]" at bounding box center [648, 320] width 93 height 14
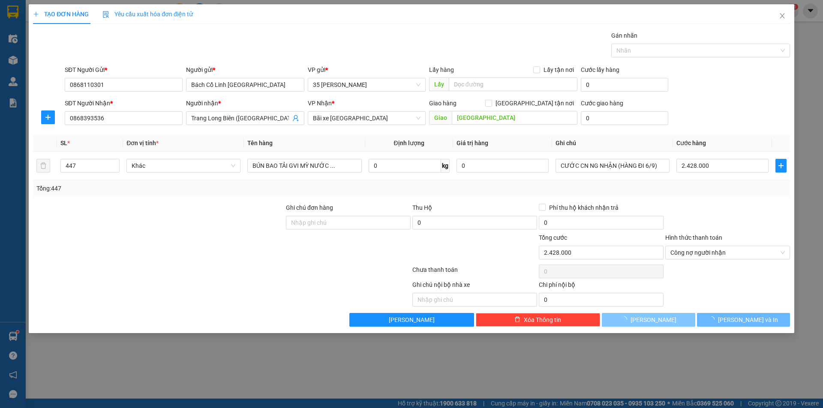
type input "1"
type input "0"
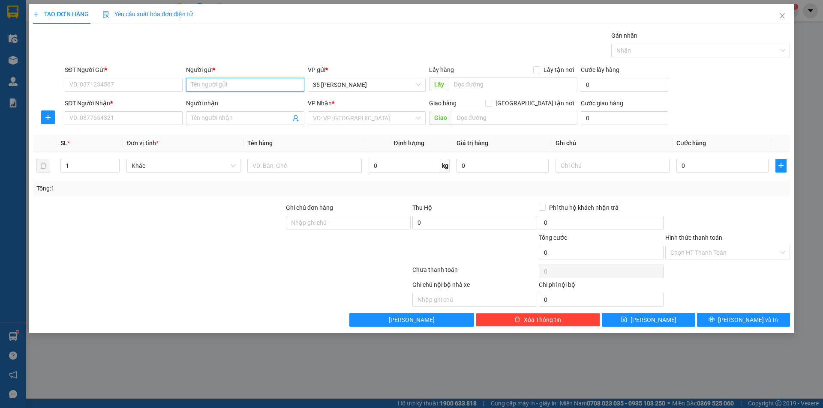
click at [237, 85] on input "Người gửi *" at bounding box center [245, 85] width 118 height 14
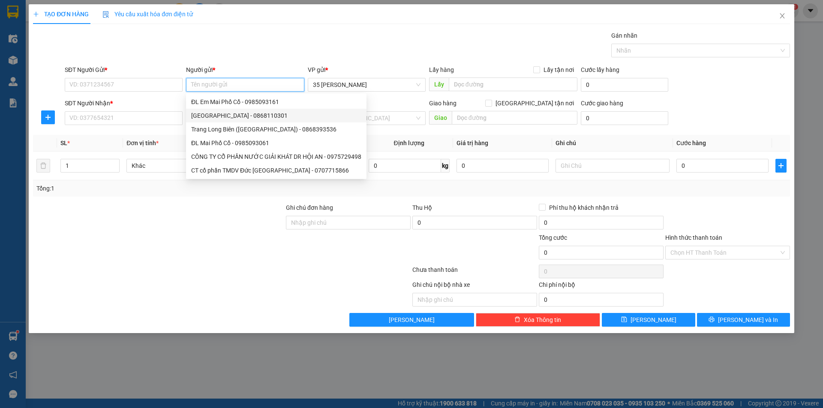
click at [235, 114] on div "Bách Cổ Linh Long Biên - 0868110301" at bounding box center [276, 115] width 170 height 9
type input "0868110301"
type input "Bách Cổ Linh [GEOGRAPHIC_DATA]"
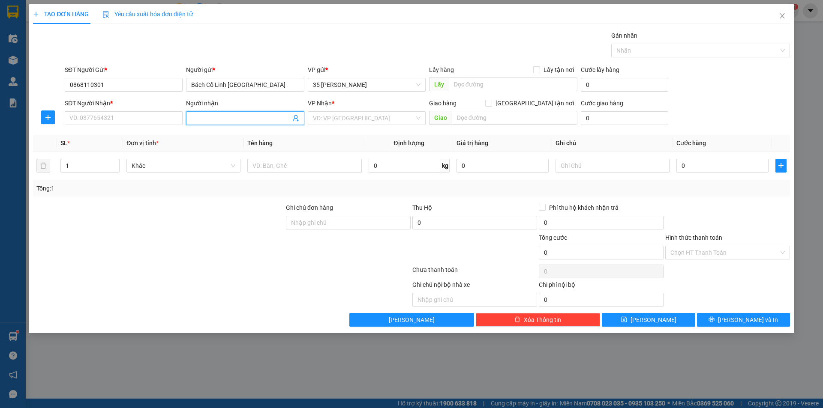
click at [243, 119] on input "Người nhận" at bounding box center [240, 118] width 99 height 9
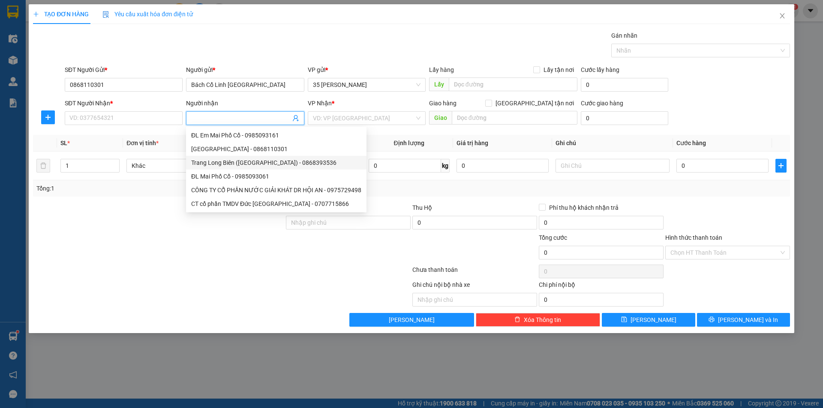
click at [235, 158] on div "Trang Long Biên (Bách Cổ Linh) - 0868393536" at bounding box center [276, 163] width 180 height 14
type input "0868393536"
type input "Trang Long Biên ([GEOGRAPHIC_DATA])"
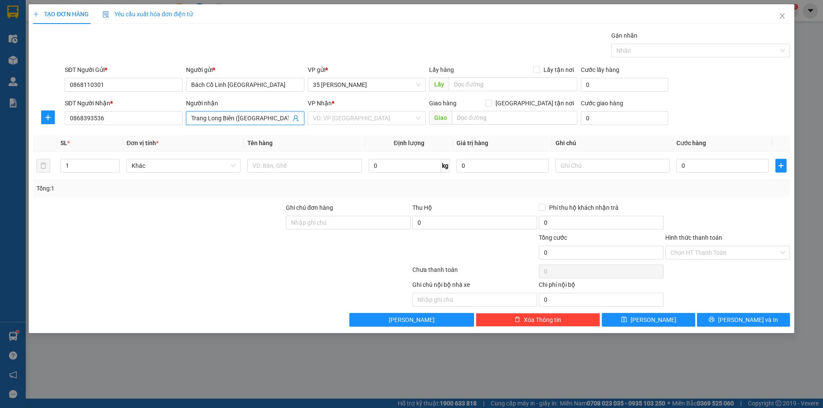
type input "[GEOGRAPHIC_DATA]"
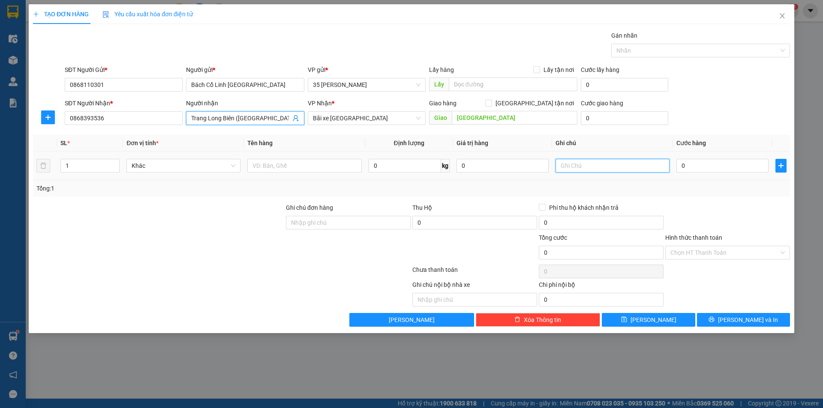
click at [609, 170] on input "text" at bounding box center [612, 166] width 114 height 14
type input "CƯỚC CN NG NHẬN (HÀNG ĐI"
click at [87, 171] on input "1" at bounding box center [90, 165] width 58 height 13
type input "51"
click at [327, 164] on input "text" at bounding box center [304, 166] width 114 height 14
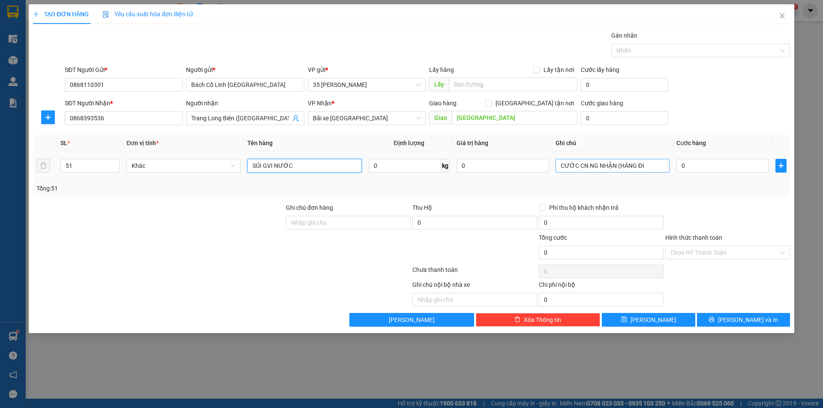
type input "SỦI GVI NƯỚC"
click at [660, 162] on input "CƯỚC CN NG NHẬN (HÀNG ĐI" at bounding box center [612, 166] width 114 height 14
type input "CƯỚC CN NG NHẬN (HÀNG ĐI 7/9)"
click at [693, 167] on input "0" at bounding box center [722, 166] width 92 height 14
type input "3"
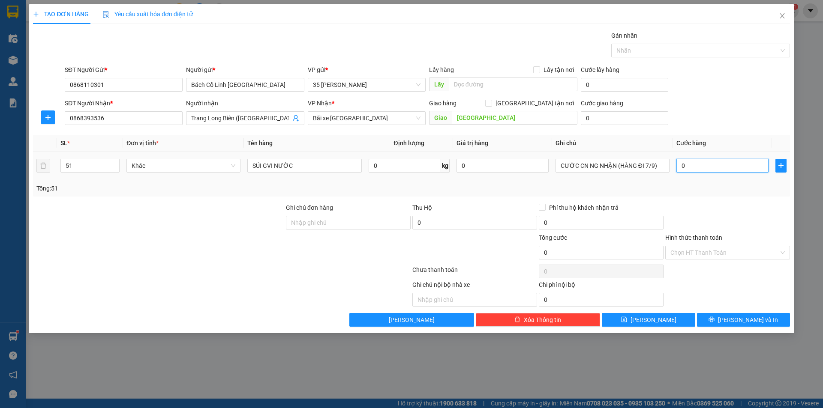
type input "3"
type input "39"
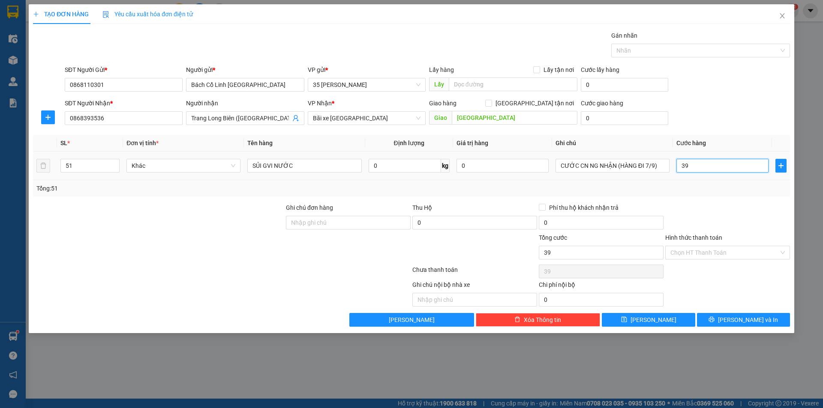
type input "393"
type input "3.930"
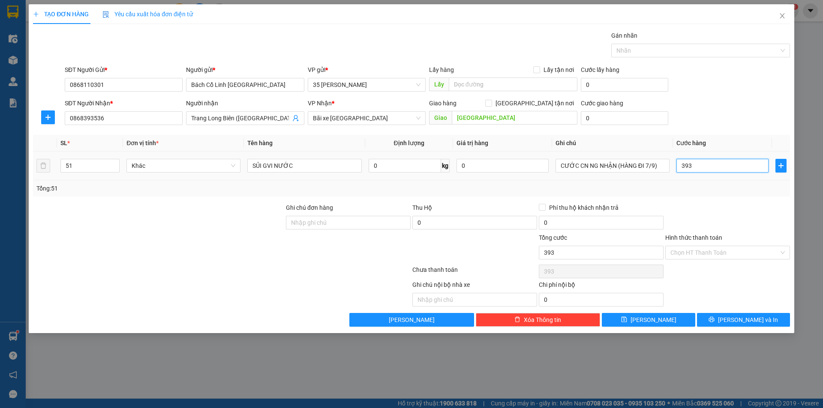
type input "3.930"
type input "39.300"
type input "393.000"
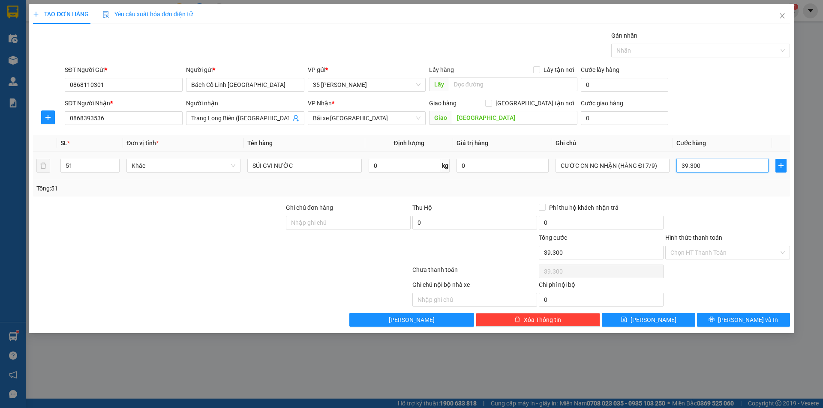
type input "393.000"
click at [693, 255] on input "Hình thức thanh toán" at bounding box center [724, 252] width 108 height 13
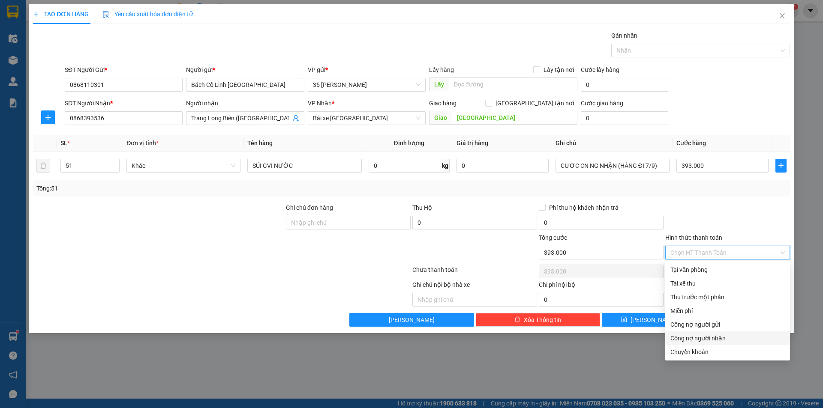
click at [705, 339] on div "Công nợ người nhận" at bounding box center [727, 338] width 114 height 9
type input "0"
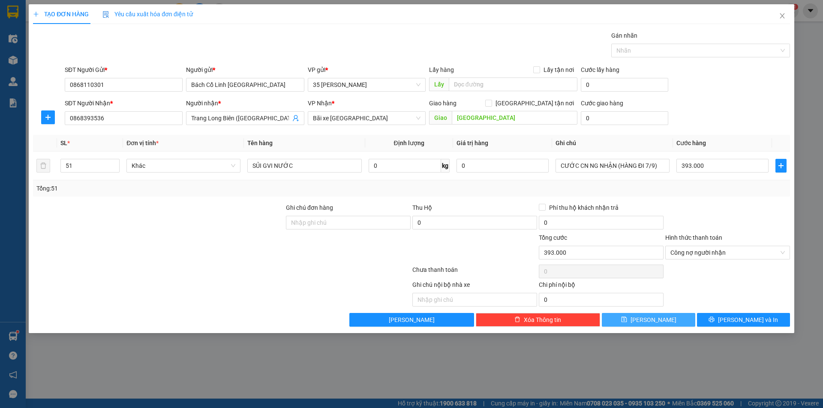
click at [663, 318] on button "[PERSON_NAME]" at bounding box center [648, 320] width 93 height 14
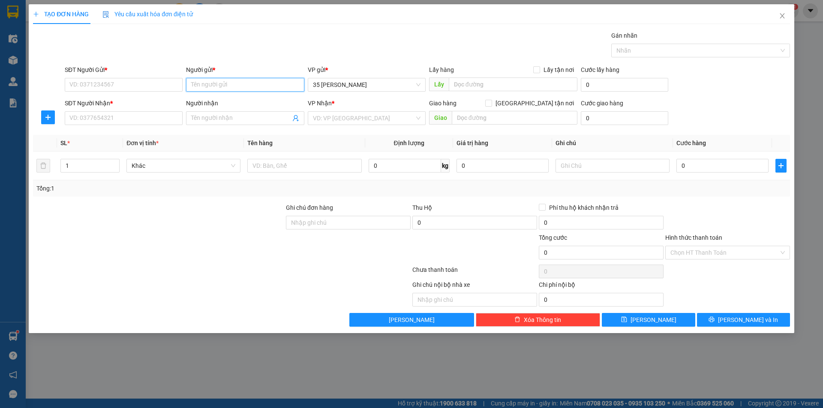
click at [207, 85] on input "Người gửi *" at bounding box center [245, 85] width 118 height 14
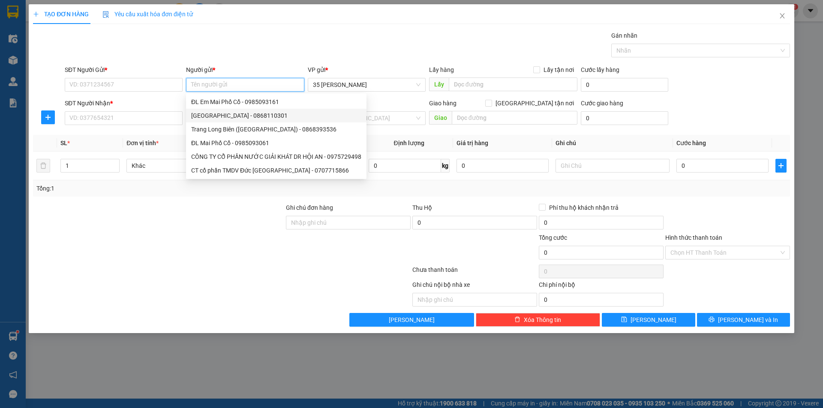
click at [217, 115] on div "Bách Cổ Linh Long Biên - 0868110301" at bounding box center [276, 115] width 170 height 9
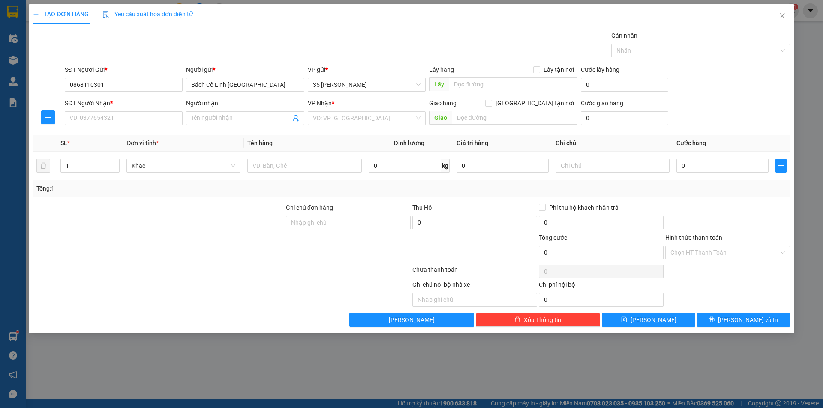
click at [217, 115] on input "Người nhận" at bounding box center [240, 118] width 99 height 9
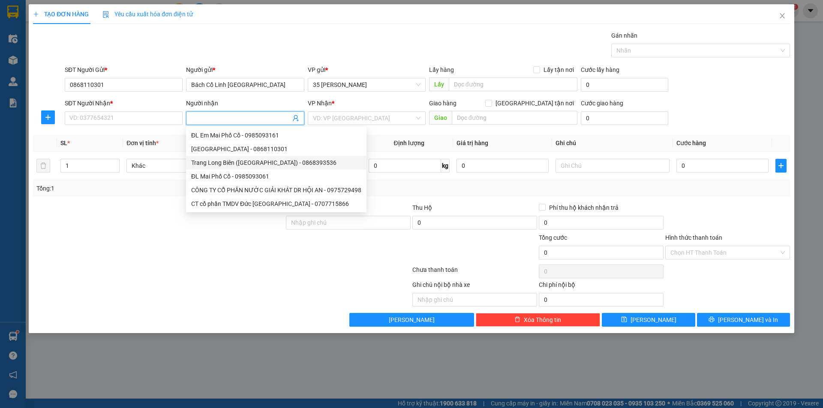
click at [219, 159] on div "Trang Long Biên (Bách Cổ Linh) - 0868393536" at bounding box center [276, 162] width 170 height 9
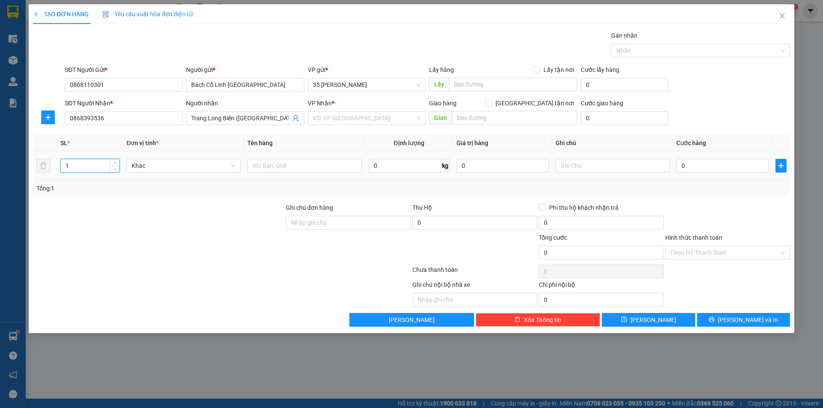
click at [92, 165] on input "1" at bounding box center [90, 165] width 58 height 13
click at [339, 163] on input "text" at bounding box center [304, 166] width 114 height 14
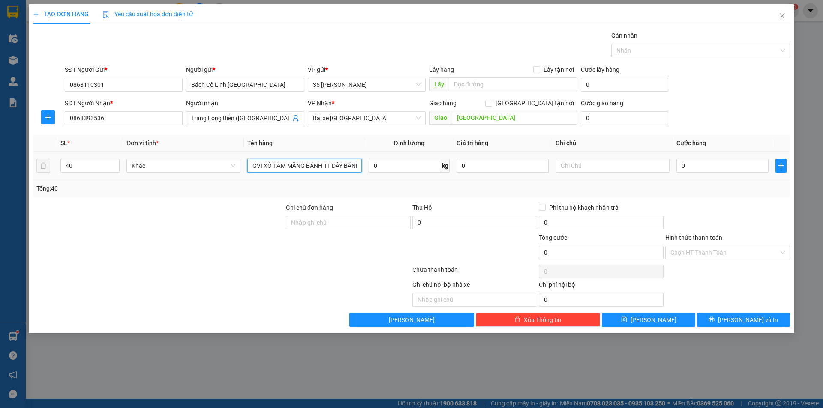
scroll to position [0, 4]
click at [593, 168] on input "text" at bounding box center [612, 166] width 114 height 14
click at [706, 161] on input "0" at bounding box center [722, 166] width 92 height 14
click at [716, 194] on div "Tổng: 40" at bounding box center [411, 188] width 757 height 16
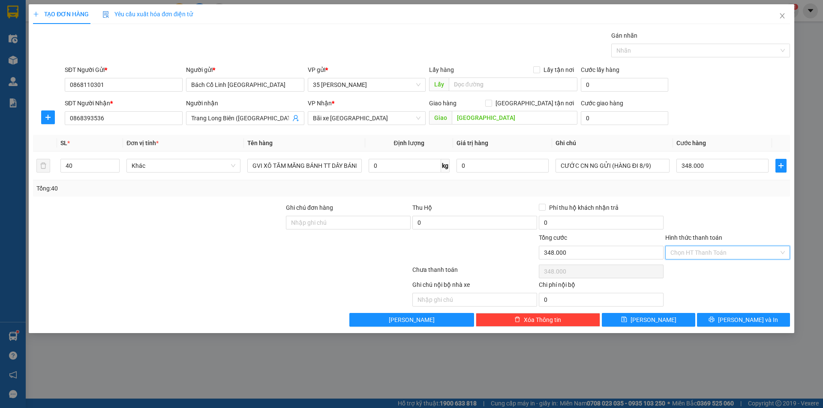
click at [737, 249] on input "Hình thức thanh toán" at bounding box center [724, 252] width 108 height 13
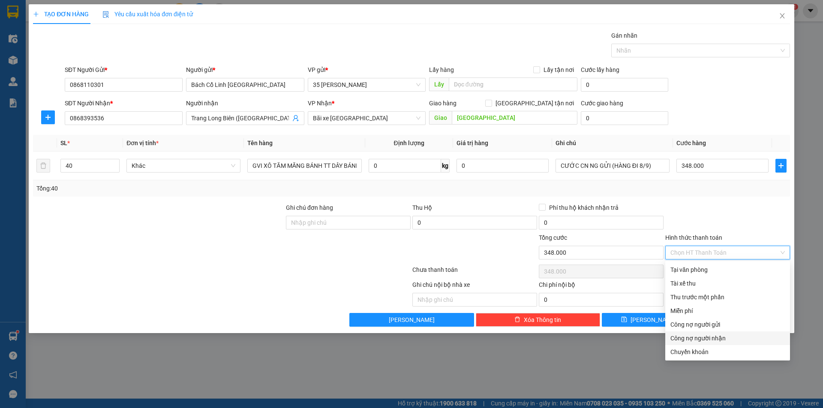
click at [734, 341] on div "Công nợ người nhận" at bounding box center [727, 338] width 114 height 9
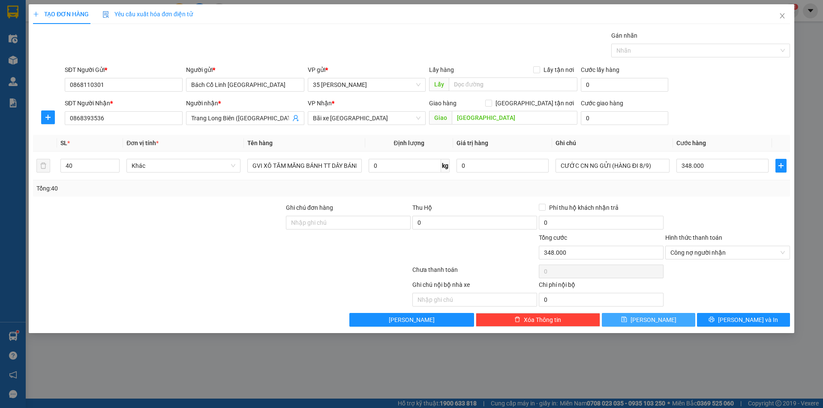
click at [672, 318] on button "[PERSON_NAME]" at bounding box center [648, 320] width 93 height 14
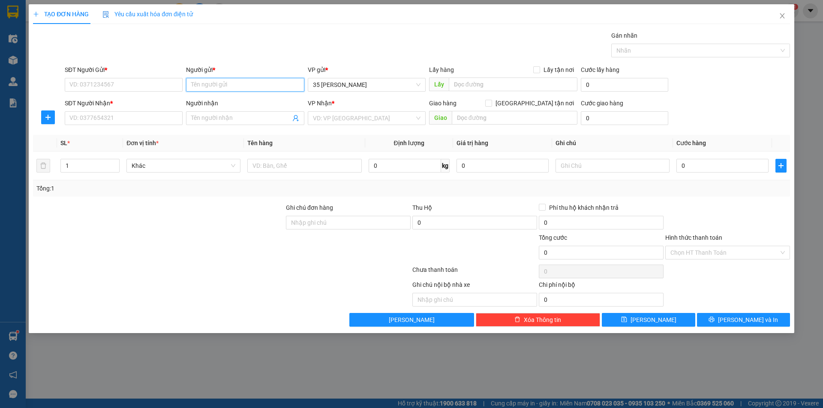
click at [227, 91] on input "Người gửi *" at bounding box center [245, 85] width 118 height 14
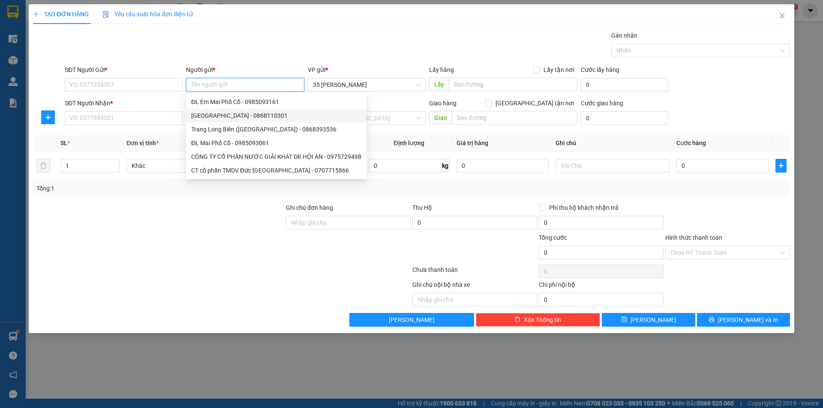
click at [222, 117] on div "Bách Cổ Linh Long Biên - 0868110301" at bounding box center [276, 115] width 170 height 9
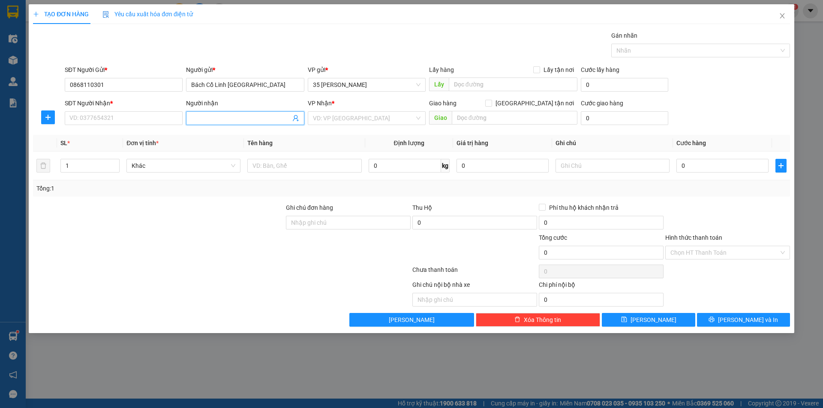
click at [222, 117] on input "Người nhận" at bounding box center [240, 118] width 99 height 9
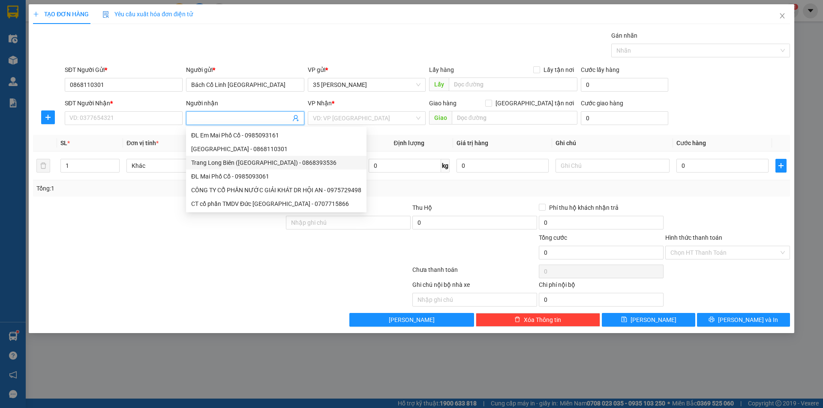
click at [228, 161] on div "Trang Long Biên (Bách Cổ Linh) - 0868393536" at bounding box center [276, 162] width 170 height 9
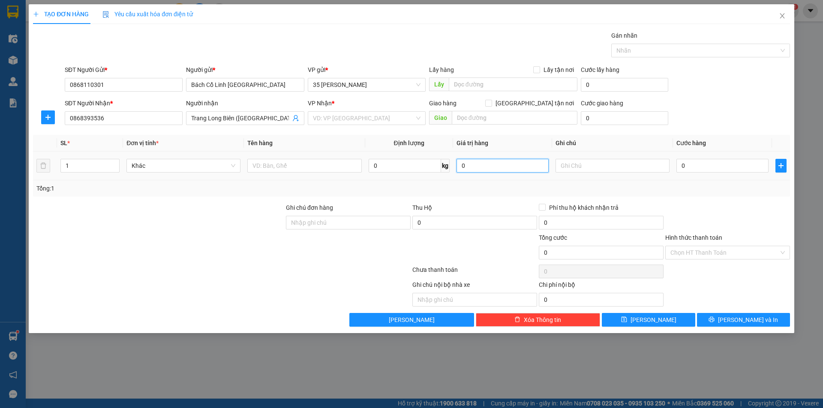
click at [525, 167] on input "0" at bounding box center [502, 166] width 92 height 14
click at [576, 167] on input "text" at bounding box center [612, 166] width 114 height 14
click at [96, 166] on input "1" at bounding box center [90, 165] width 58 height 13
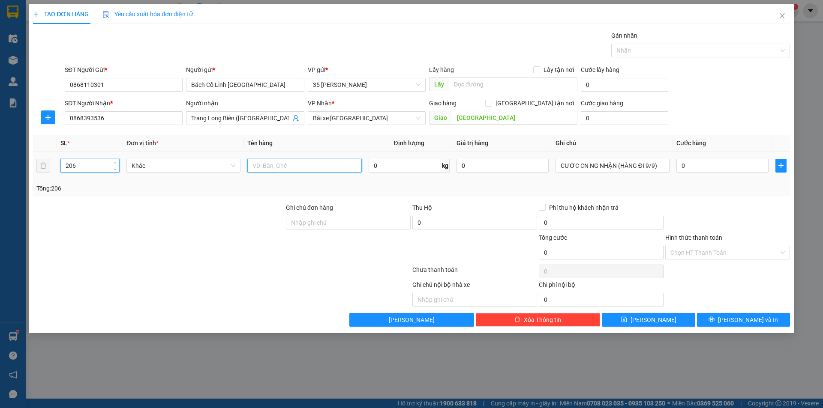
click at [305, 162] on input "text" at bounding box center [304, 166] width 114 height 14
click at [699, 167] on input "0" at bounding box center [722, 166] width 92 height 14
click at [701, 252] on input "Hình thức thanh toán" at bounding box center [724, 252] width 108 height 13
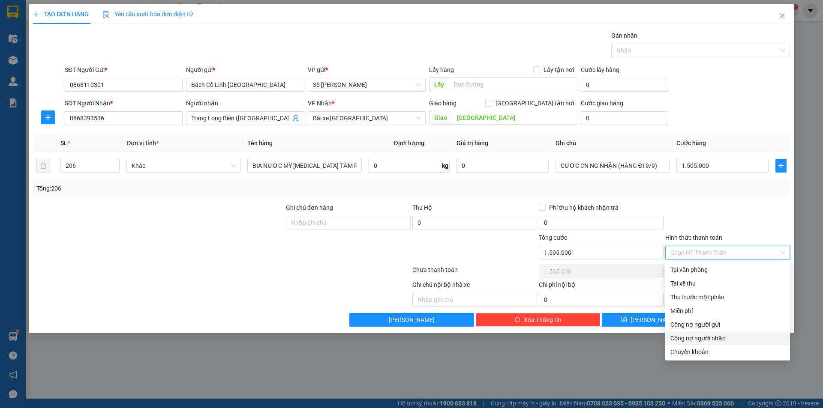
click at [732, 337] on div "Công nợ người nhận" at bounding box center [727, 338] width 114 height 9
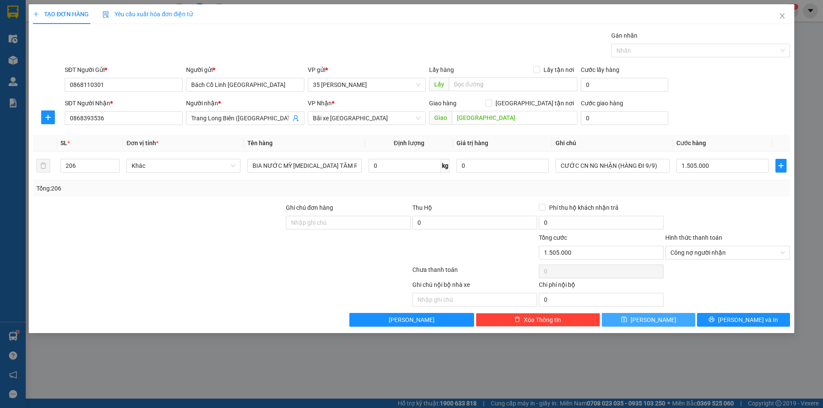
click at [672, 321] on button "[PERSON_NAME]" at bounding box center [648, 320] width 93 height 14
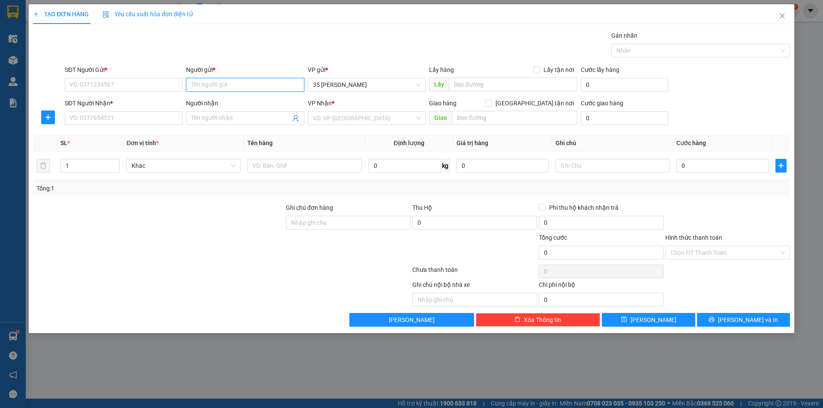
click at [218, 82] on input "Người gửi *" at bounding box center [245, 85] width 118 height 14
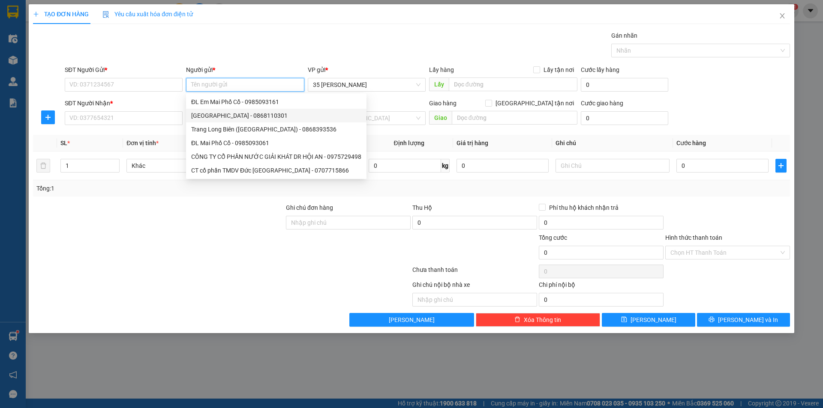
click at [231, 117] on div "Bách Cổ Linh Long Biên - 0868110301" at bounding box center [276, 115] width 170 height 9
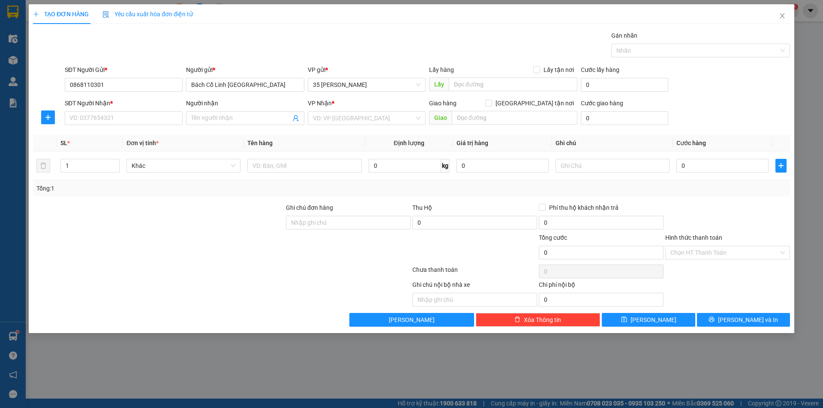
click at [231, 117] on input "Người nhận" at bounding box center [240, 118] width 99 height 9
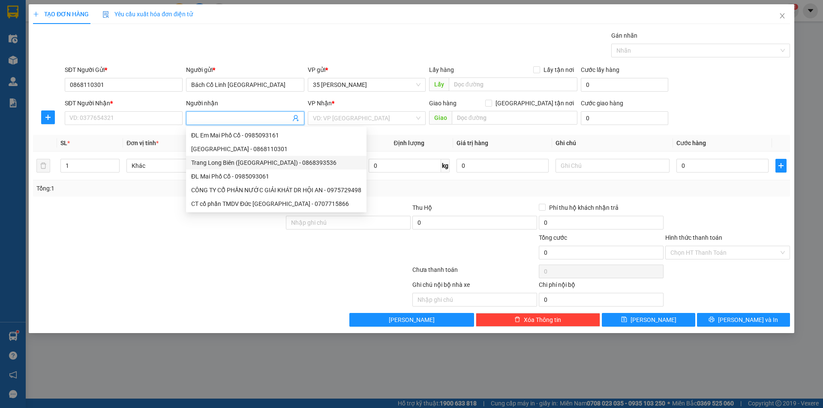
click at [226, 161] on div "Trang Long Biên (Bách Cổ Linh) - 0868393536" at bounding box center [276, 162] width 170 height 9
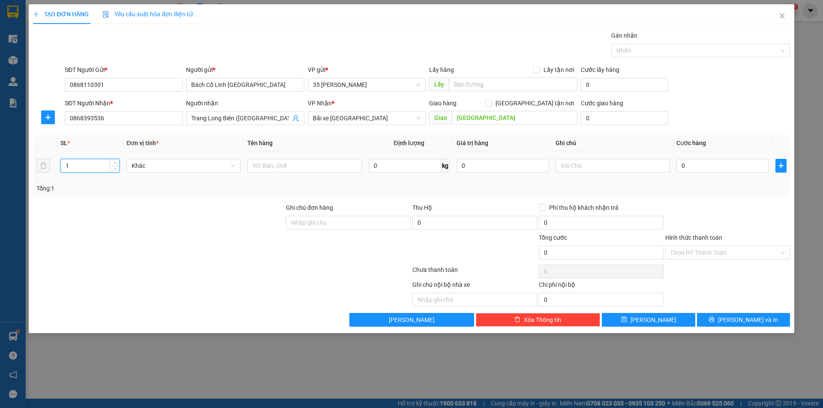
click at [79, 165] on input "1" at bounding box center [90, 165] width 58 height 13
click at [708, 165] on input "0" at bounding box center [722, 166] width 92 height 14
drag, startPoint x: 734, startPoint y: 163, endPoint x: 667, endPoint y: 172, distance: 67.9
click at [667, 172] on tr "127 Khác 0 kg 0 0.789.000" at bounding box center [411, 166] width 757 height 29
click at [633, 166] on input "text" at bounding box center [612, 166] width 114 height 14
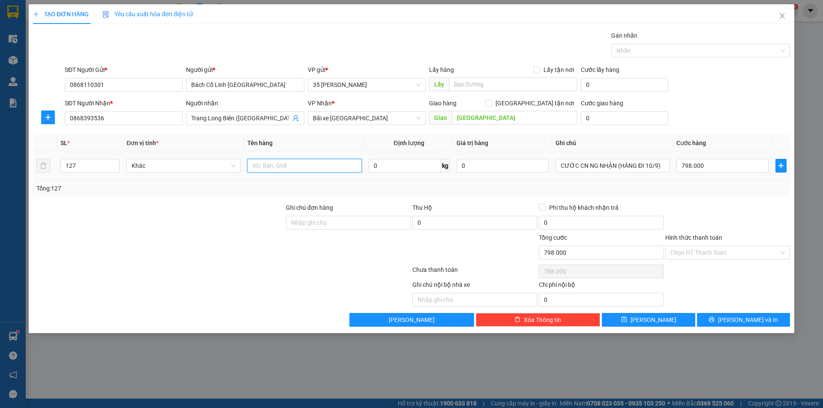
click at [327, 169] on input "text" at bounding box center [304, 166] width 114 height 14
click at [706, 254] on input "Hình thức thanh toán" at bounding box center [724, 252] width 108 height 13
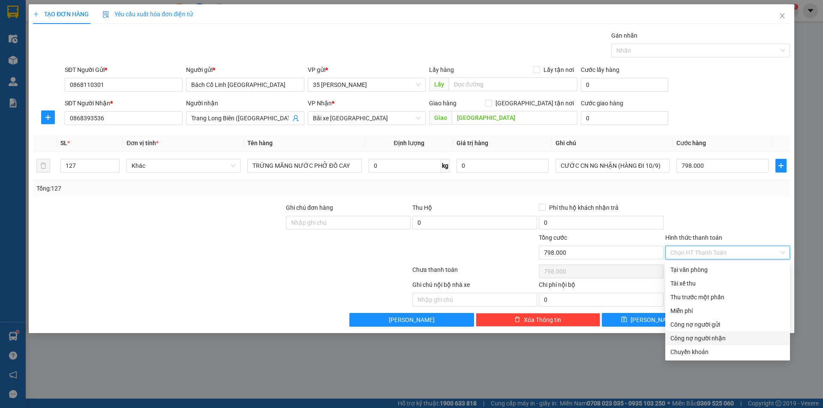
click at [711, 341] on div "Công nợ người nhận" at bounding box center [727, 338] width 114 height 9
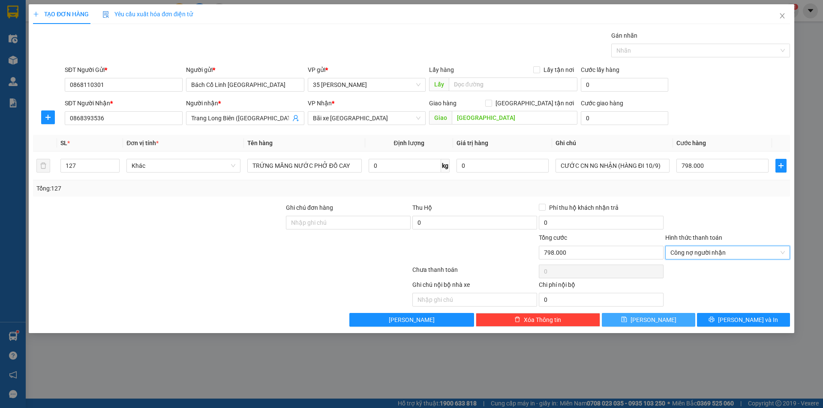
click at [654, 320] on span "[PERSON_NAME]" at bounding box center [653, 319] width 46 height 9
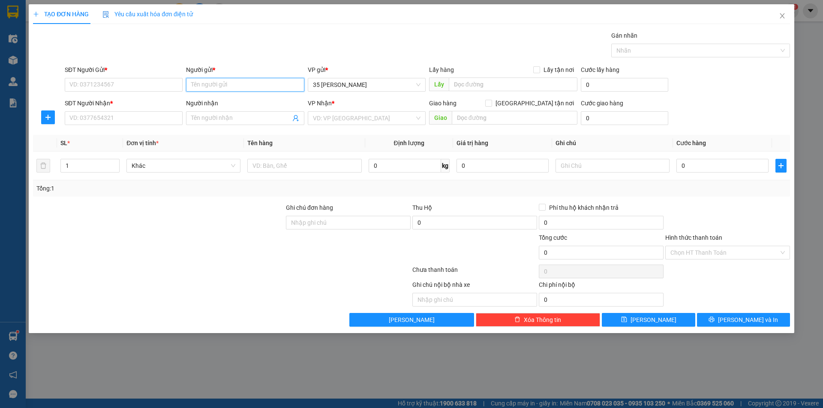
click at [260, 80] on input "Người gửi *" at bounding box center [245, 85] width 118 height 14
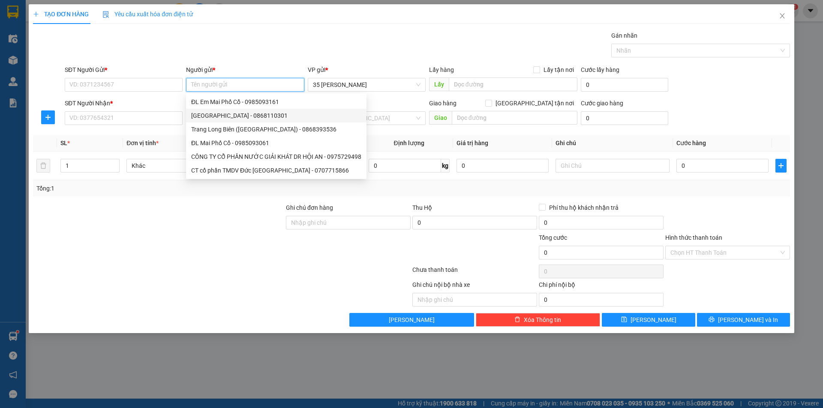
click at [247, 117] on div "Bách Cổ Linh Long Biên - 0868110301" at bounding box center [276, 115] width 170 height 9
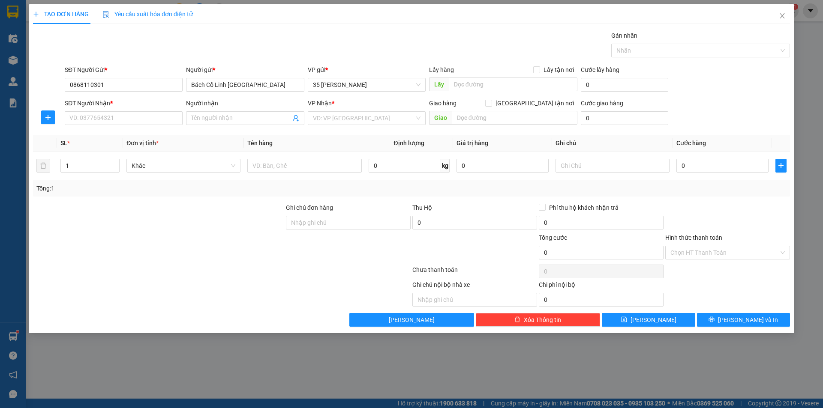
click at [247, 117] on input "Người nhận" at bounding box center [240, 118] width 99 height 9
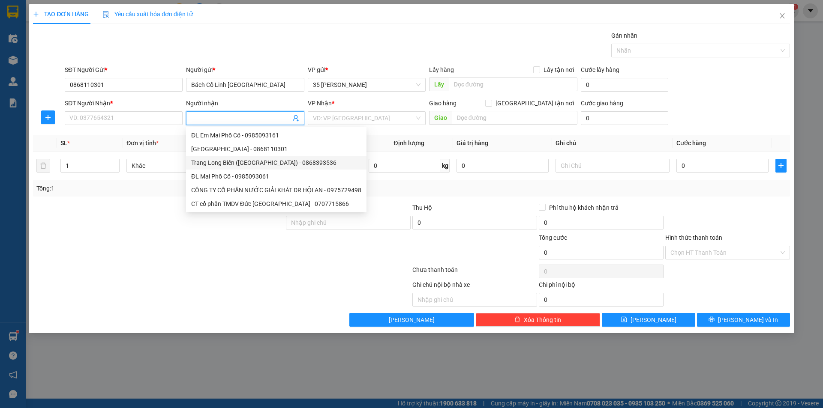
click at [237, 162] on div "Trang Long Biên (Bách Cổ Linh) - 0868393536" at bounding box center [276, 162] width 170 height 9
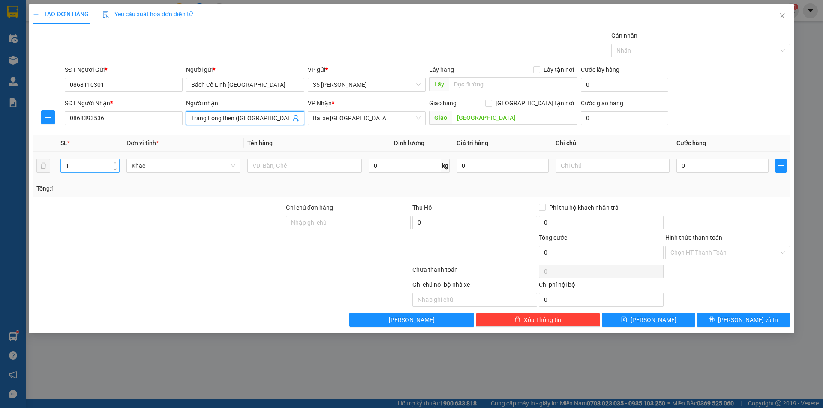
click at [78, 164] on input "1" at bounding box center [90, 165] width 58 height 13
click at [718, 162] on input "0" at bounding box center [722, 166] width 92 height 14
click at [579, 168] on input "text" at bounding box center [612, 166] width 114 height 14
click at [78, 162] on input "1" at bounding box center [90, 165] width 58 height 13
click at [295, 167] on input "text" at bounding box center [304, 166] width 114 height 14
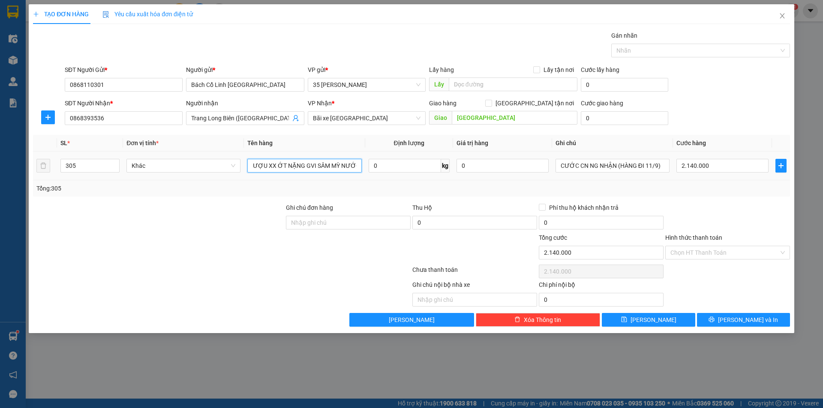
scroll to position [0, 3]
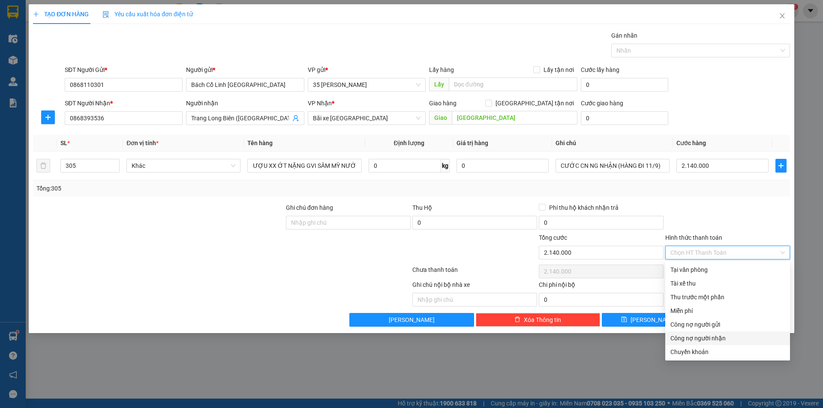
click at [714, 252] on input "Hình thức thanh toán" at bounding box center [724, 252] width 108 height 13
click at [720, 340] on div "Công nợ người nhận" at bounding box center [727, 338] width 114 height 9
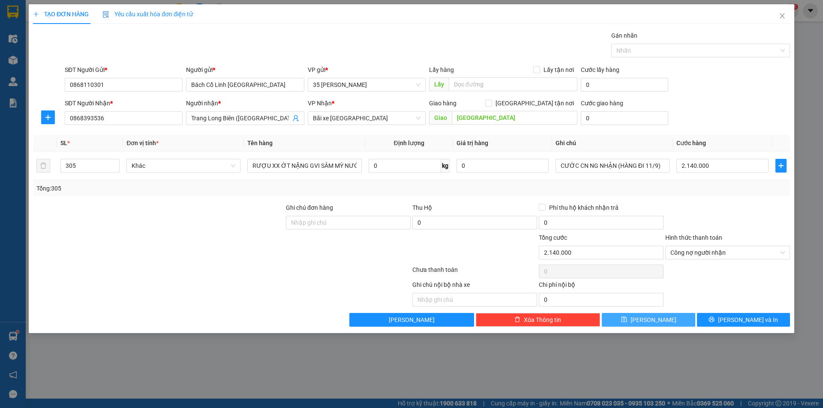
click at [660, 318] on button "[PERSON_NAME]" at bounding box center [648, 320] width 93 height 14
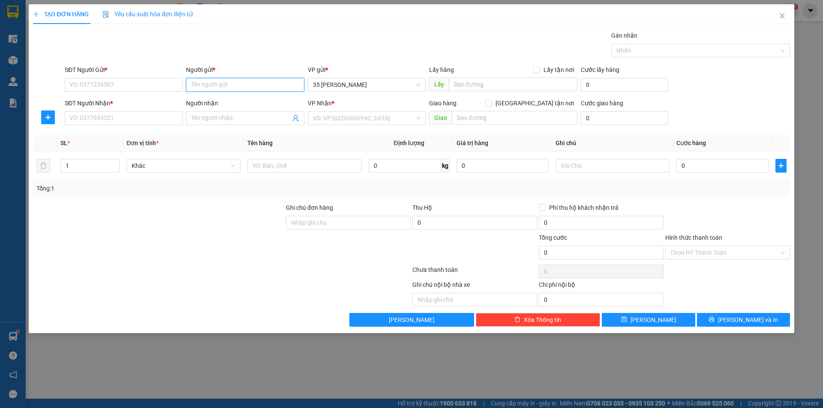
click at [238, 82] on input "Người gửi *" at bounding box center [245, 85] width 118 height 14
click at [270, 105] on div "CÔNG TY LONG VÂN - 0977972831" at bounding box center [245, 101] width 108 height 9
click at [227, 117] on input "Người nhận" at bounding box center [240, 118] width 99 height 9
click at [114, 117] on input "SĐT Người Nhận *" at bounding box center [124, 118] width 118 height 14
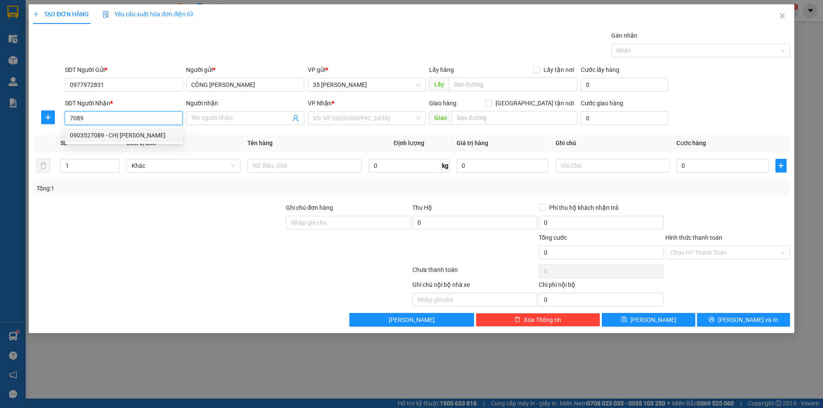
click at [116, 137] on div "0903527089 - CHỊ HÀ" at bounding box center [124, 135] width 108 height 9
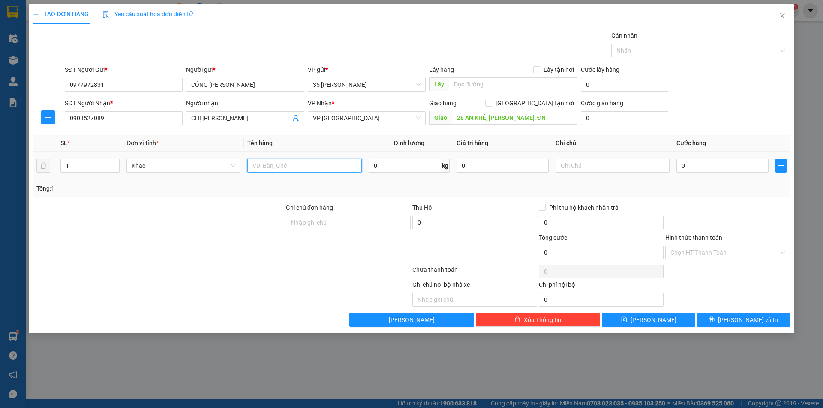
click at [269, 165] on input "text" at bounding box center [304, 166] width 114 height 14
click at [575, 161] on input "text" at bounding box center [612, 166] width 114 height 14
click at [690, 163] on input "0" at bounding box center [722, 166] width 92 height 14
click at [708, 250] on input "Hình thức thanh toán" at bounding box center [724, 252] width 108 height 13
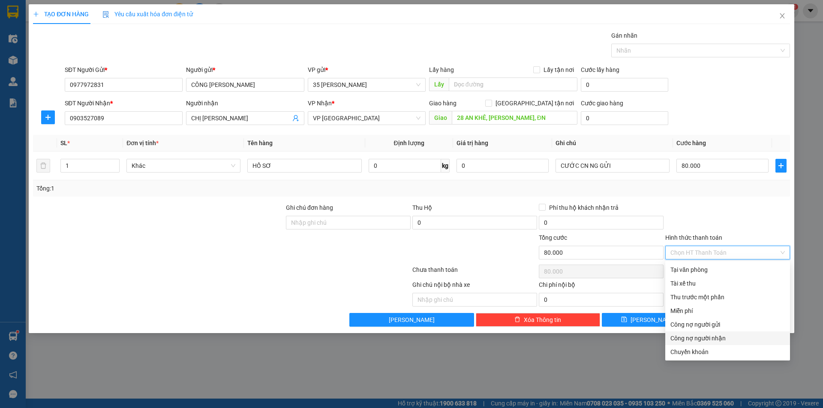
click at [726, 214] on div at bounding box center [727, 218] width 126 height 30
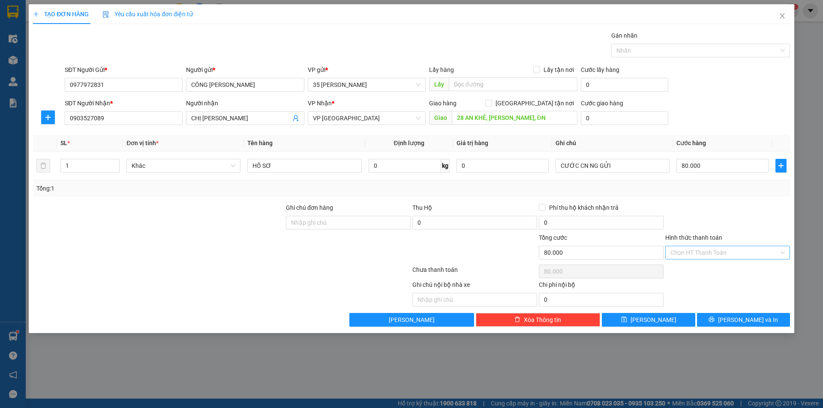
click at [713, 252] on input "Hình thức thanh toán" at bounding box center [724, 252] width 108 height 13
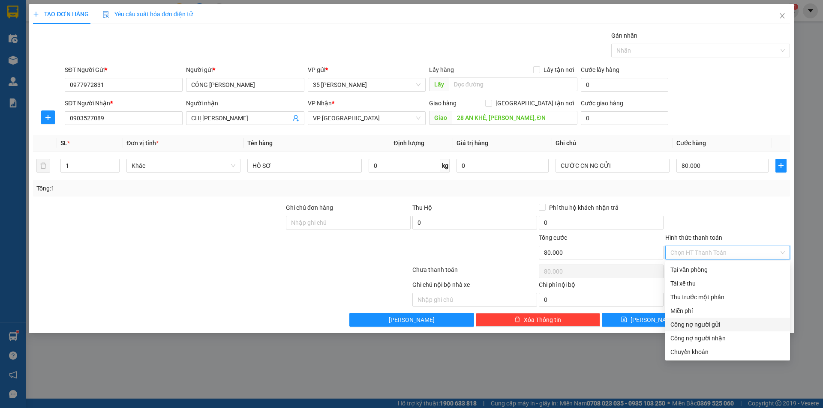
click at [711, 323] on div "Công nợ người gửi" at bounding box center [727, 324] width 114 height 9
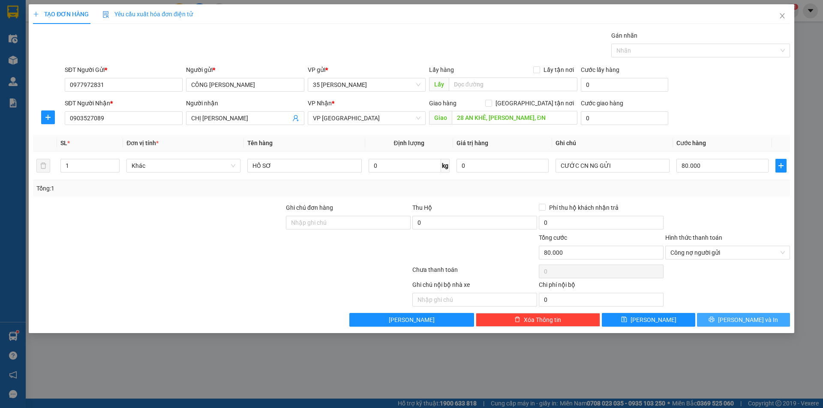
click at [714, 321] on icon "printer" at bounding box center [711, 320] width 6 height 6
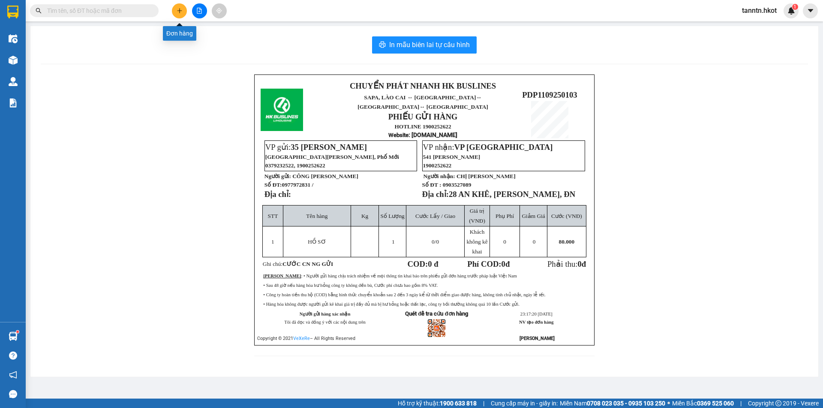
click at [177, 9] on icon "plus" at bounding box center [180, 11] width 6 height 6
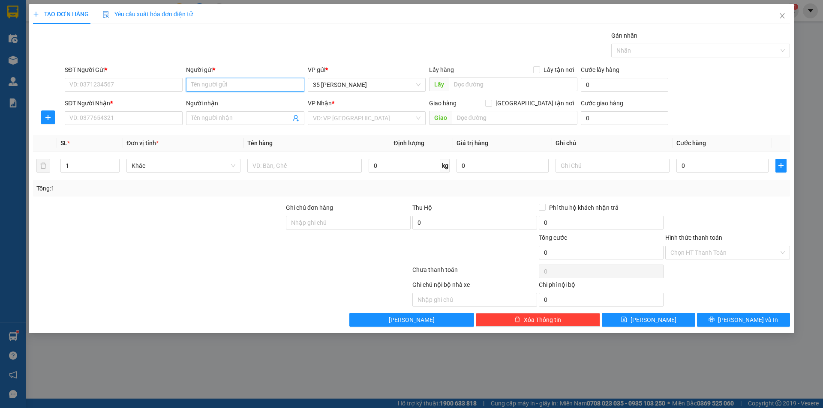
click at [242, 83] on input "Người gửi *" at bounding box center [245, 85] width 118 height 14
click at [242, 115] on div "HUYỀN LÀO CAI - 0968915302" at bounding box center [245, 115] width 108 height 9
click at [163, 122] on input "SĐT Người Nhận *" at bounding box center [124, 118] width 118 height 14
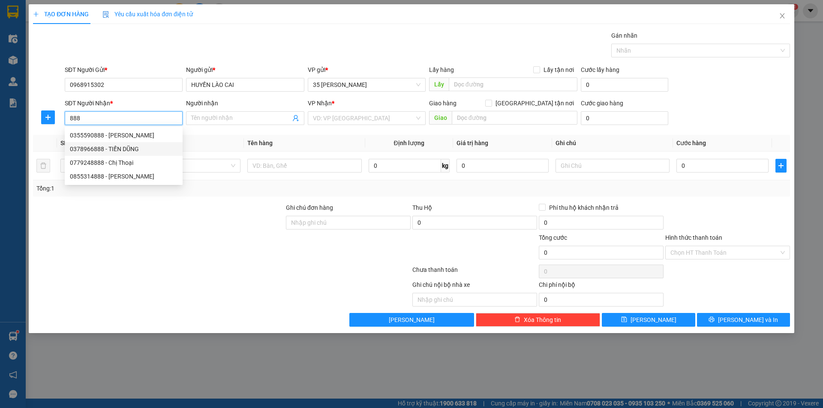
click at [159, 148] on div "0378966888 - TIẾN DŨNG" at bounding box center [124, 148] width 108 height 9
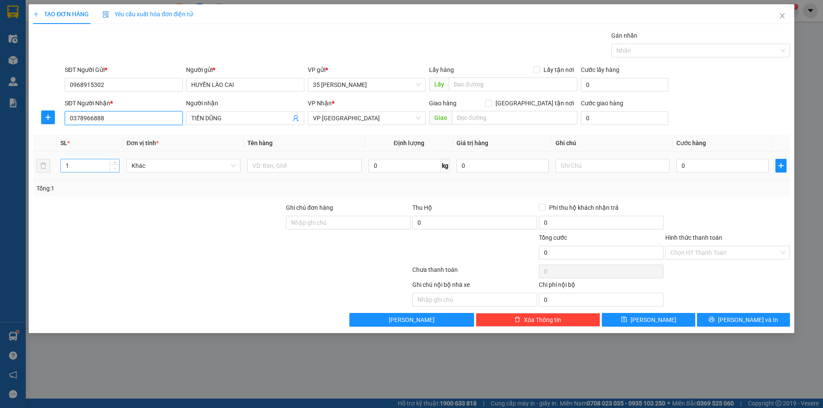
click at [110, 166] on span "Decrease Value" at bounding box center [114, 169] width 9 height 8
click at [99, 168] on input "1" at bounding box center [90, 165] width 58 height 13
click at [116, 163] on icon "up" at bounding box center [115, 163] width 3 height 3
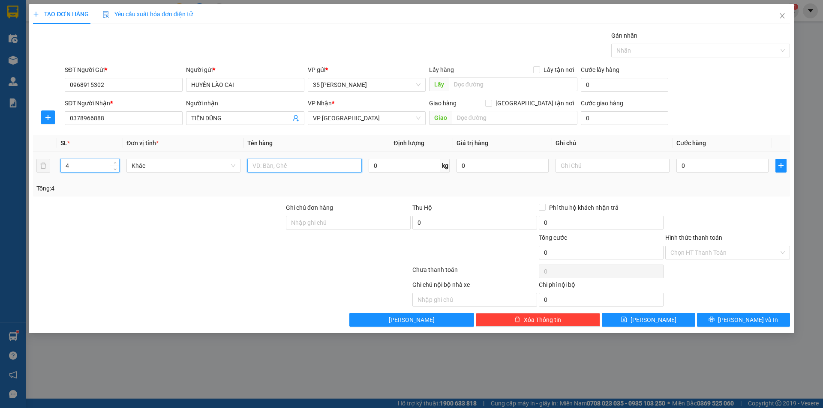
click at [274, 166] on input "text" at bounding box center [304, 166] width 114 height 14
click at [599, 165] on input "text" at bounding box center [612, 166] width 114 height 14
click at [739, 169] on input "0" at bounding box center [722, 166] width 92 height 14
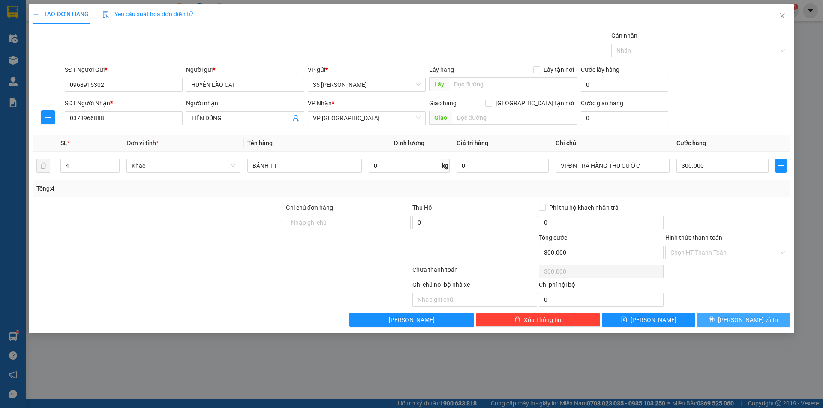
click at [714, 319] on icon "printer" at bounding box center [712, 320] width 6 height 6
